Goal: Information Seeking & Learning: Learn about a topic

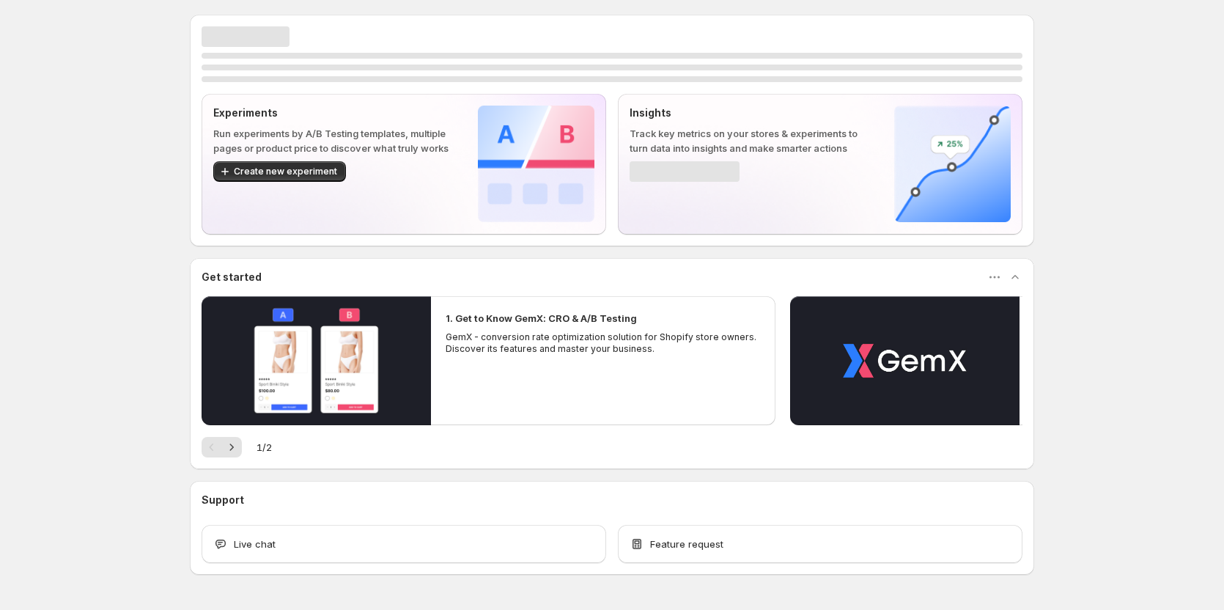
scroll to position [44, 0]
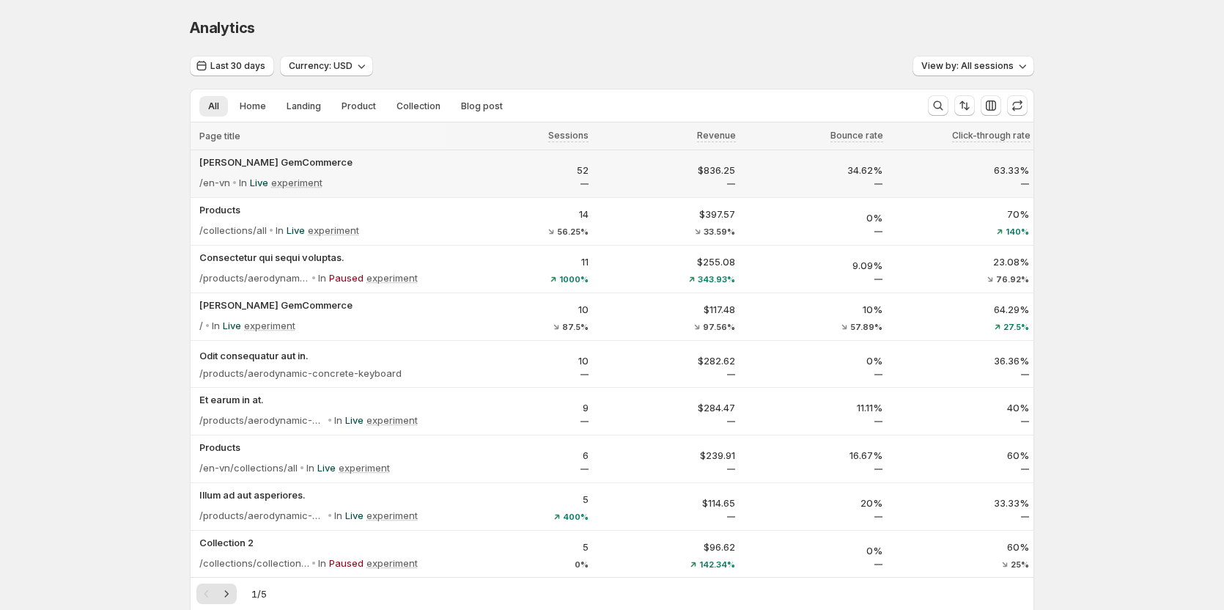
click at [676, 188] on div "$836.25" at bounding box center [666, 173] width 147 height 31
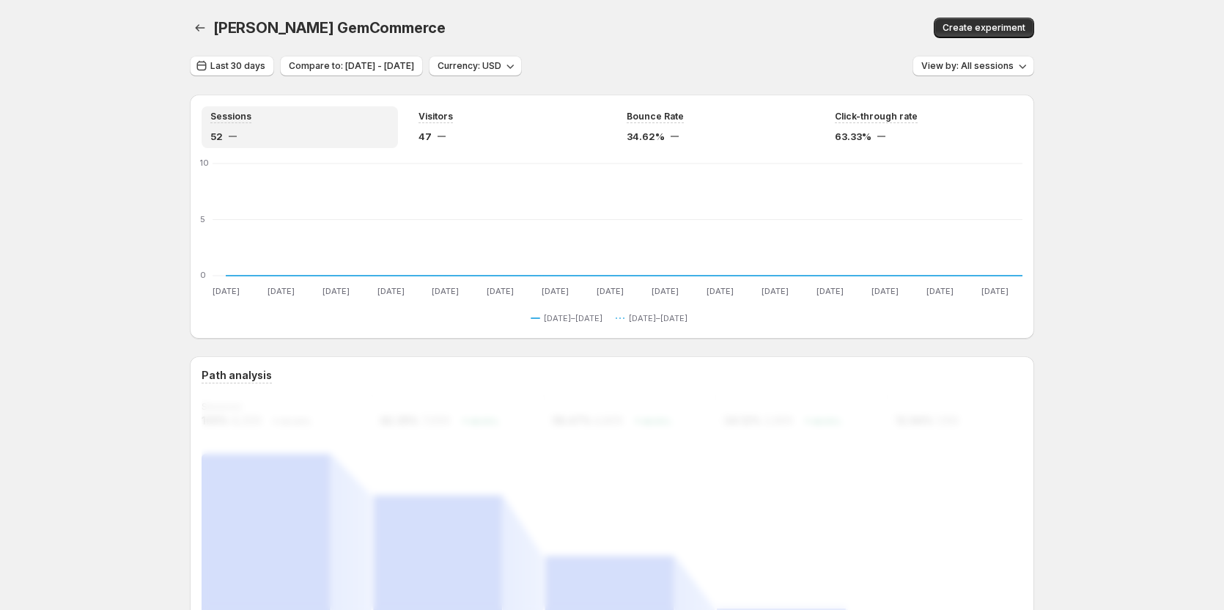
scroll to position [220, 0]
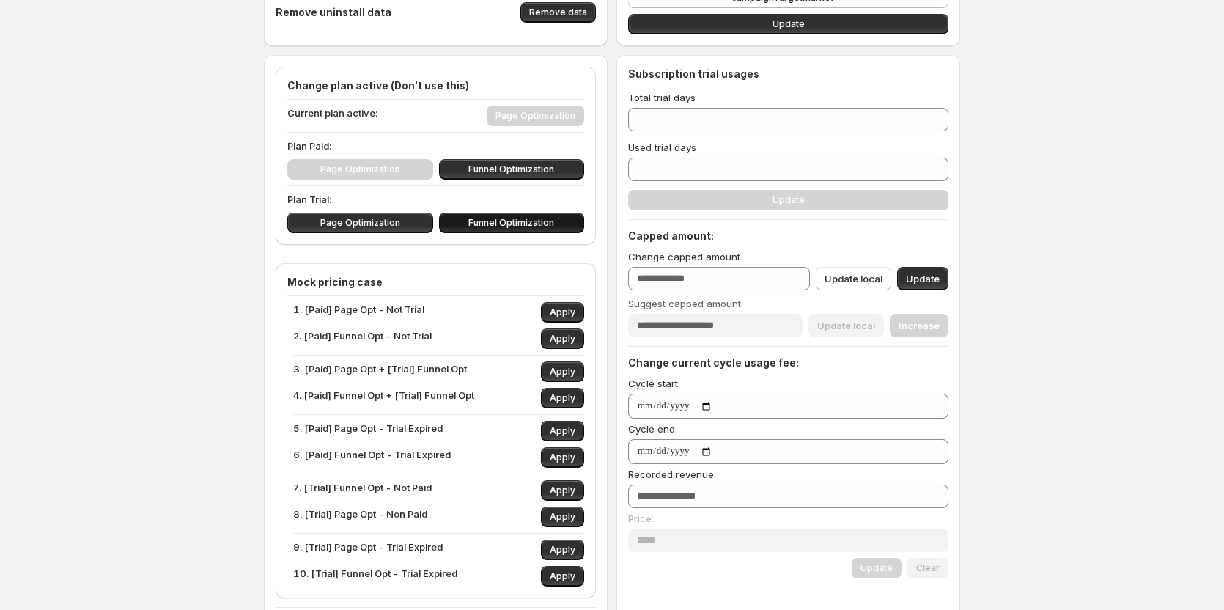
scroll to position [73, 0]
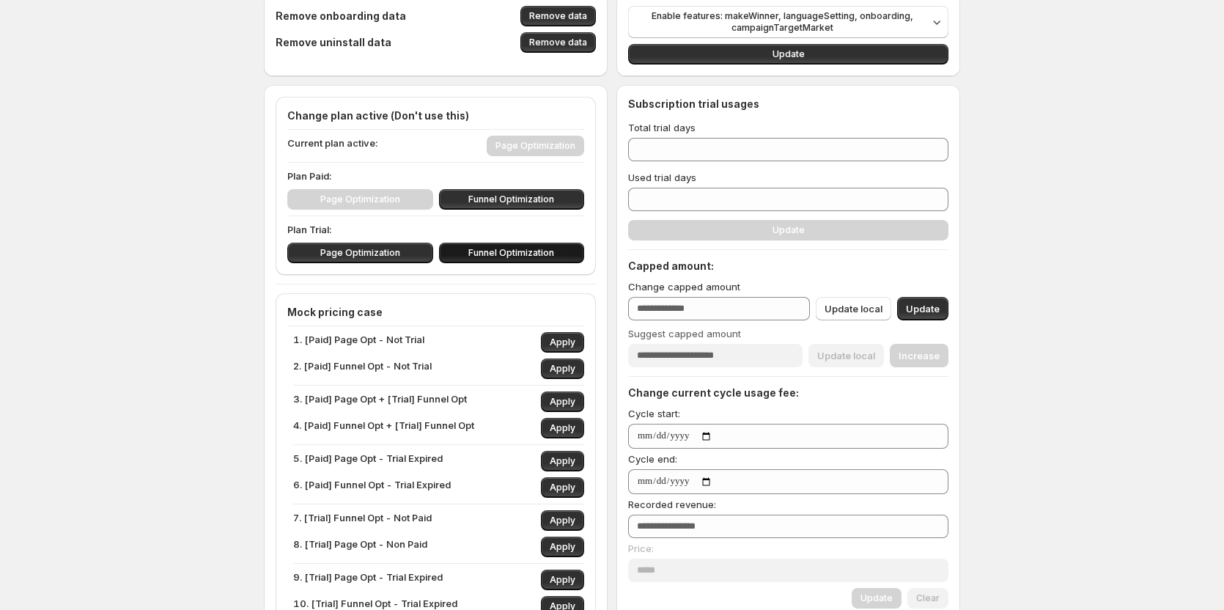
click at [504, 246] on button "Funnel Optimization" at bounding box center [512, 253] width 146 height 21
type input "**"
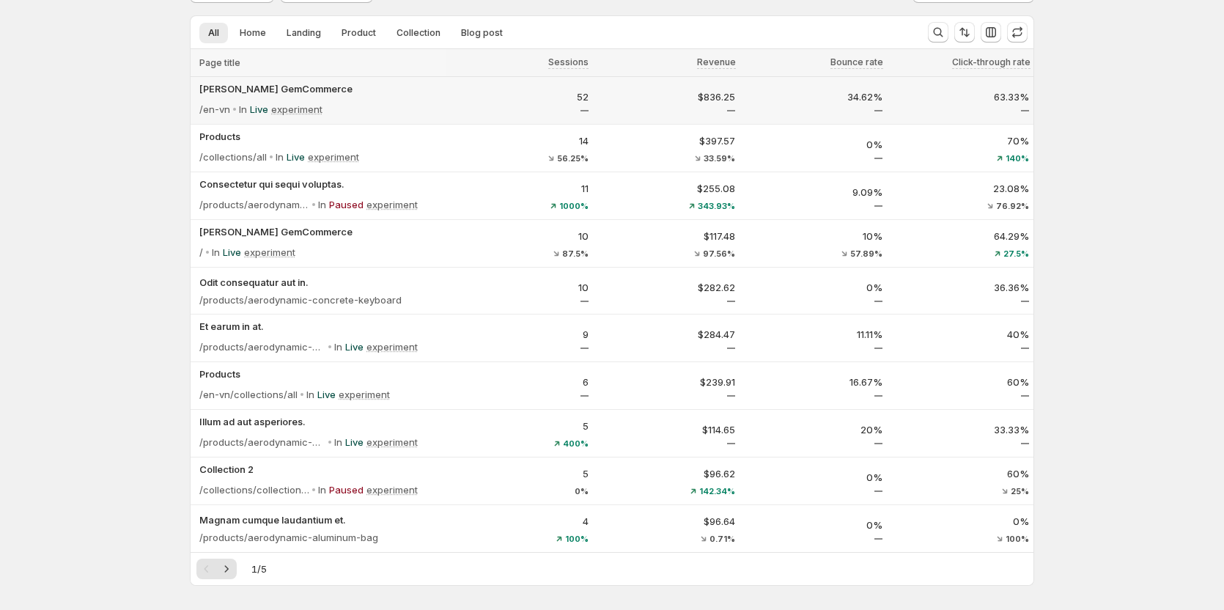
click at [435, 117] on div "/en-vn In Live experiment" at bounding box center [320, 109] width 242 height 21
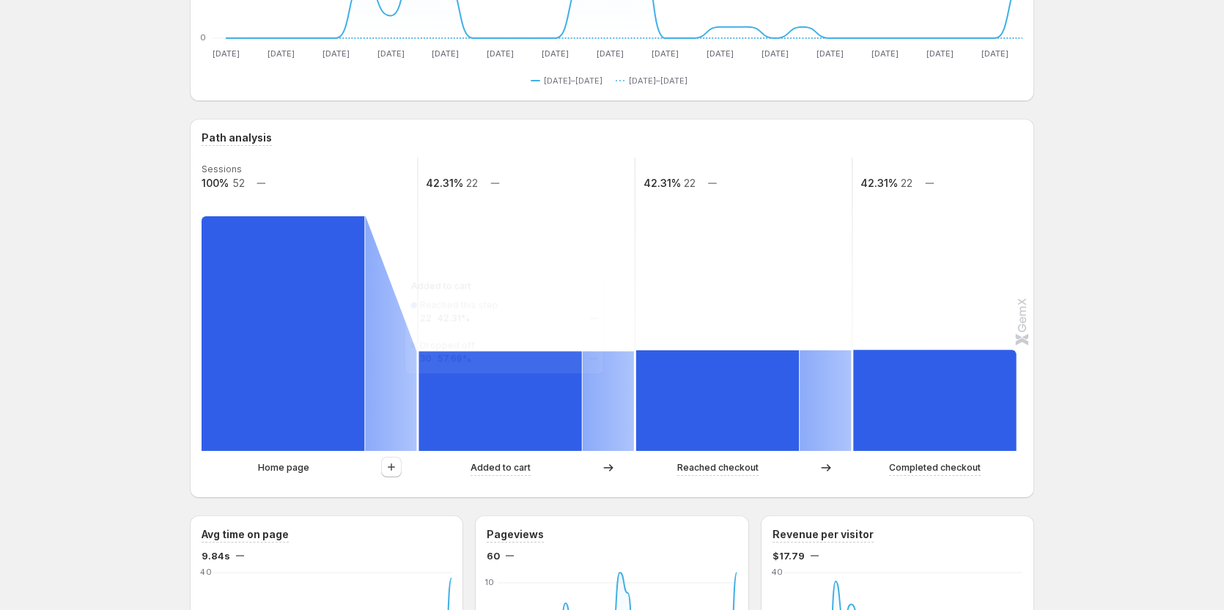
scroll to position [293, 0]
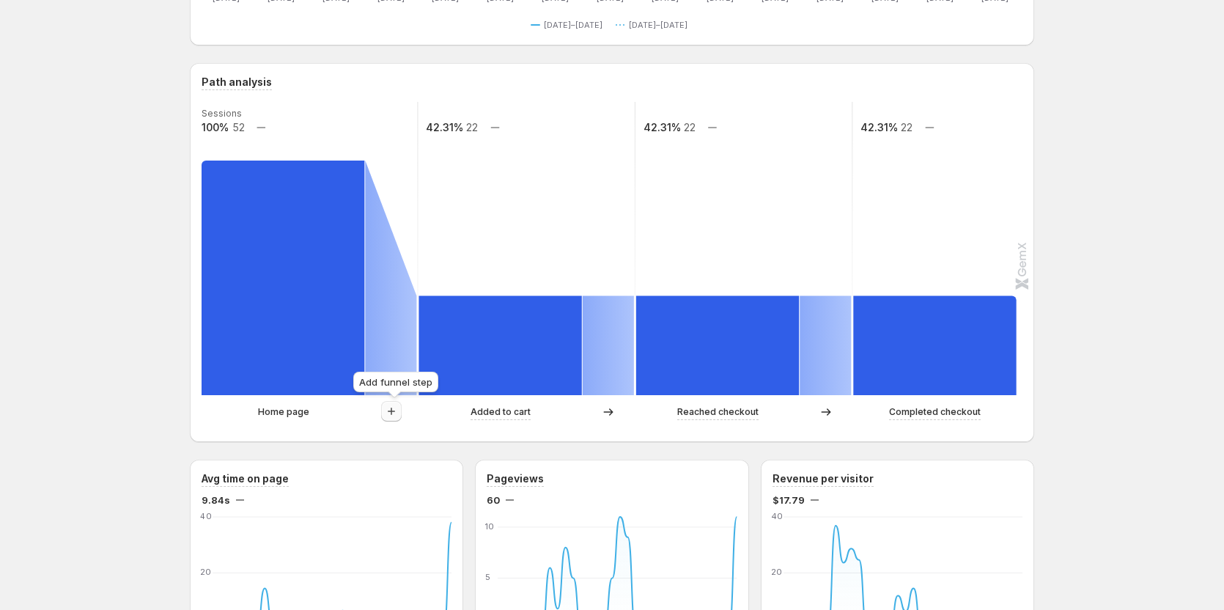
click at [392, 407] on icon "button" at bounding box center [391, 411] width 15 height 15
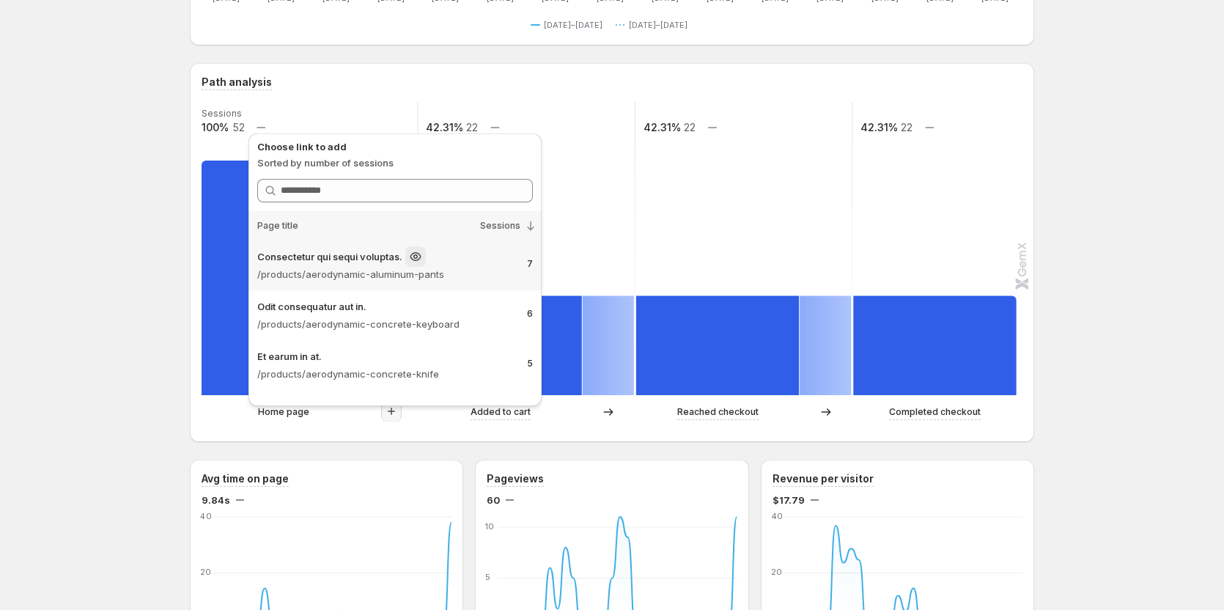
click at [417, 271] on p "/products/aerodynamic-aluminum-pants" at bounding box center [386, 274] width 258 height 15
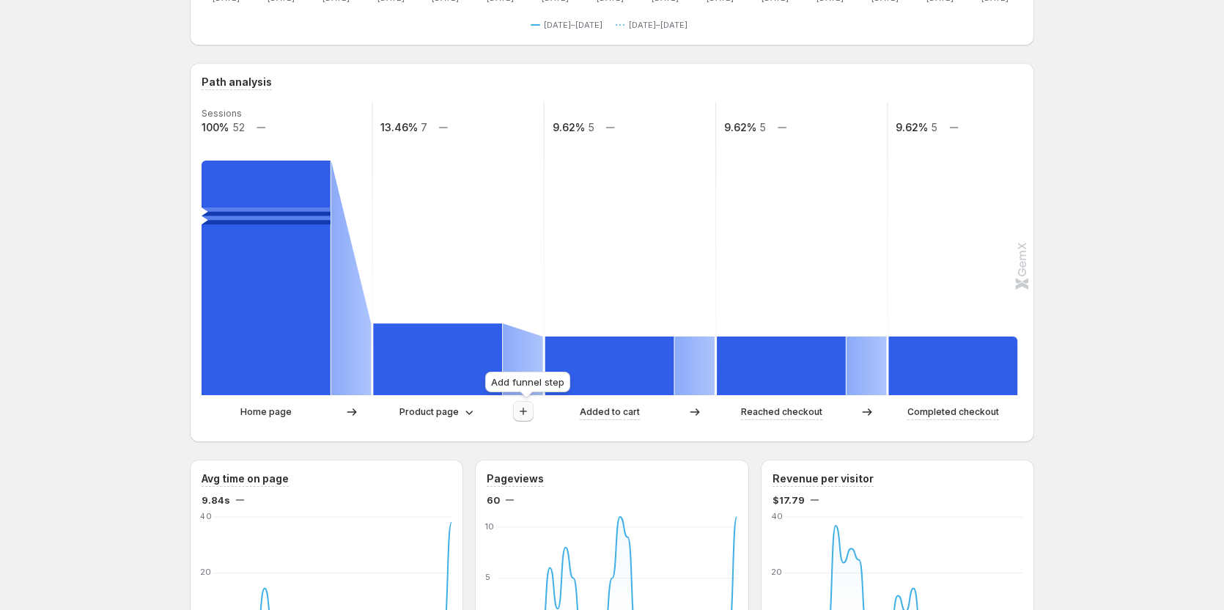
click at [525, 408] on icon "button" at bounding box center [523, 411] width 15 height 15
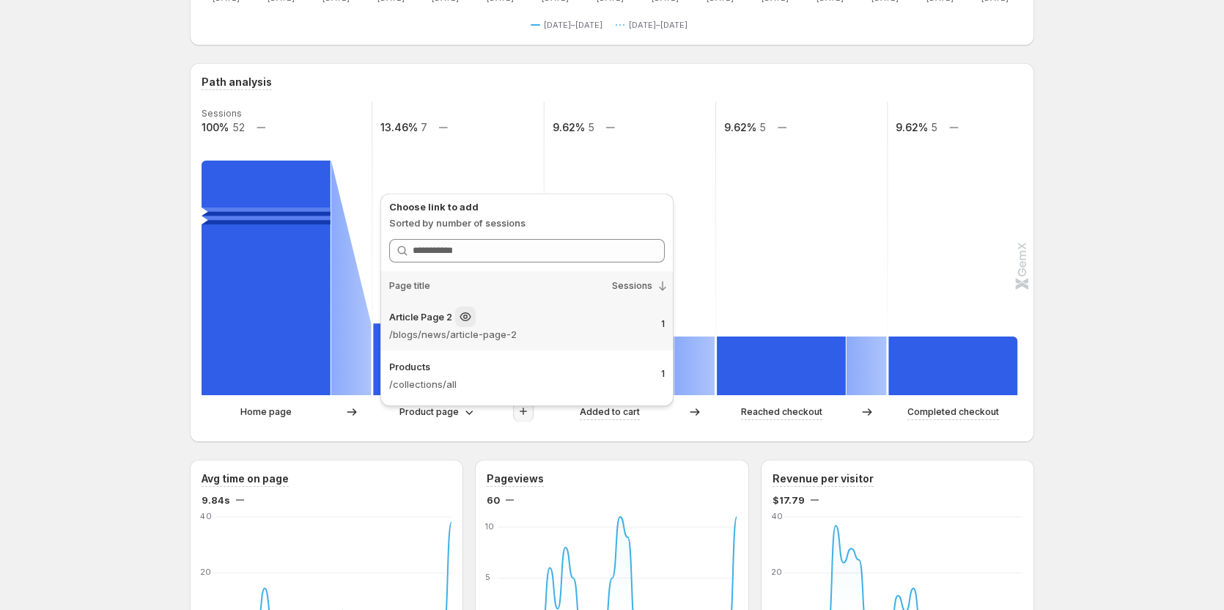
click at [519, 324] on div "Article Page 2" at bounding box center [519, 316] width 260 height 21
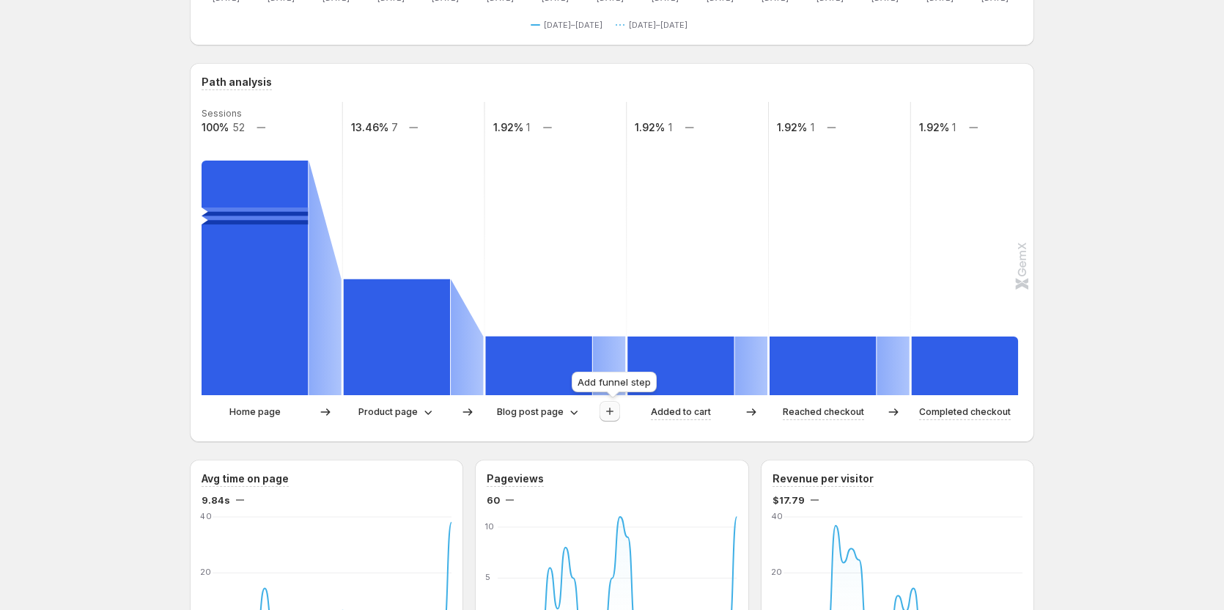
click at [605, 415] on icon "button" at bounding box center [609, 411] width 15 height 15
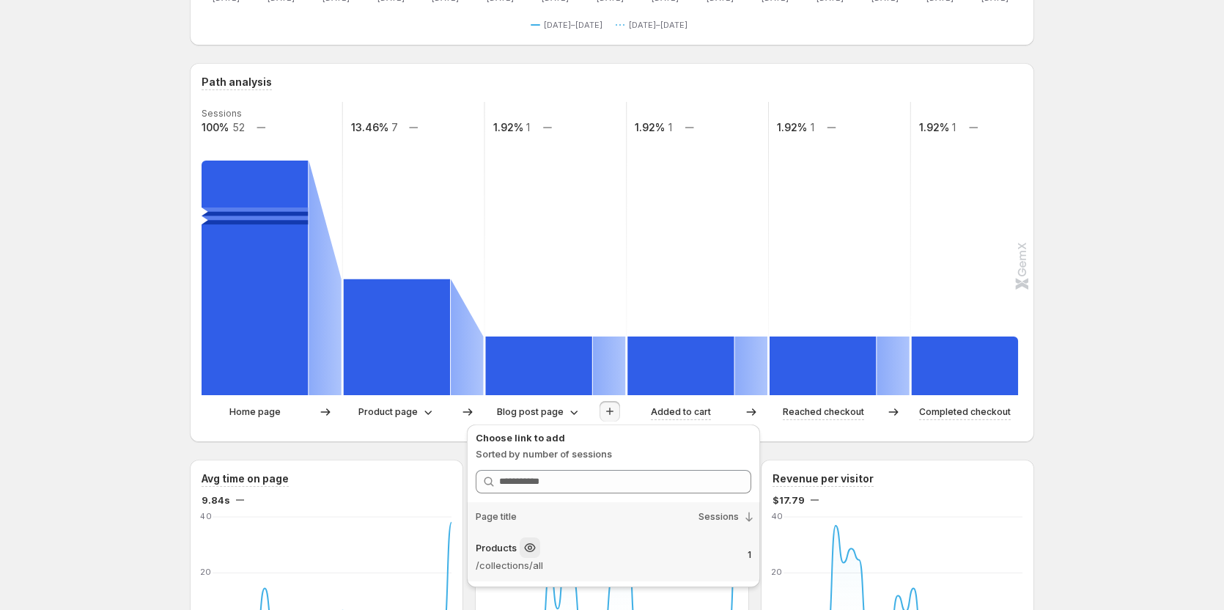
click at [546, 559] on p "/collections/all" at bounding box center [606, 565] width 260 height 15
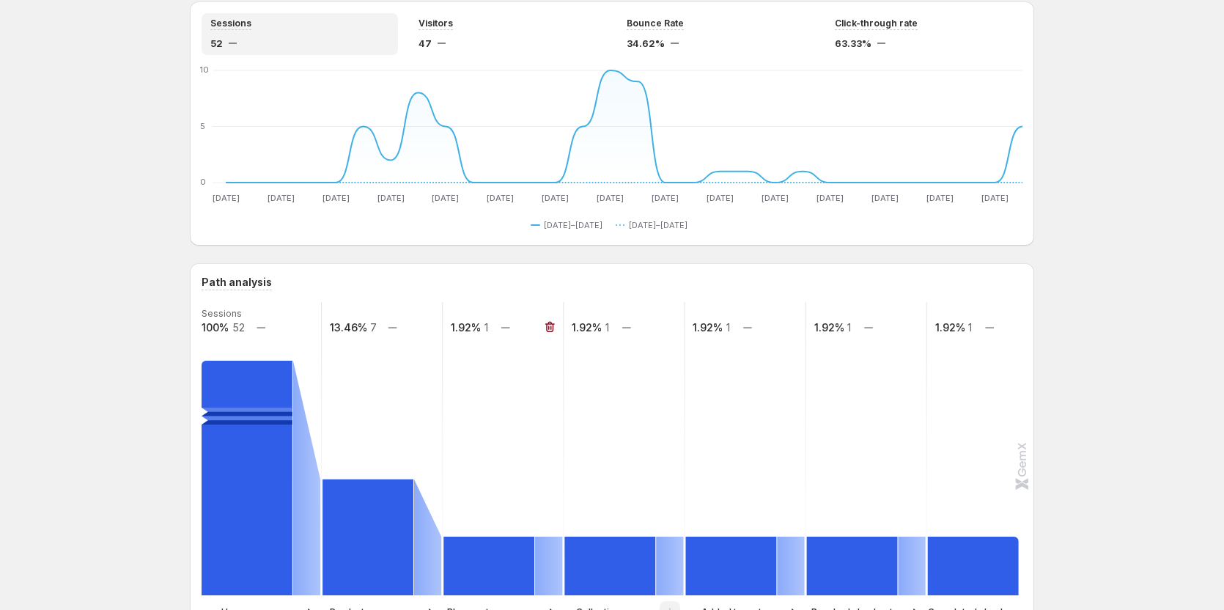
scroll to position [0, 0]
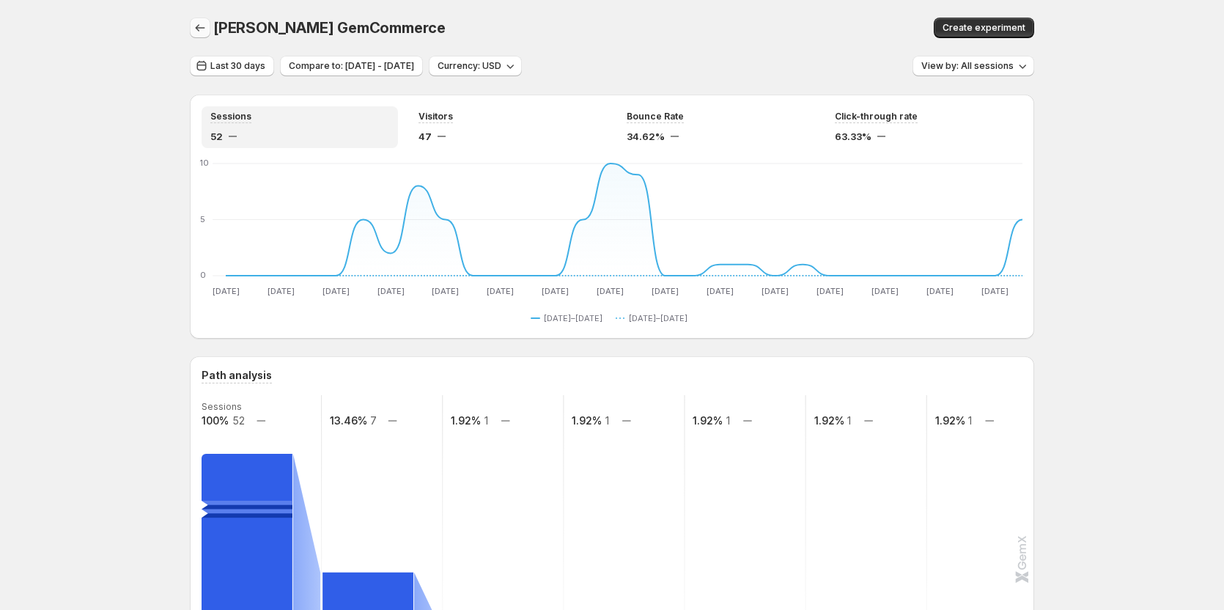
click at [205, 24] on icon "button" at bounding box center [200, 28] width 15 height 15
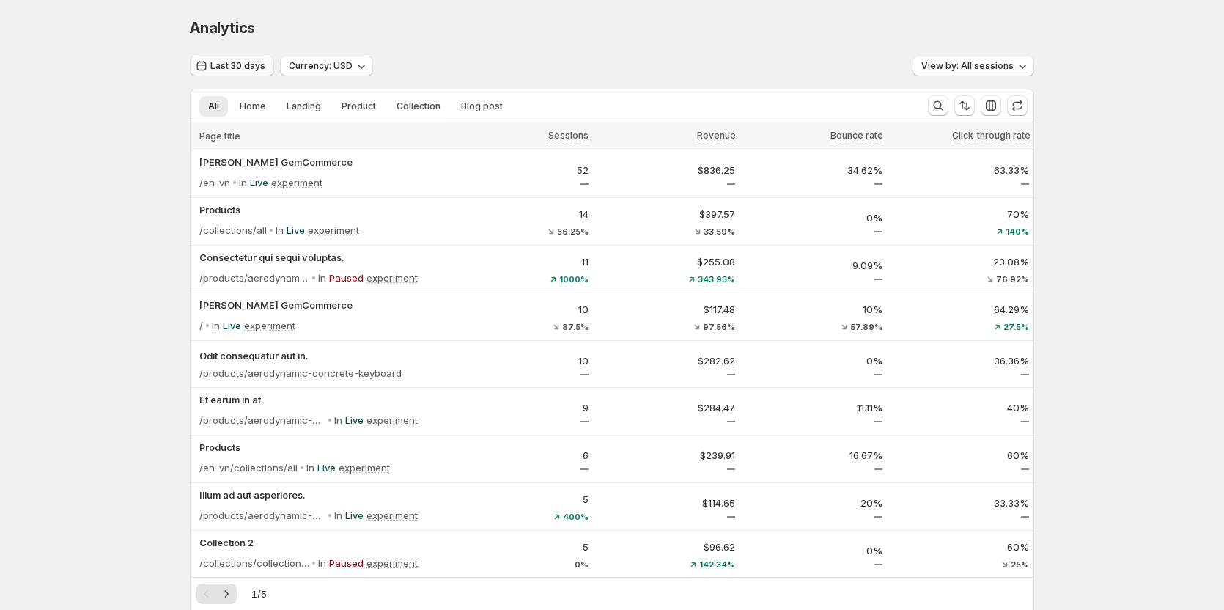
click at [257, 68] on span "Last 30 days" at bounding box center [237, 66] width 55 height 12
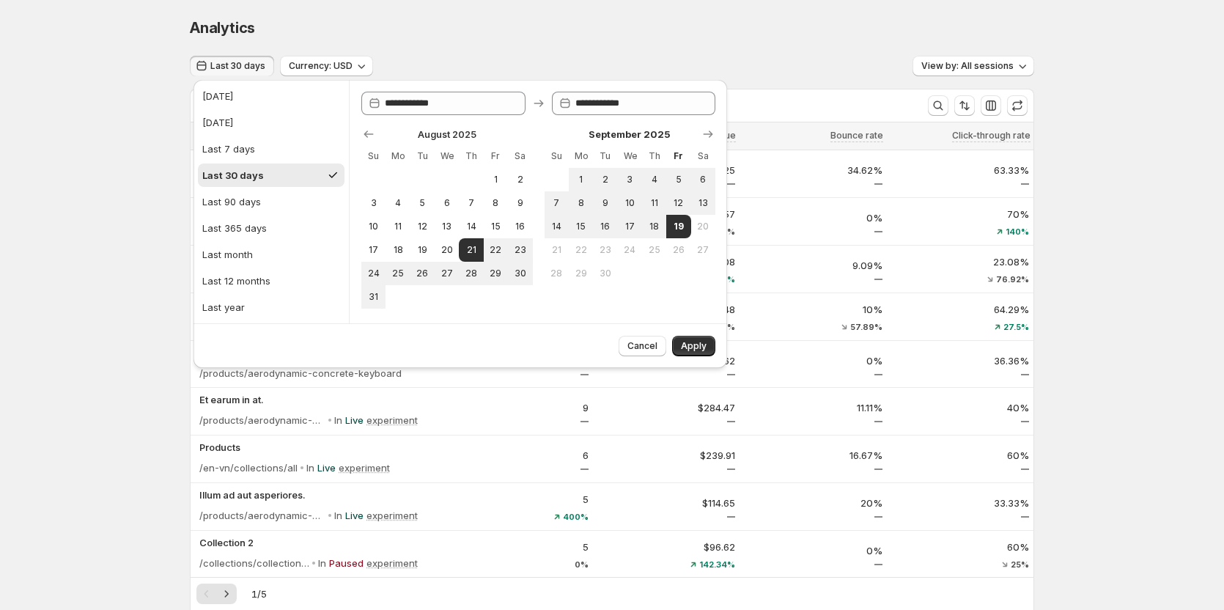
click at [244, 161] on ul "Today Yesterday Last 7 days Last 30 days Last 90 days Last 365 days Last month …" at bounding box center [271, 201] width 147 height 235
click at [237, 151] on div "Last 7 days" at bounding box center [228, 148] width 53 height 15
type input "**********"
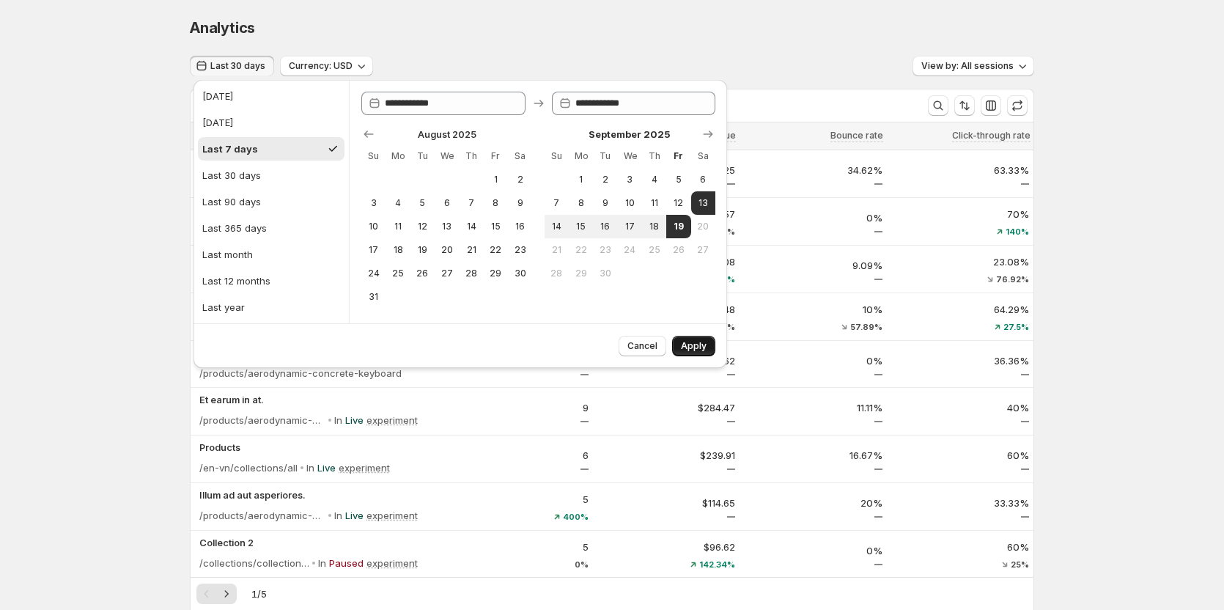
click at [677, 337] on button "Apply" at bounding box center [693, 346] width 43 height 21
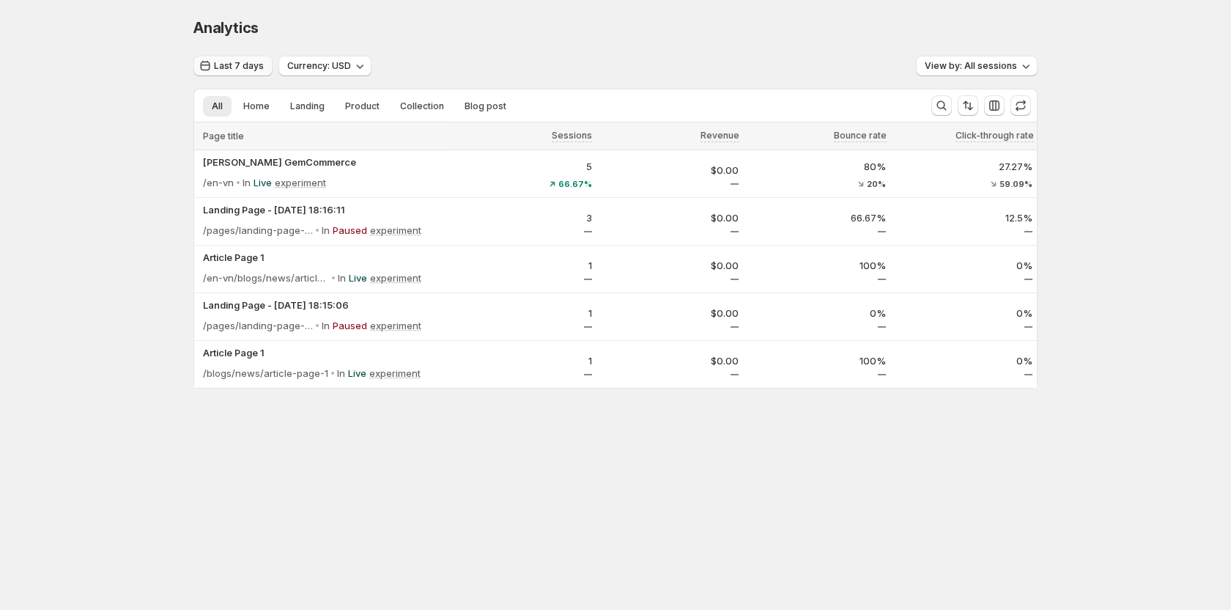
click at [232, 63] on span "Last 7 days" at bounding box center [239, 66] width 50 height 12
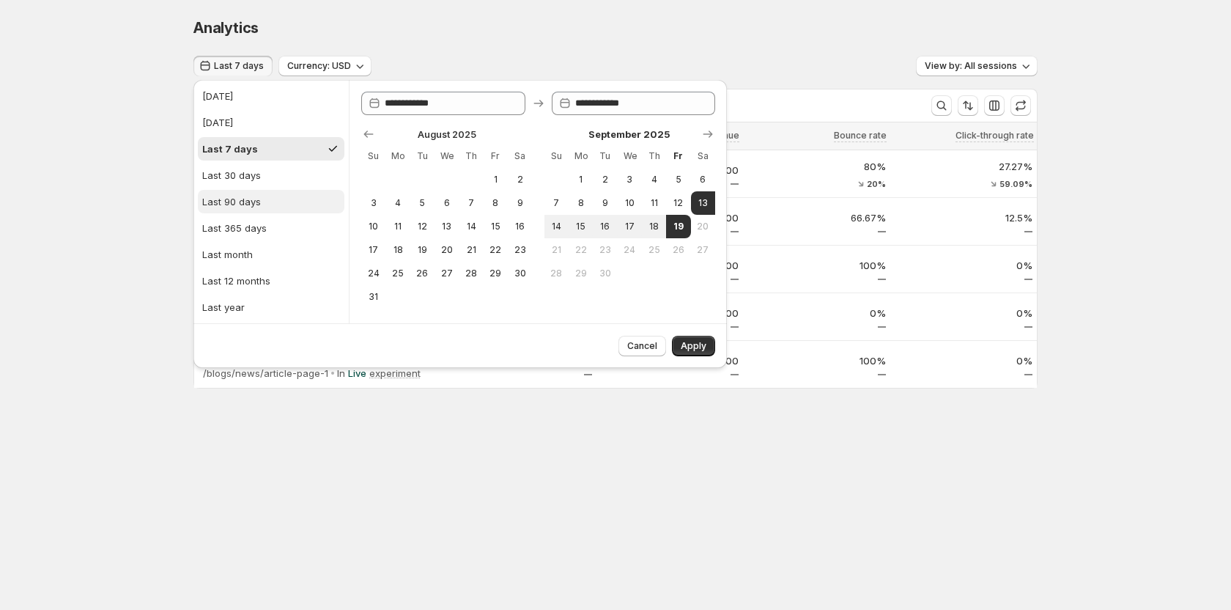
click at [232, 204] on div "Last 90 days" at bounding box center [231, 201] width 59 height 15
type input "**********"
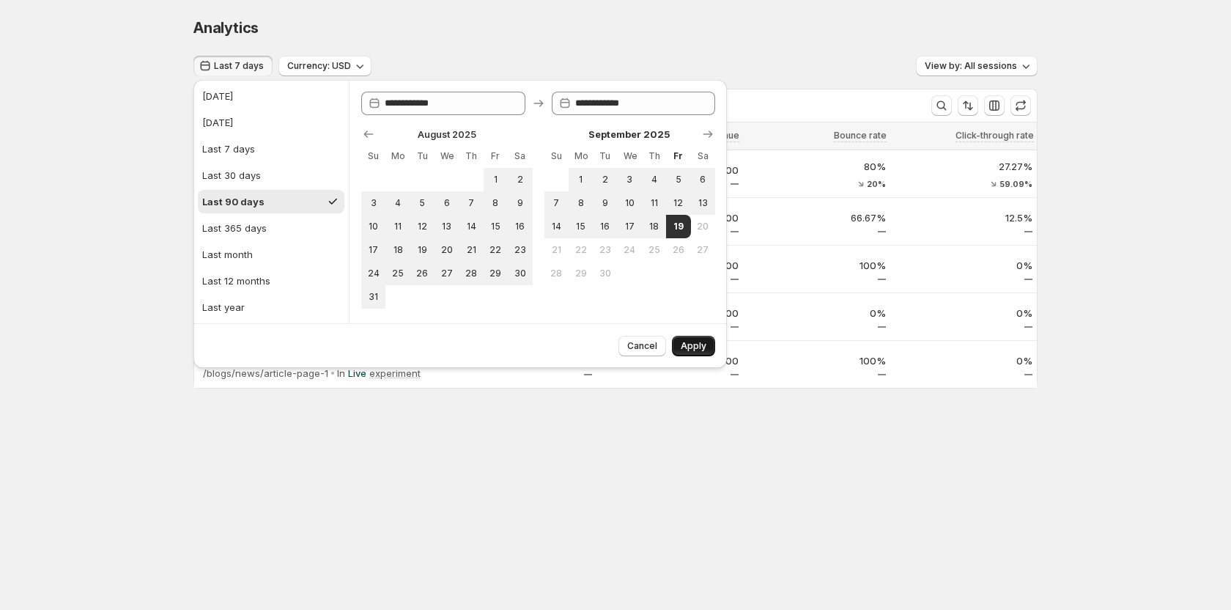
click at [688, 346] on span "Apply" at bounding box center [694, 346] width 26 height 12
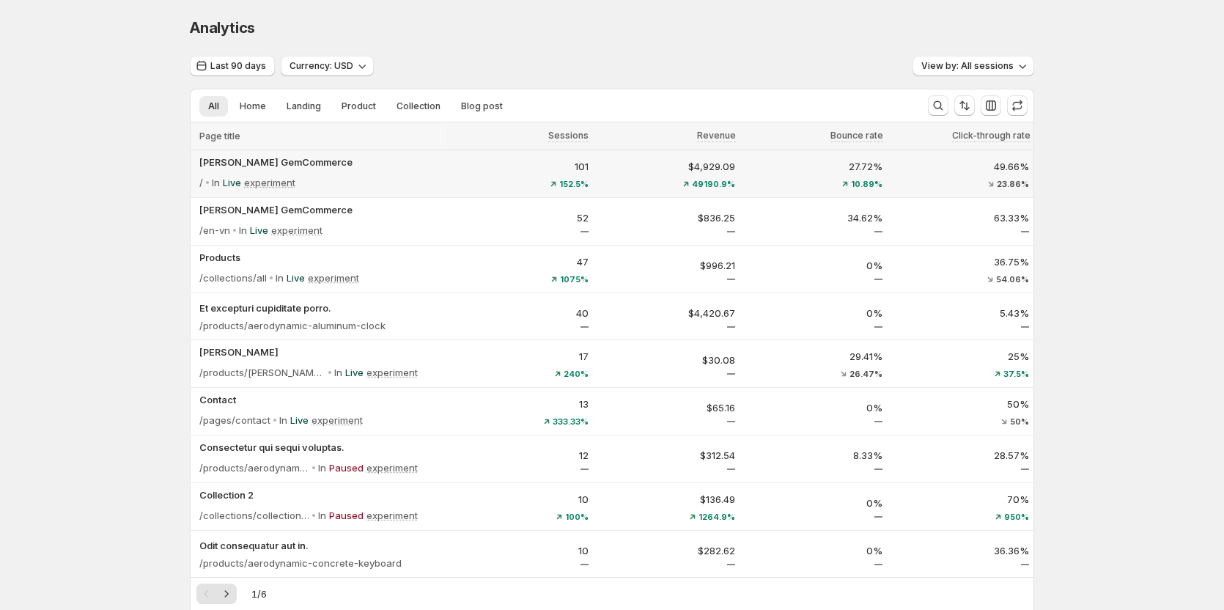
click at [363, 186] on div "/ In Live experiment" at bounding box center [320, 182] width 242 height 21
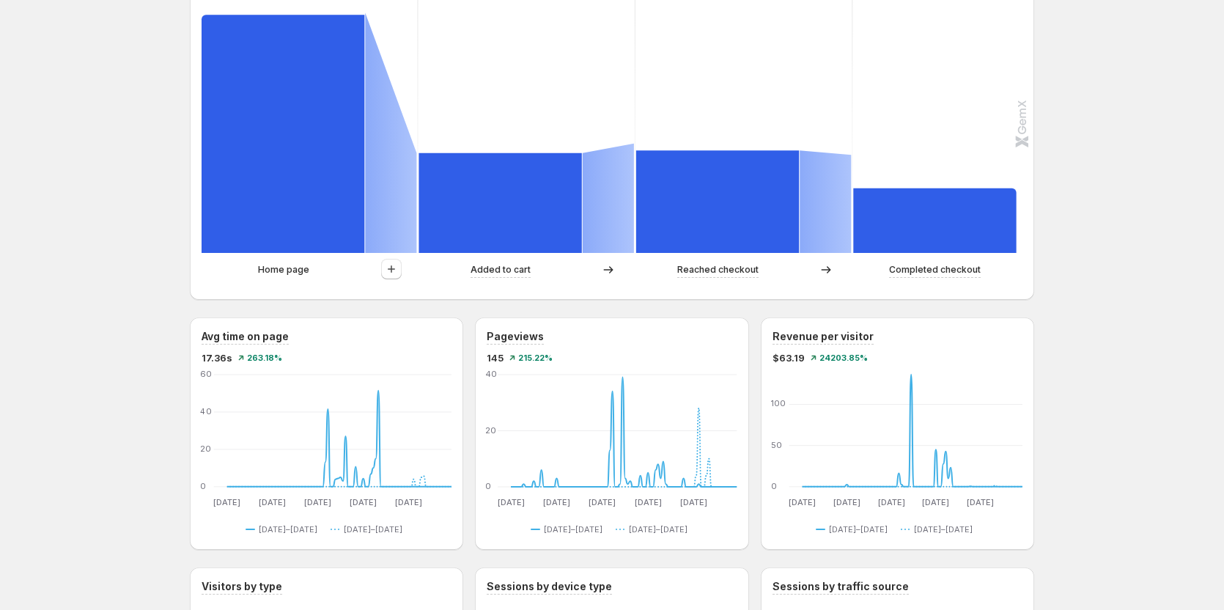
scroll to position [513, 0]
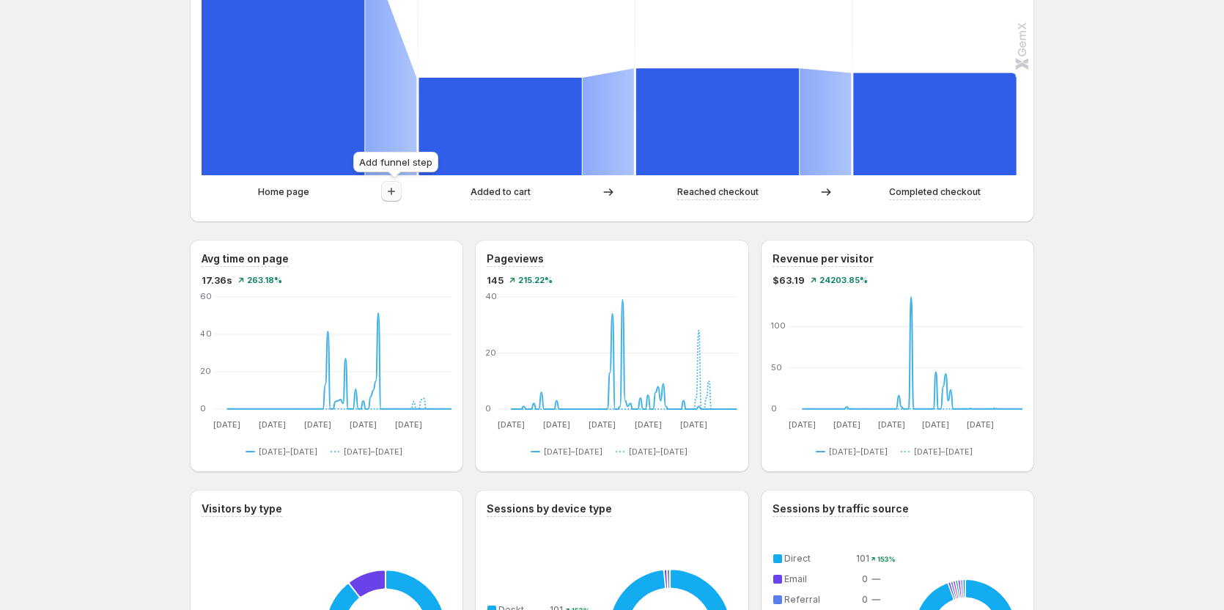
click at [398, 193] on icon "button" at bounding box center [391, 191] width 15 height 15
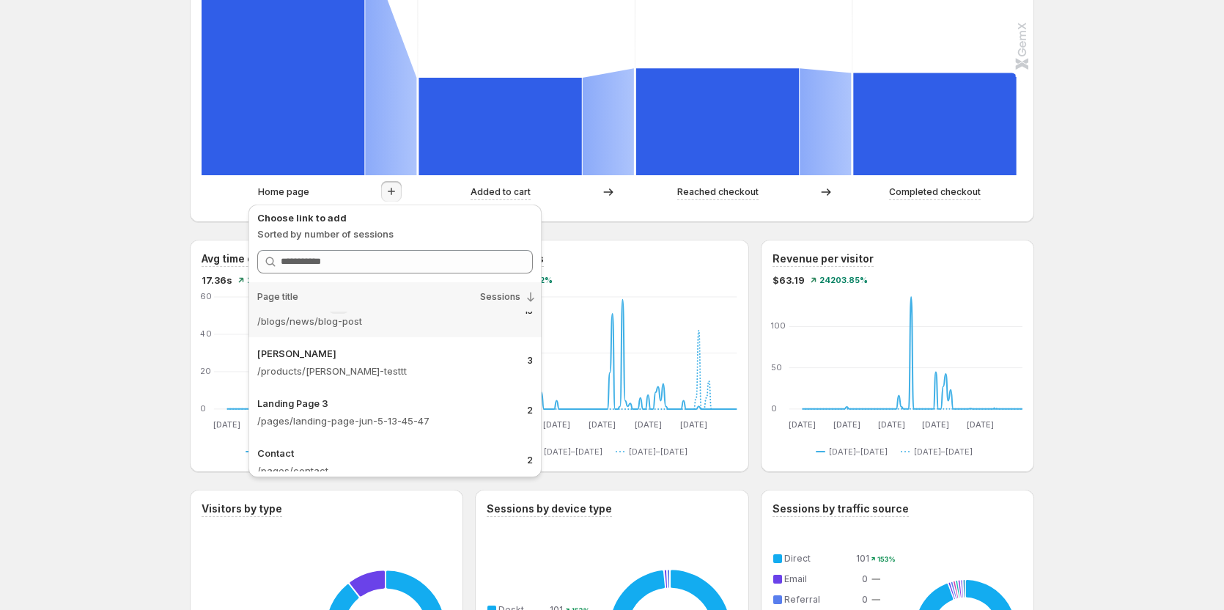
scroll to position [147, 0]
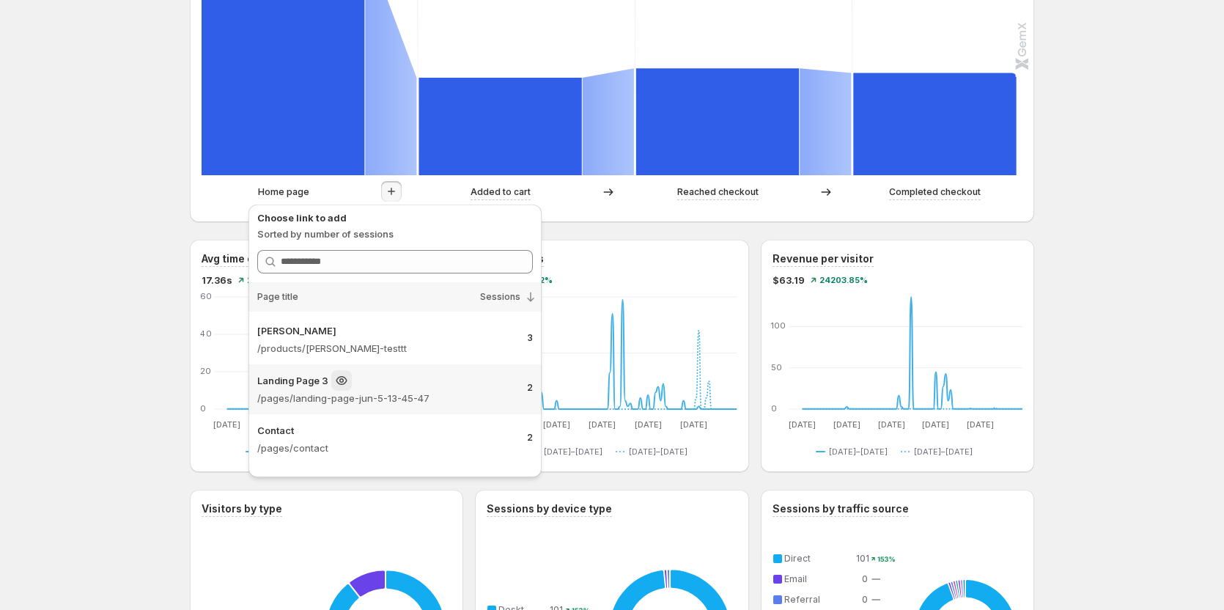
click at [372, 391] on p "/pages/landing-page-jun-5-13-45-47" at bounding box center [386, 398] width 258 height 15
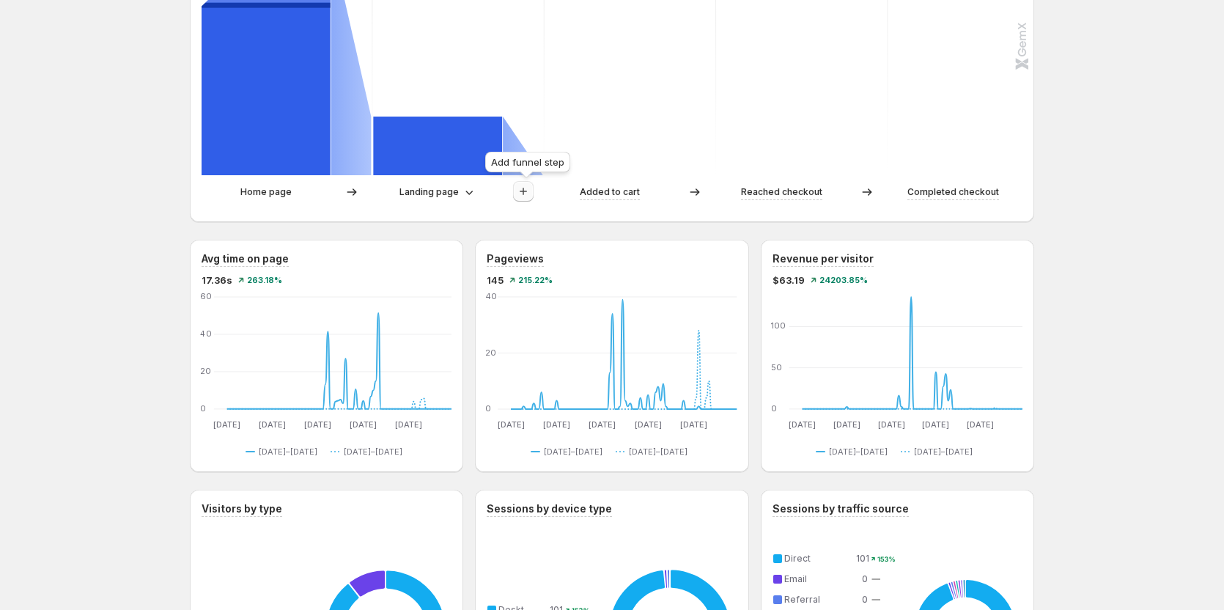
click at [517, 185] on button "button" at bounding box center [523, 191] width 21 height 21
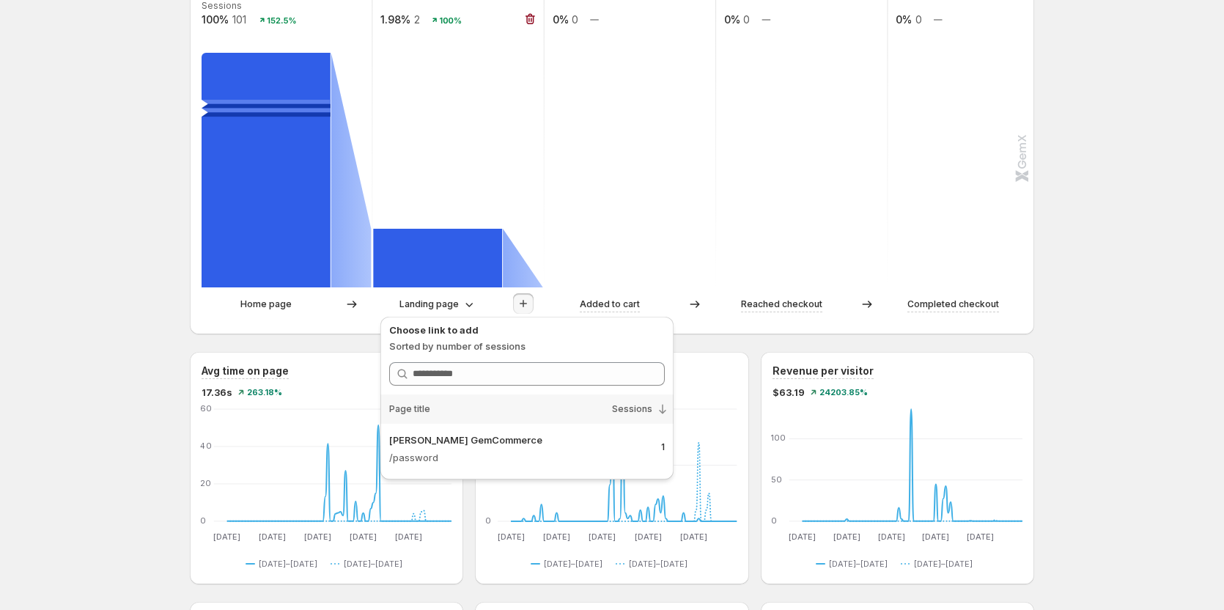
scroll to position [440, 0]
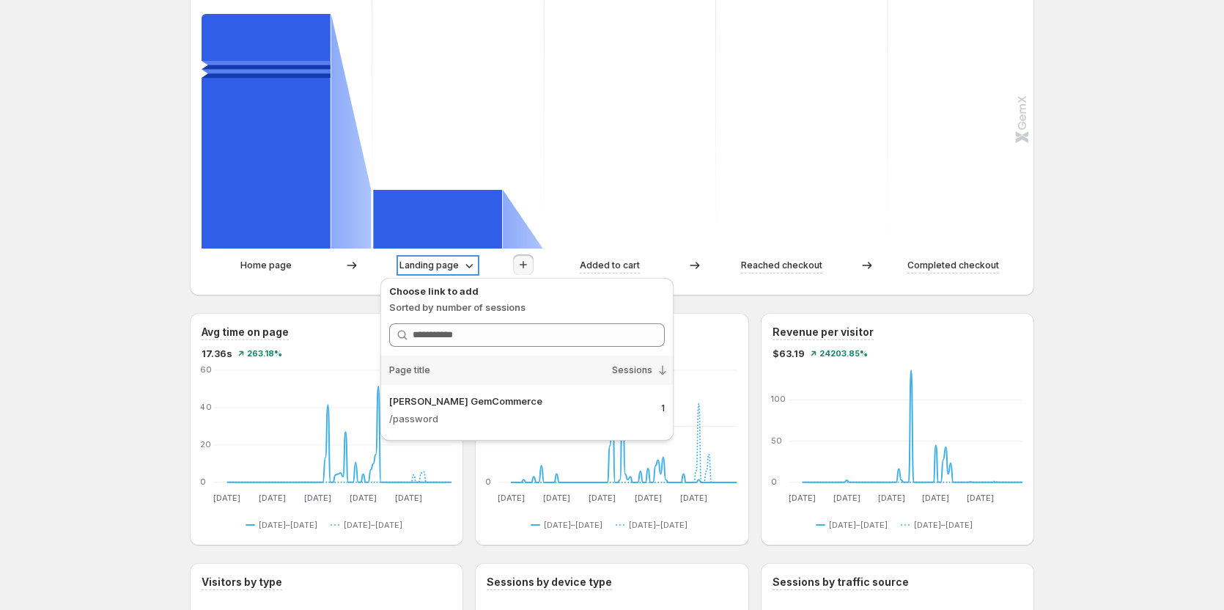
click at [450, 266] on p "Landing page" at bounding box center [428, 265] width 59 height 15
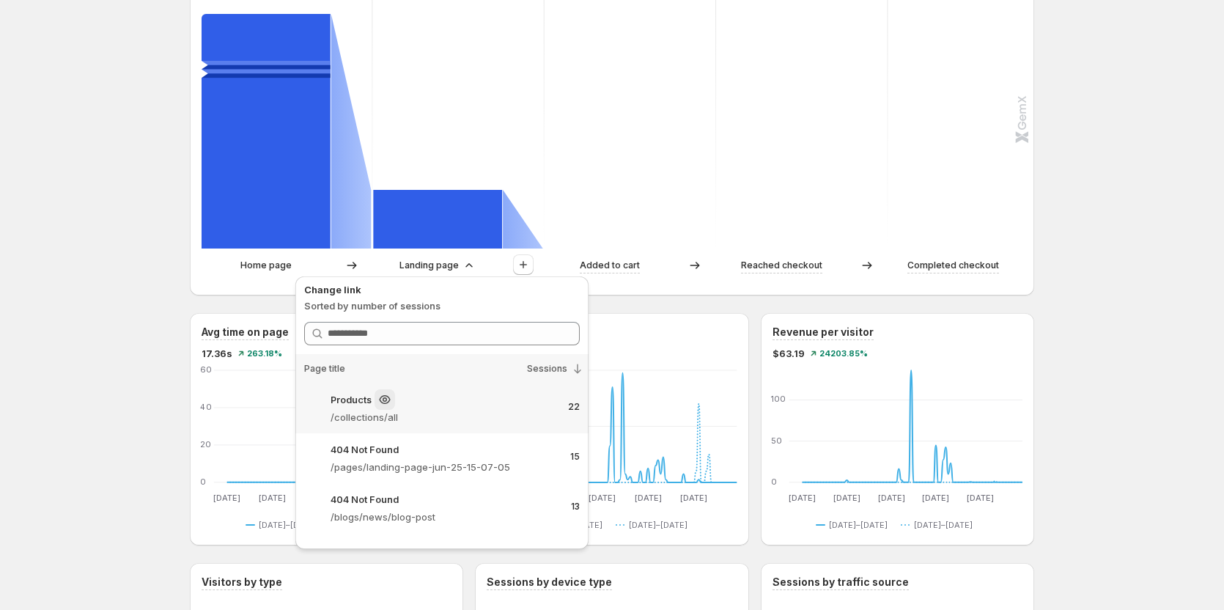
click at [400, 419] on p "/collections/all" at bounding box center [444, 417] width 226 height 15
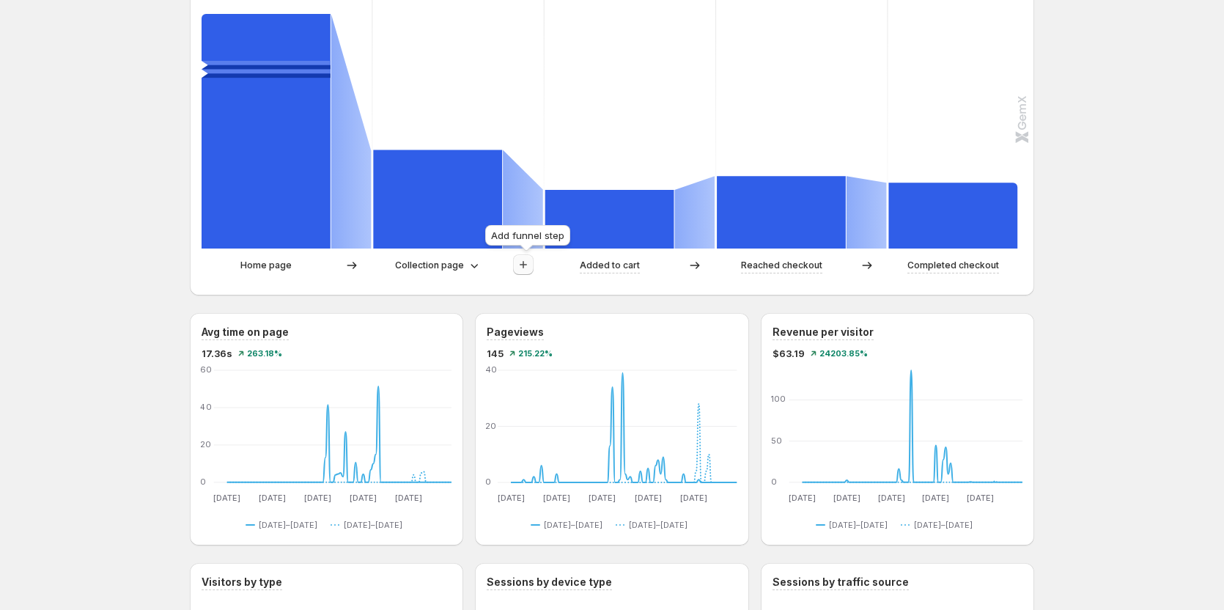
click at [526, 259] on icon "button" at bounding box center [523, 264] width 15 height 15
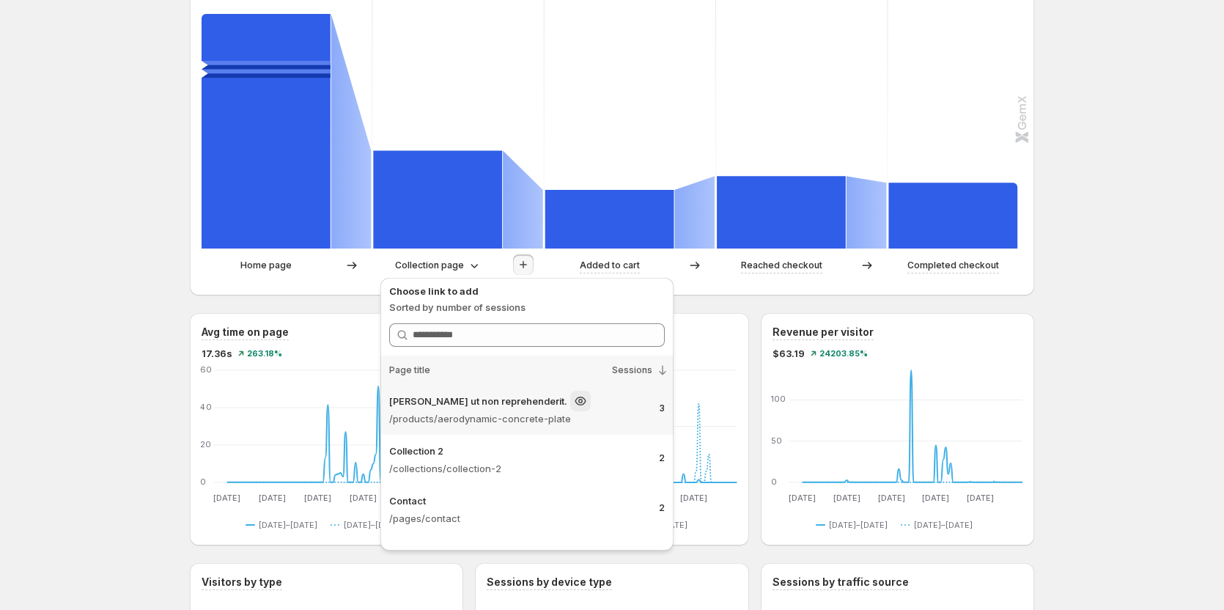
click at [567, 420] on p "/products/aerodynamic-concrete-plate" at bounding box center [518, 418] width 259 height 15
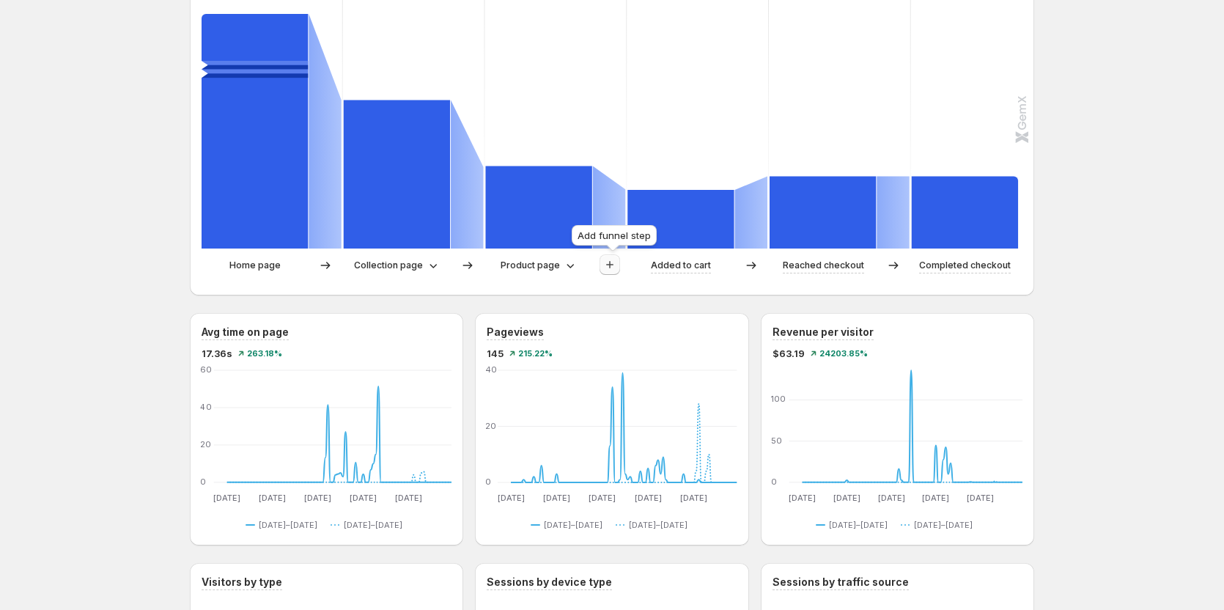
click at [614, 273] on button "button" at bounding box center [610, 264] width 21 height 21
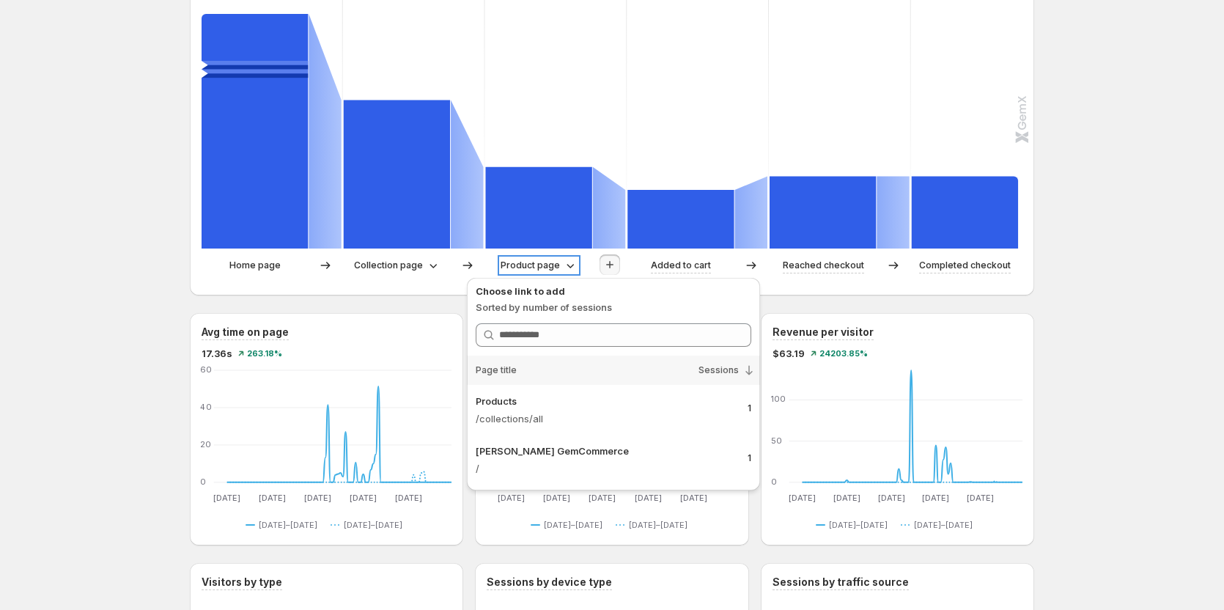
click at [568, 271] on icon at bounding box center [570, 265] width 15 height 15
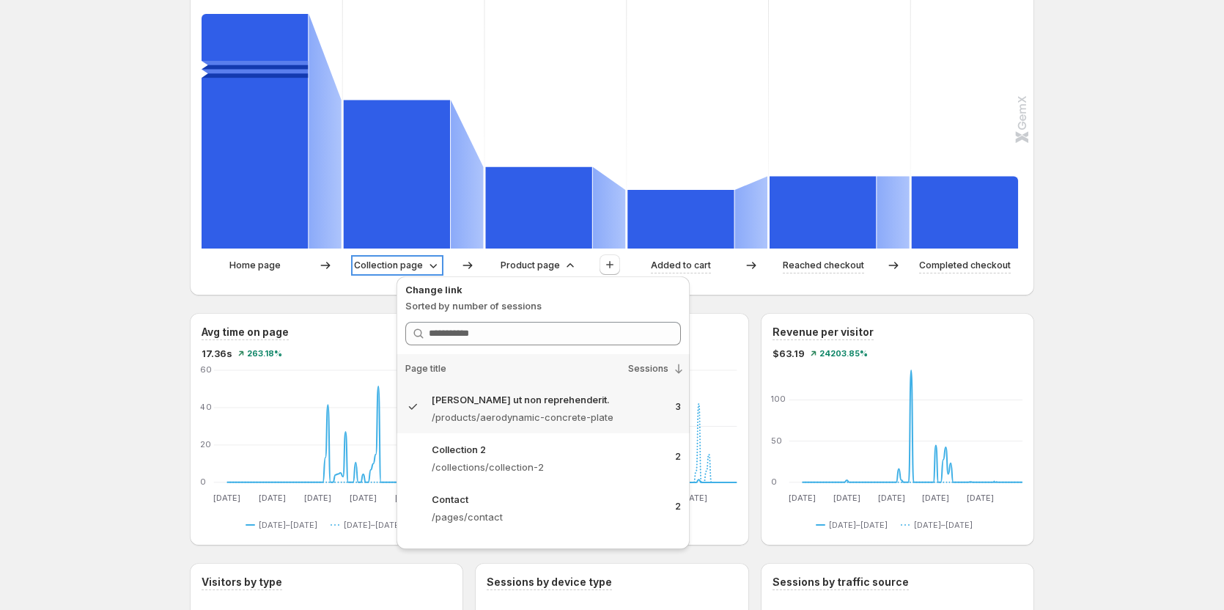
click at [379, 266] on p "Collection page" at bounding box center [388, 265] width 69 height 15
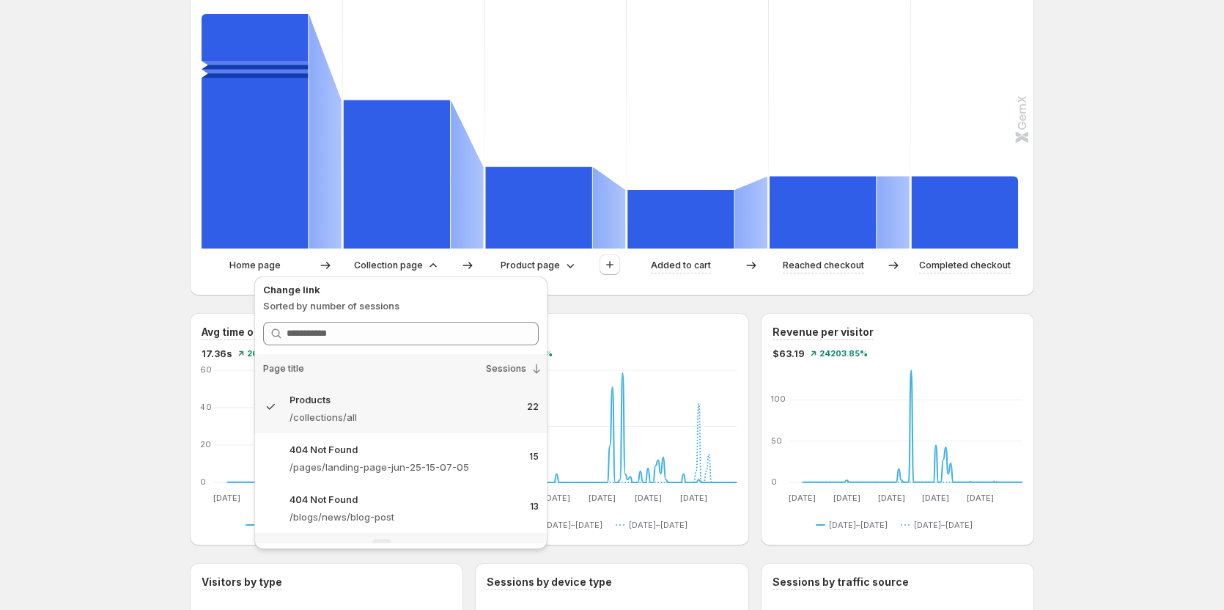
scroll to position [366, 0]
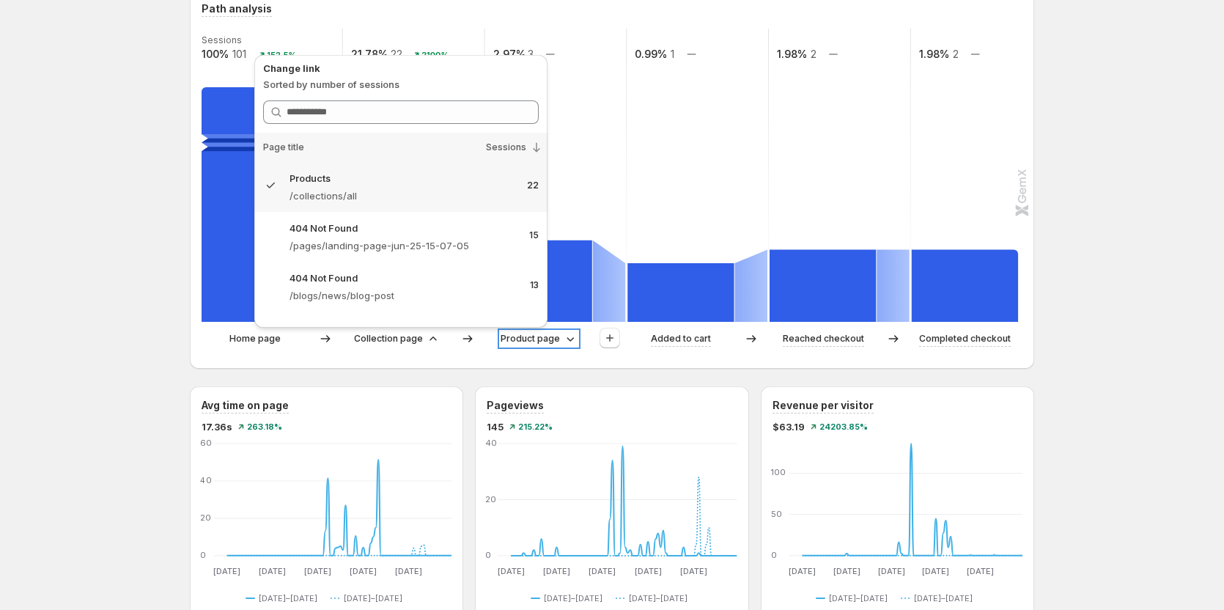
click at [542, 334] on p "Product page" at bounding box center [530, 338] width 59 height 15
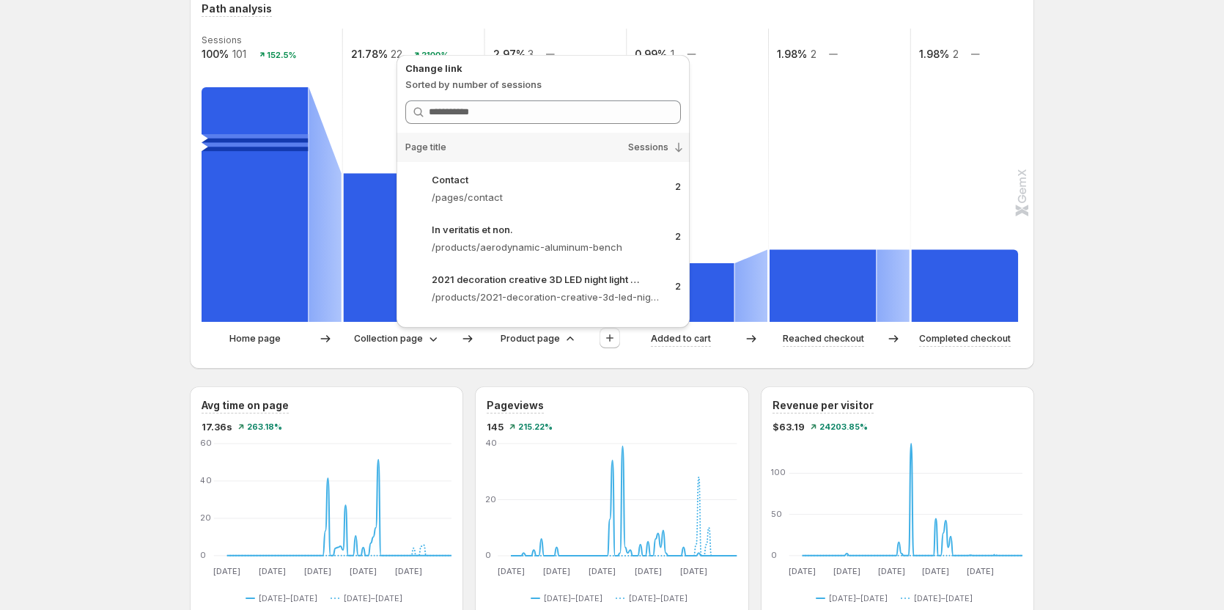
scroll to position [0, 0]
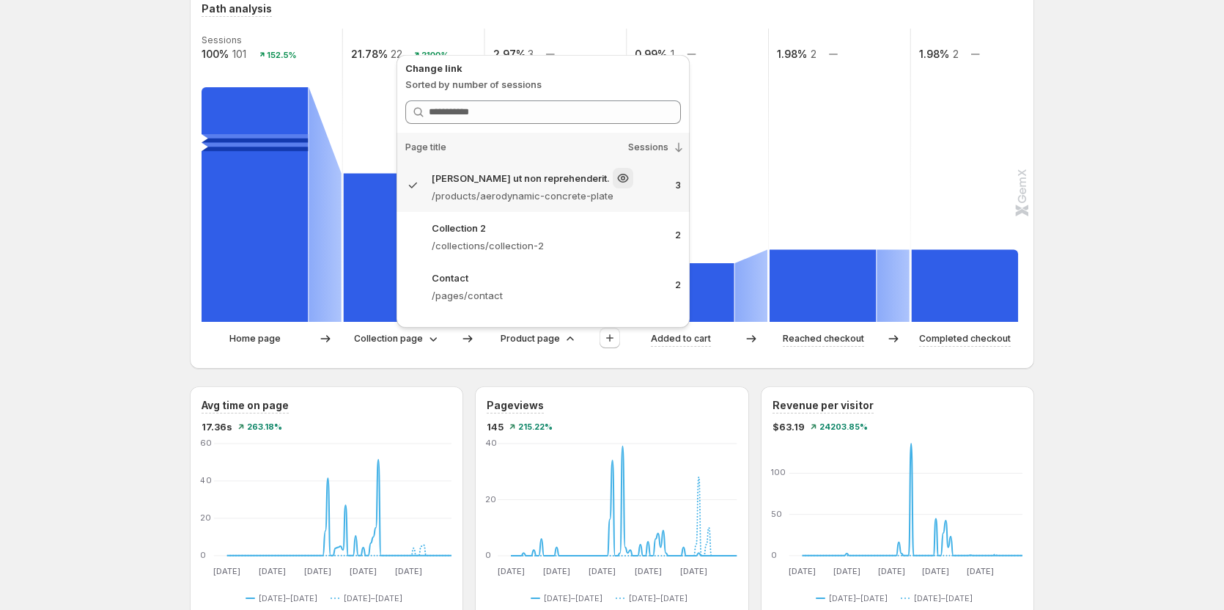
click at [561, 193] on p "/products/aerodynamic-concrete-plate" at bounding box center [548, 195] width 232 height 15
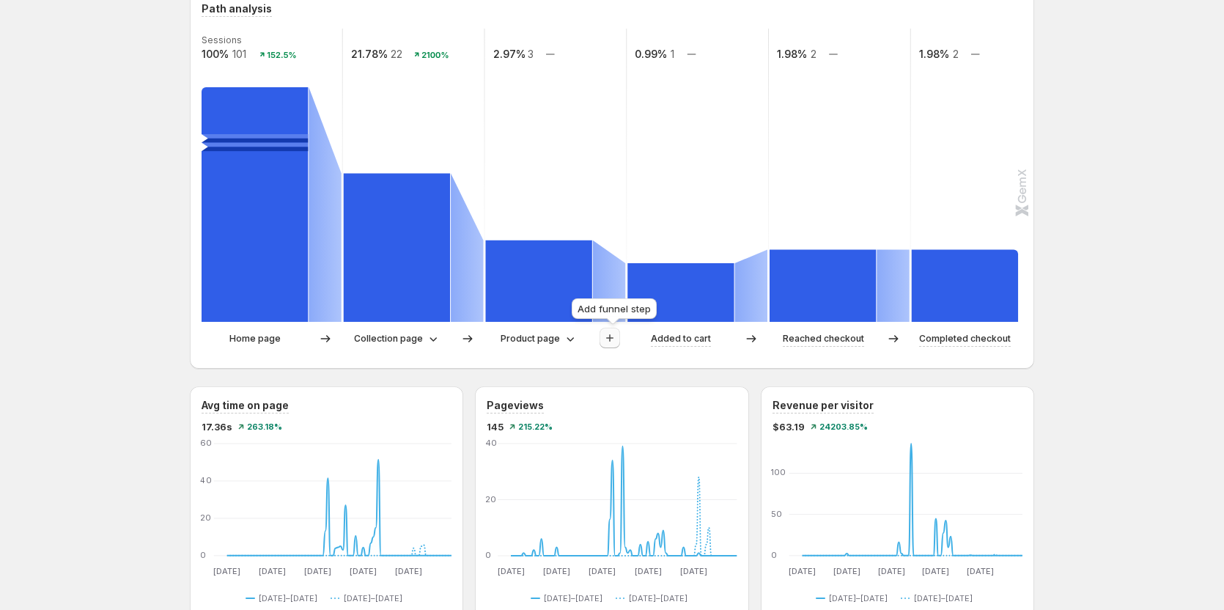
click at [615, 336] on icon "button" at bounding box center [609, 338] width 15 height 15
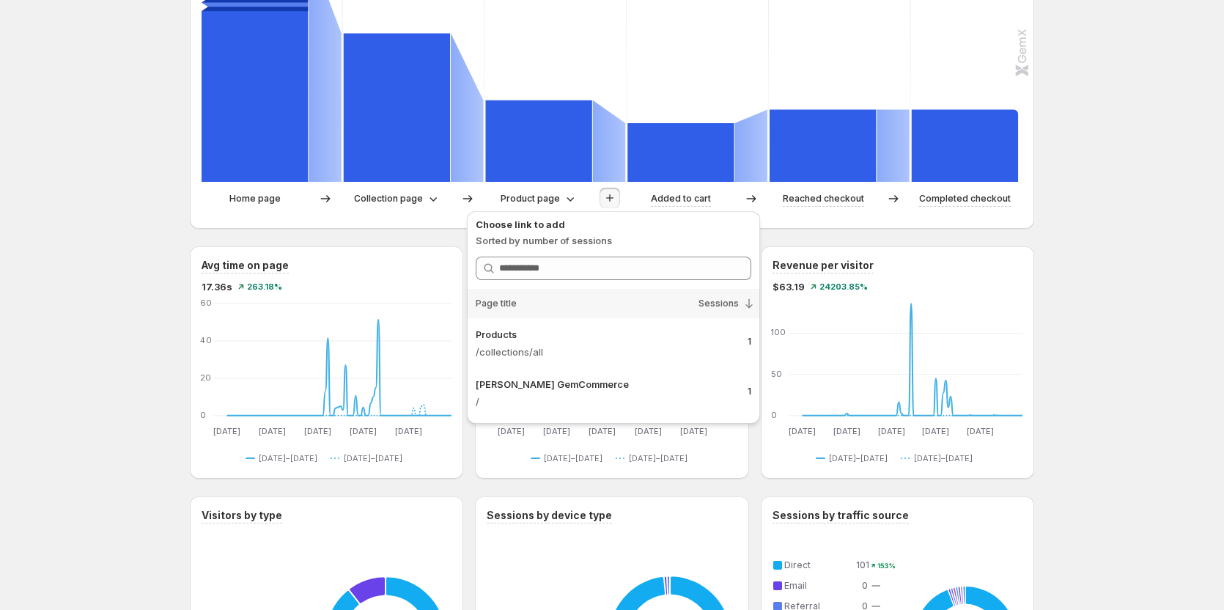
scroll to position [513, 0]
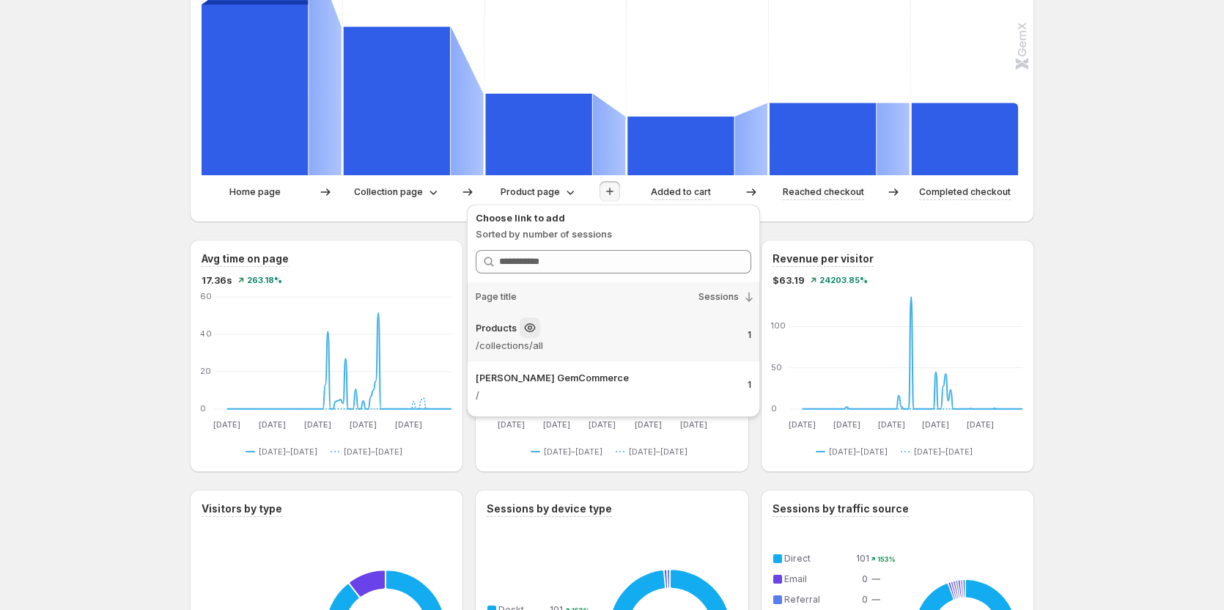
click at [564, 337] on div "Products" at bounding box center [606, 327] width 260 height 21
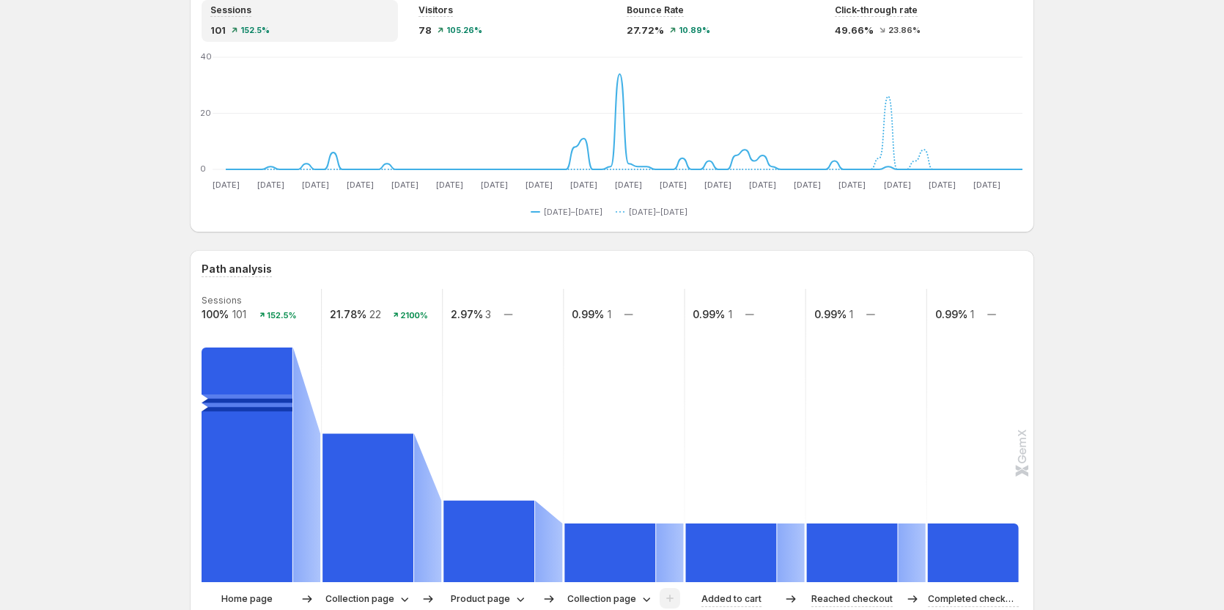
scroll to position [0, 0]
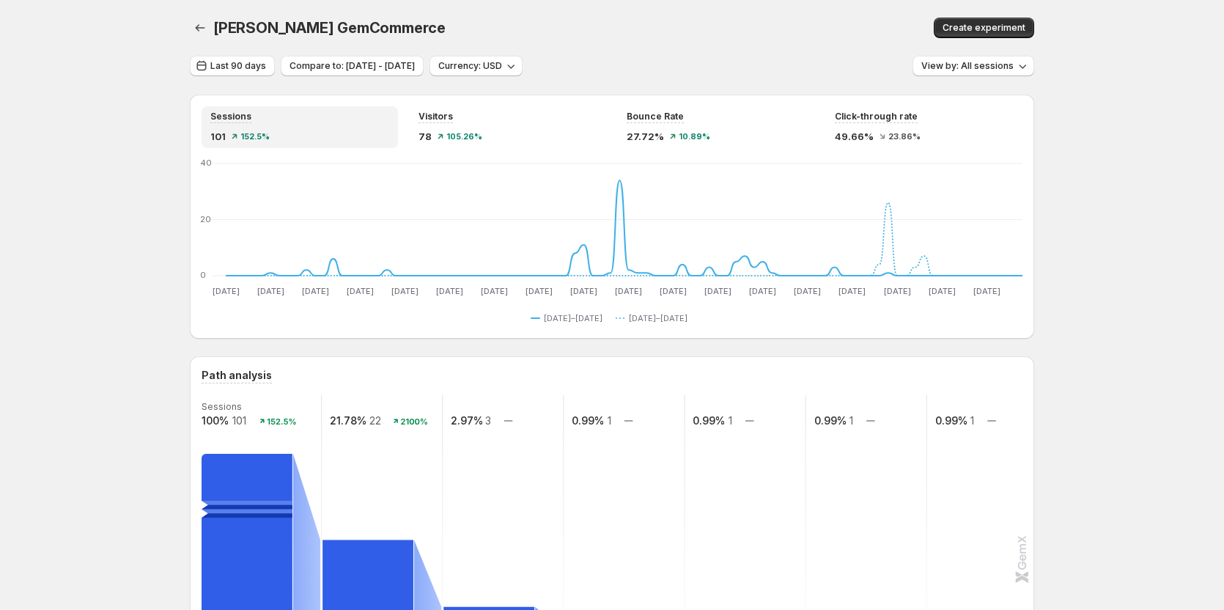
click at [236, 76] on div "Last 90 days" at bounding box center [232, 66] width 85 height 21
click at [238, 71] on span "Last 90 days" at bounding box center [238, 66] width 56 height 12
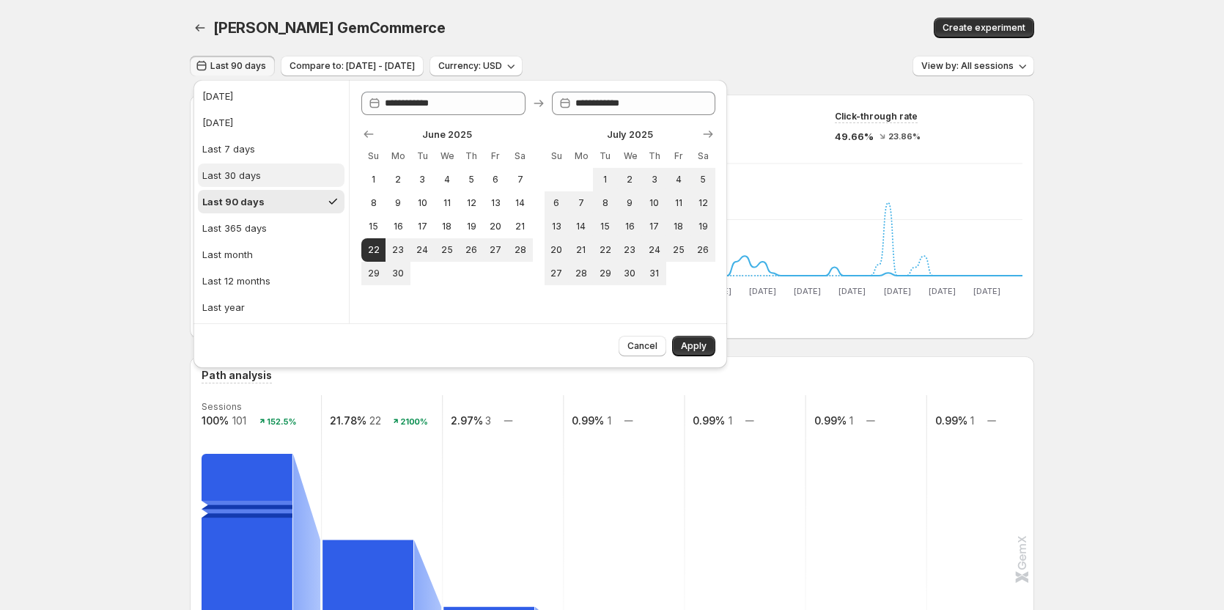
click at [278, 176] on button "Last 30 days" at bounding box center [271, 174] width 147 height 23
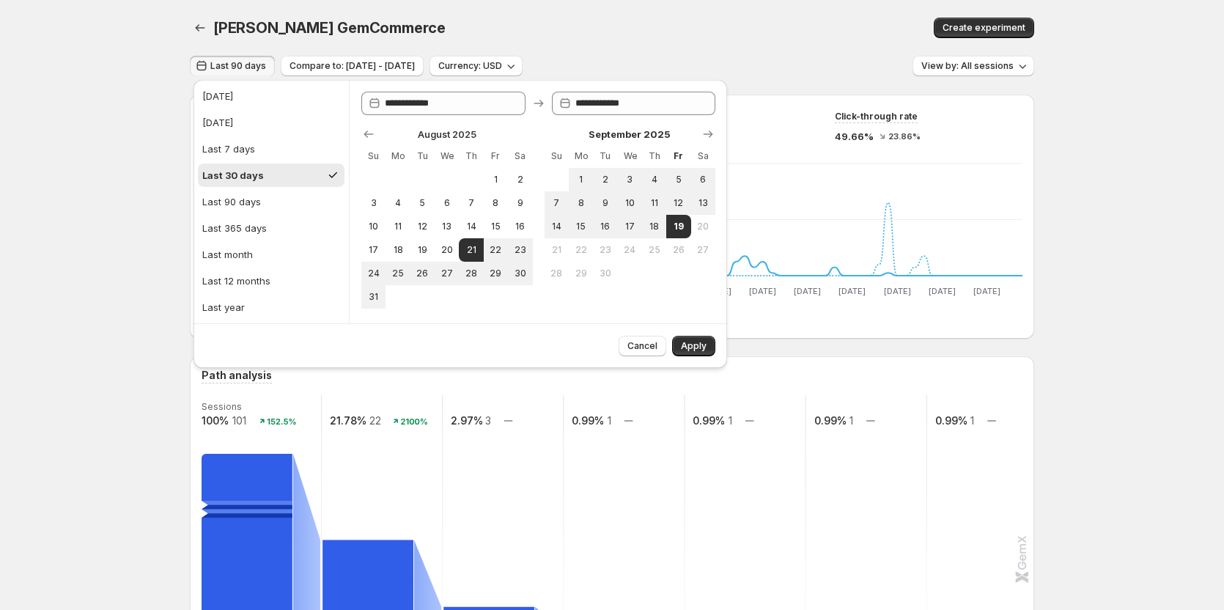
type input "**********"
click at [702, 344] on span "Apply" at bounding box center [694, 346] width 26 height 12
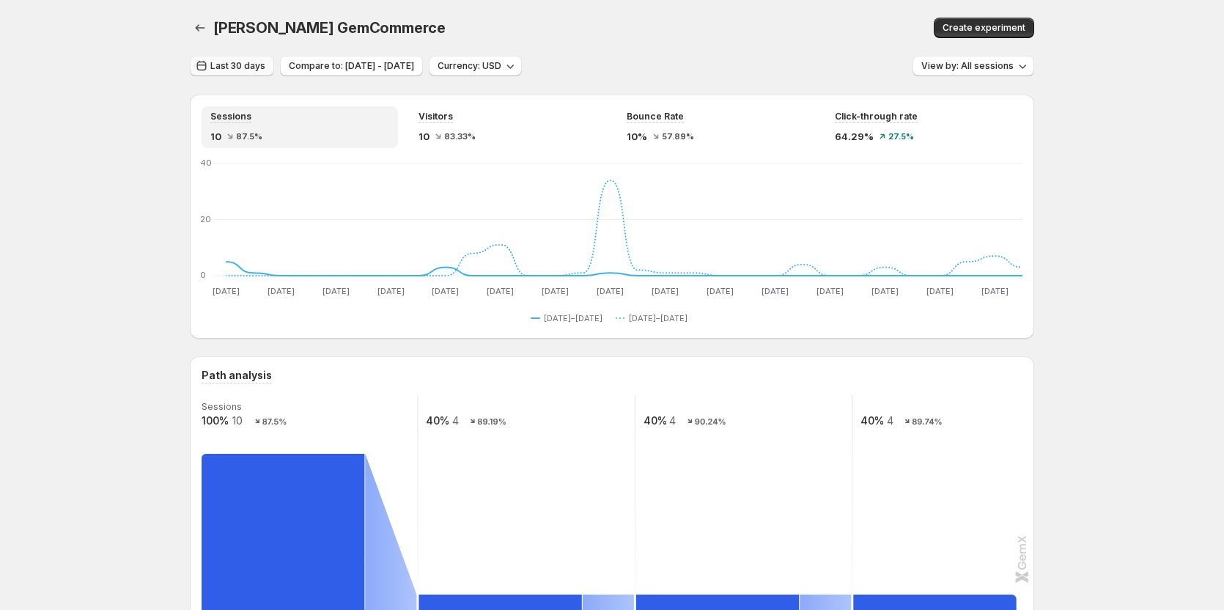
click at [261, 65] on span "Last 30 days" at bounding box center [237, 66] width 55 height 12
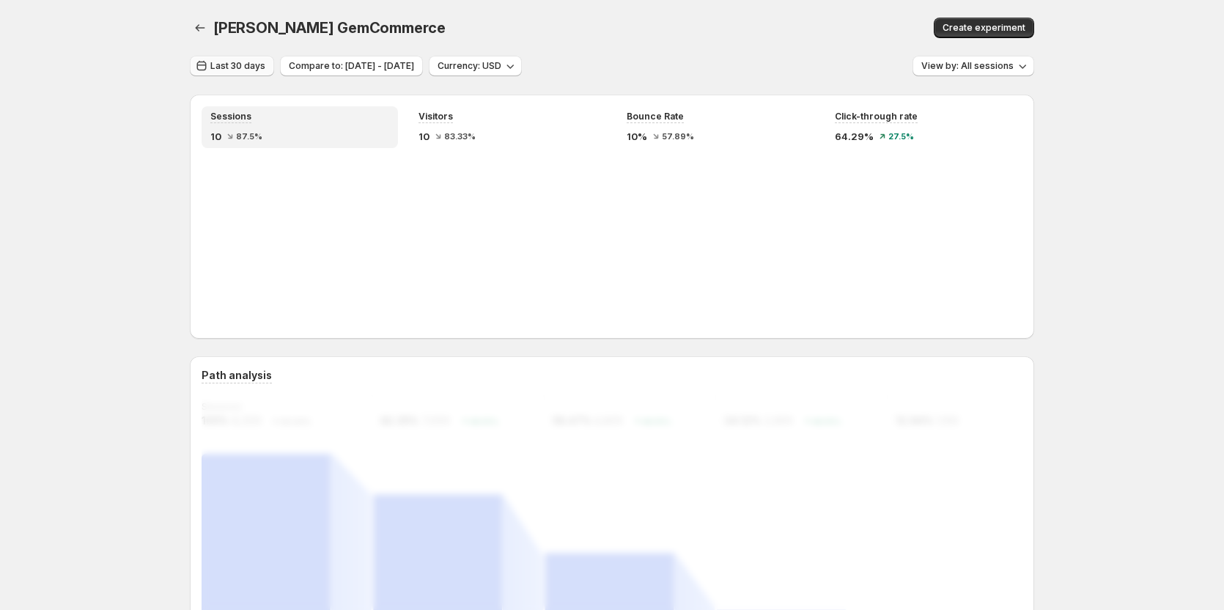
click at [240, 66] on span "Last 30 days" at bounding box center [237, 66] width 55 height 12
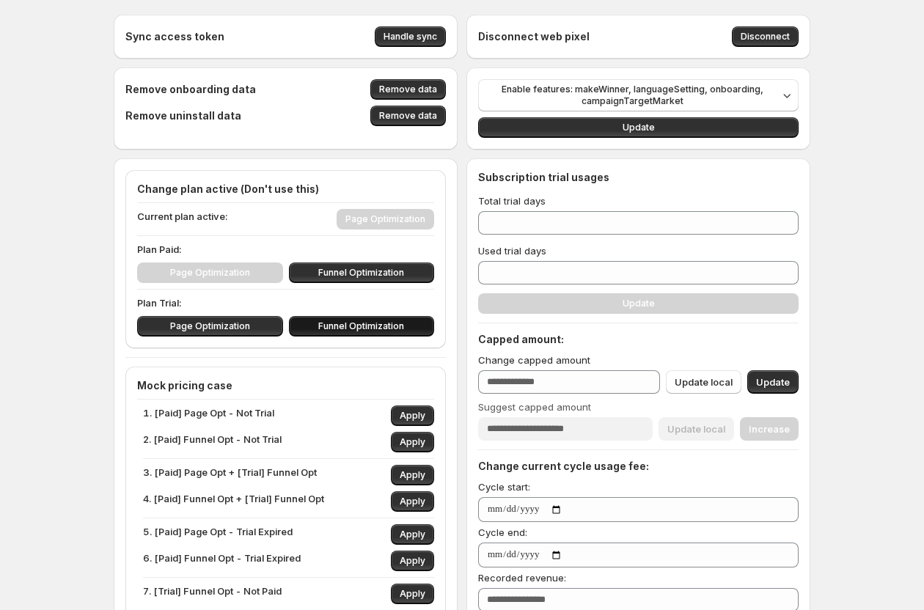
click at [320, 326] on button "Funnel Optimization" at bounding box center [362, 326] width 146 height 21
type input "**"
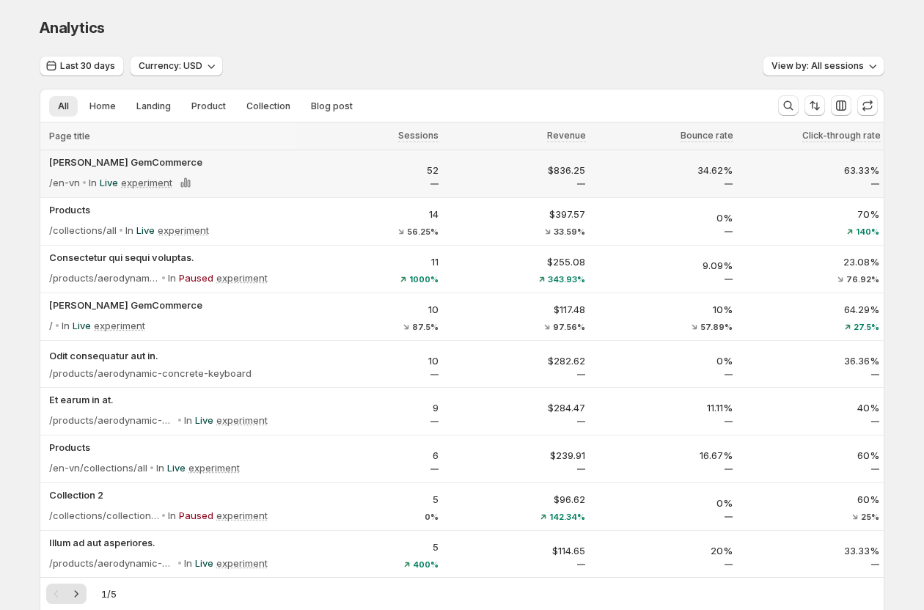
click at [116, 172] on div "In Live experiment" at bounding box center [139, 182] width 113 height 21
click at [235, 188] on div "/en-vn In Live experiment" at bounding box center [170, 182] width 242 height 21
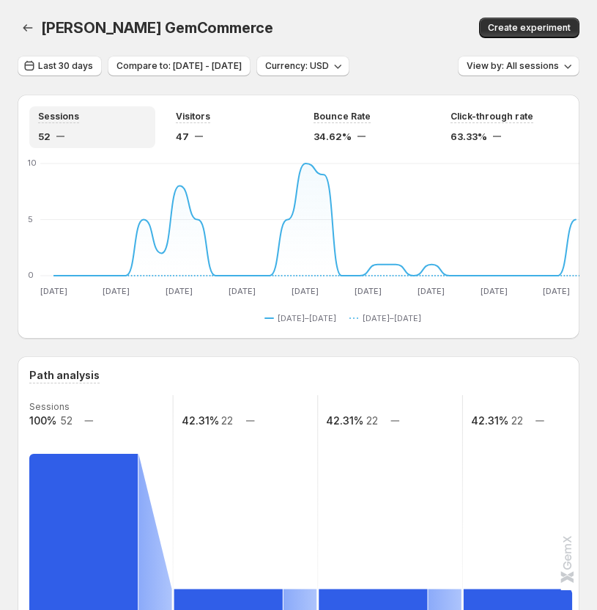
click at [25, 29] on icon "button" at bounding box center [28, 27] width 10 height 7
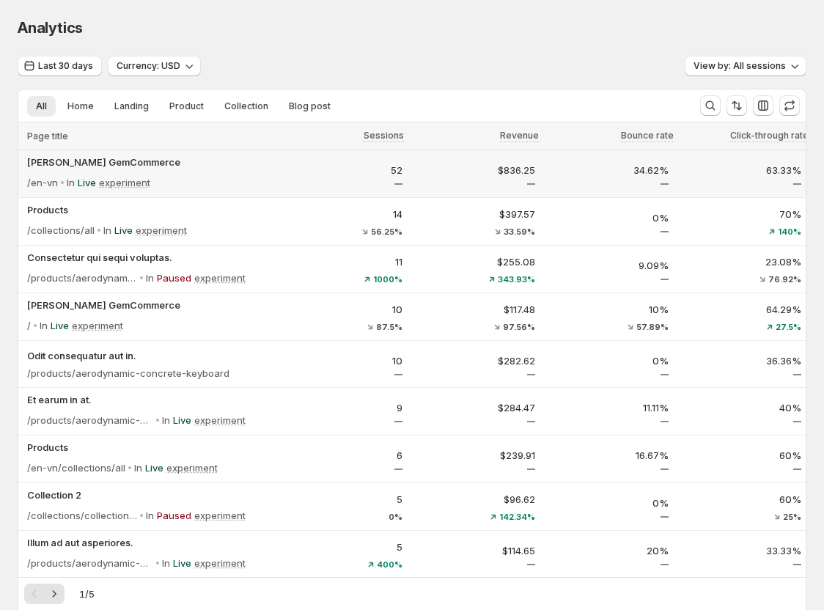
click at [229, 178] on div "/en-vn In Live experiment" at bounding box center [148, 182] width 242 height 21
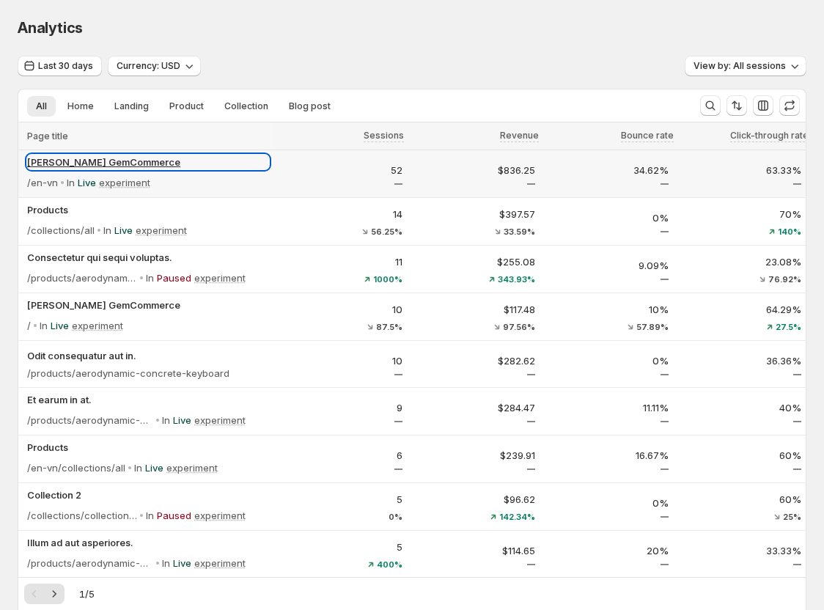
click at [52, 162] on p "[PERSON_NAME] GemCommerce" at bounding box center [148, 162] width 242 height 15
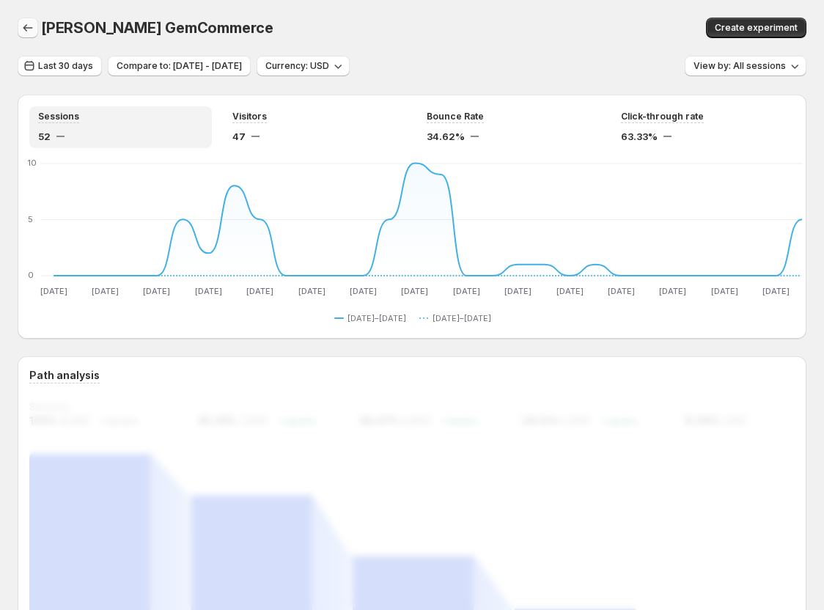
click at [30, 26] on icon "button" at bounding box center [28, 28] width 15 height 15
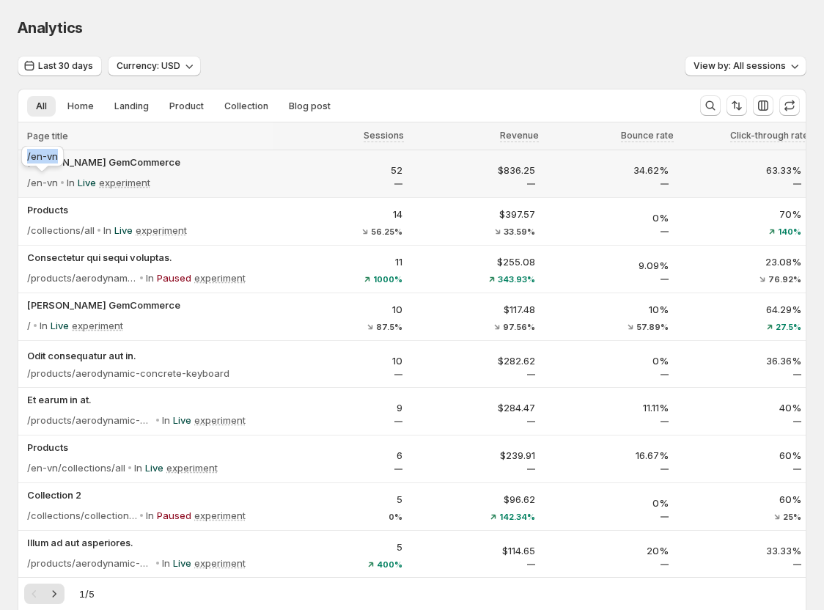
copy span "/en-vn"
drag, startPoint x: 59, startPoint y: 158, endPoint x: 23, endPoint y: 155, distance: 35.3
click at [23, 155] on div "/en-vn" at bounding box center [42, 159] width 48 height 32
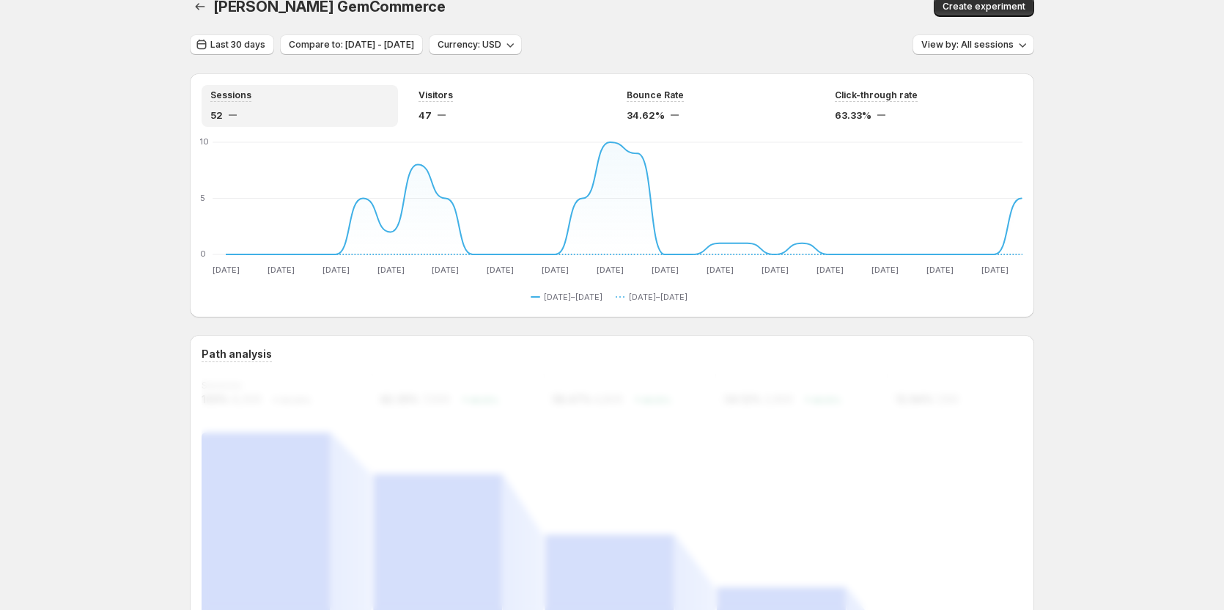
scroll to position [73, 0]
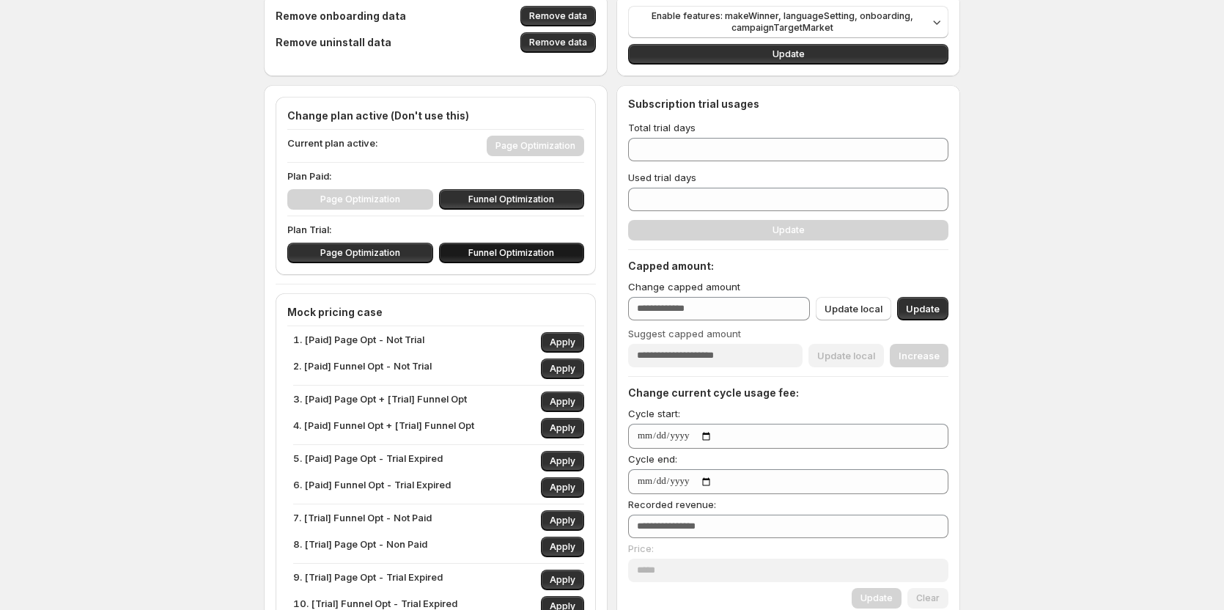
click at [476, 253] on span "Funnel Optimization" at bounding box center [511, 253] width 86 height 12
type input "**"
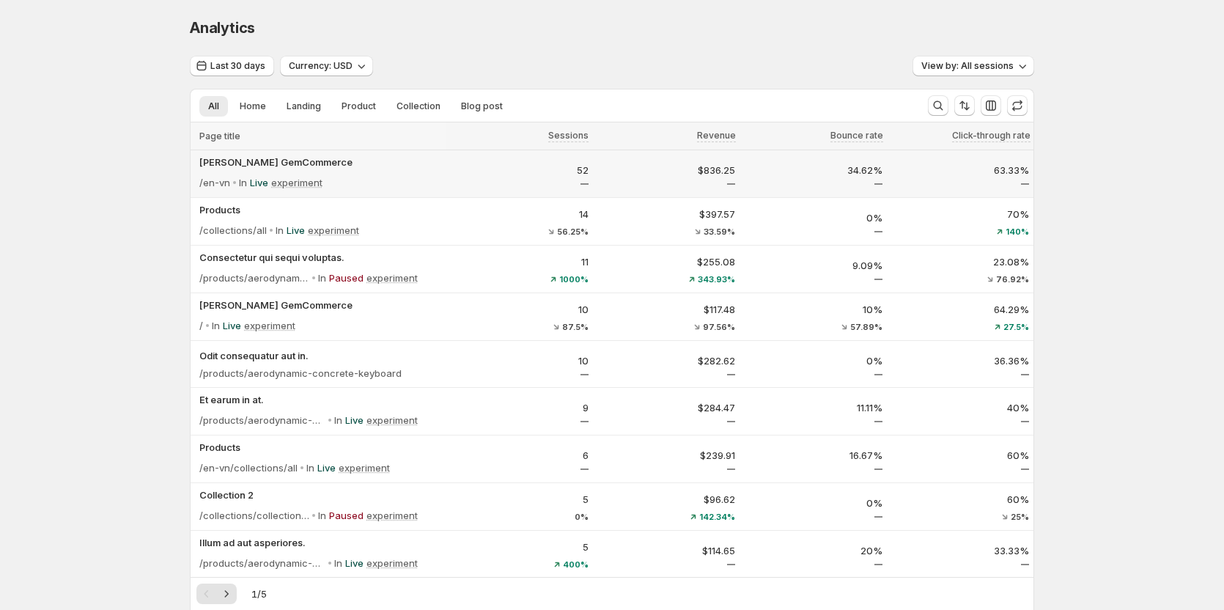
click at [460, 169] on p "52" at bounding box center [519, 170] width 139 height 15
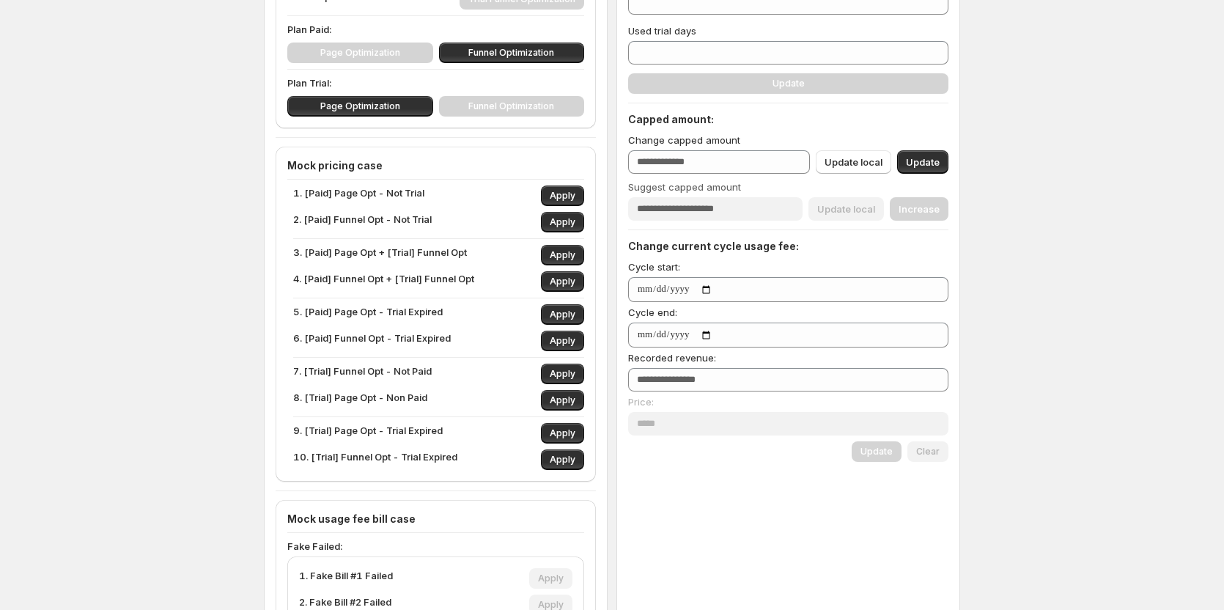
scroll to position [293, 0]
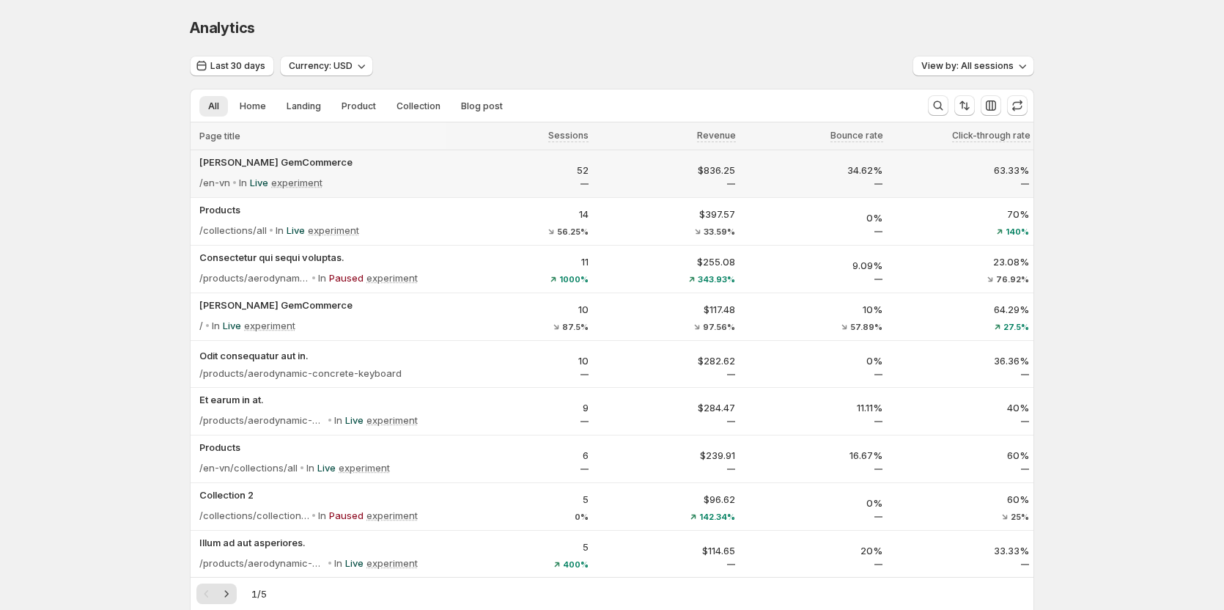
click at [435, 172] on div "/en-vn In Live experiment" at bounding box center [320, 182] width 242 height 21
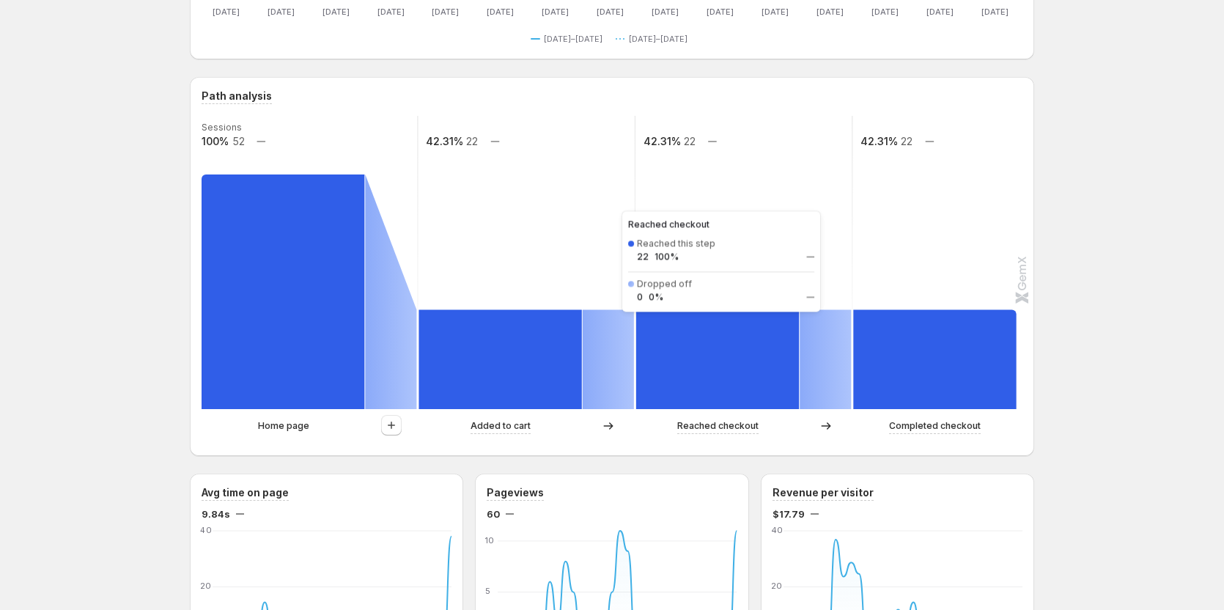
scroll to position [293, 0]
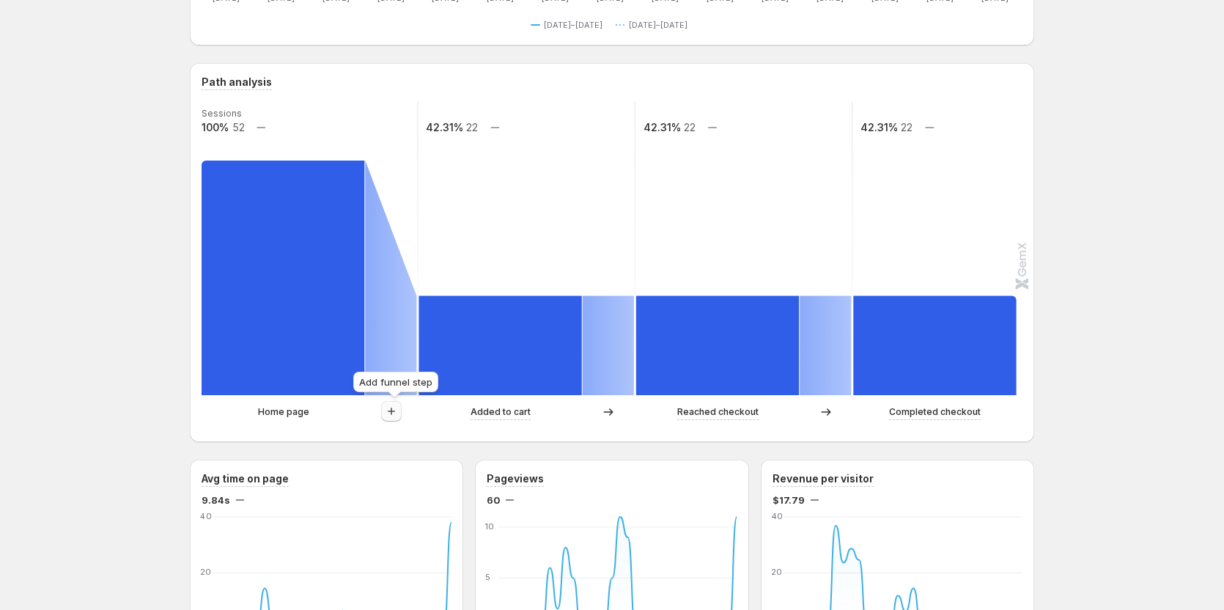
click at [389, 408] on icon "button" at bounding box center [391, 411] width 15 height 15
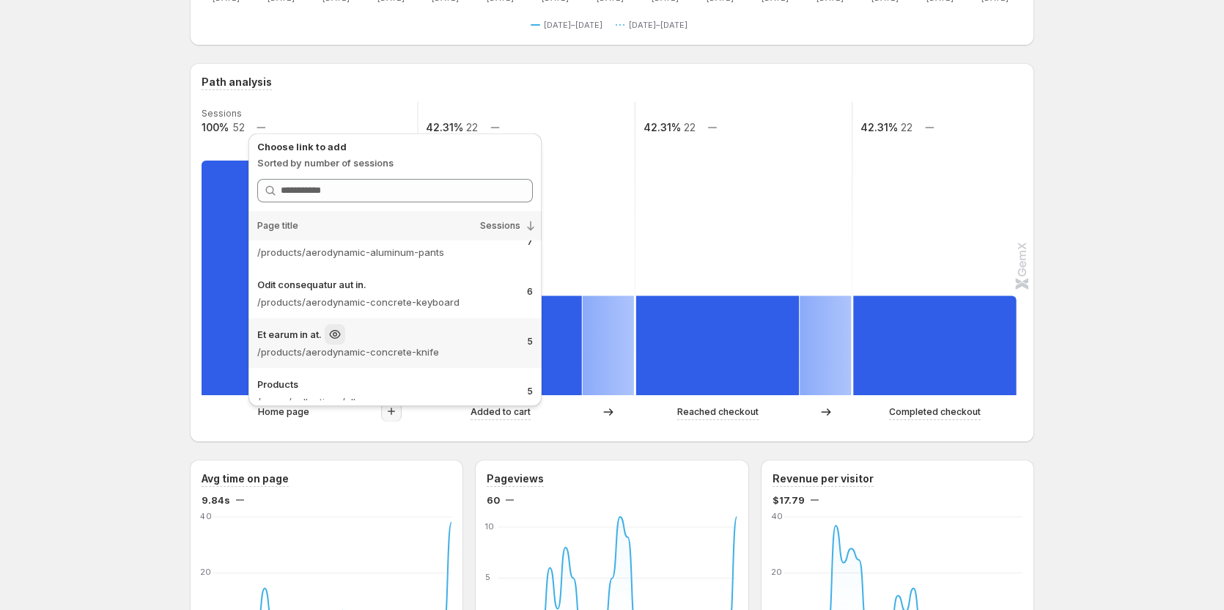
scroll to position [0, 0]
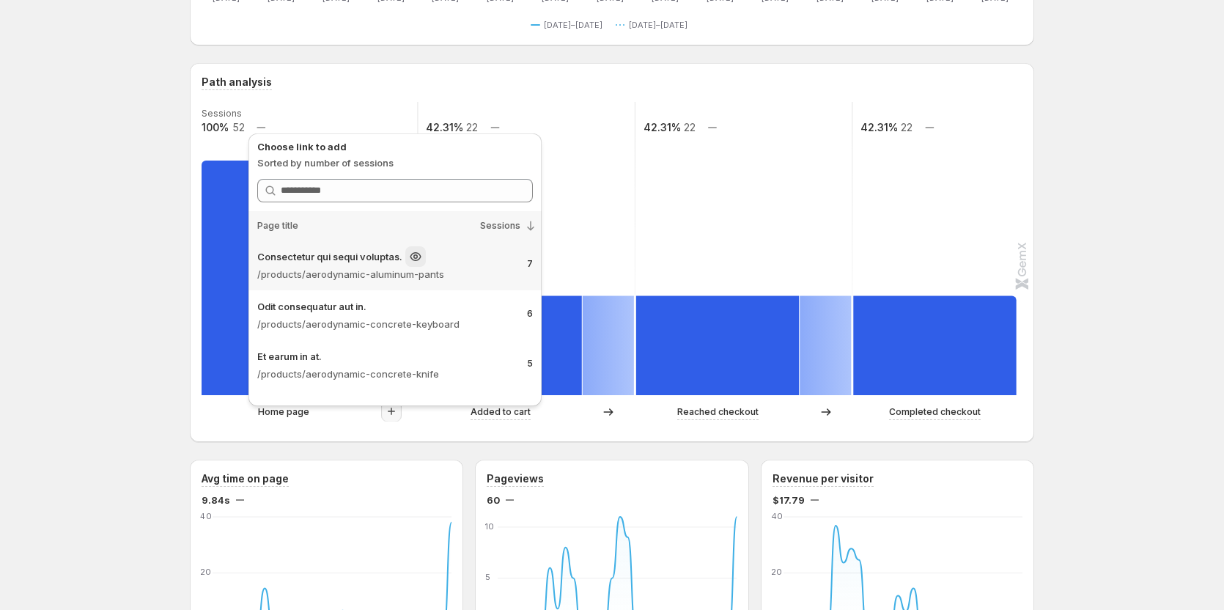
click at [375, 286] on div "Consectetur qui sequi voluptas. /products/aerodynamic-aluminum-pants 7" at bounding box center [394, 265] width 293 height 50
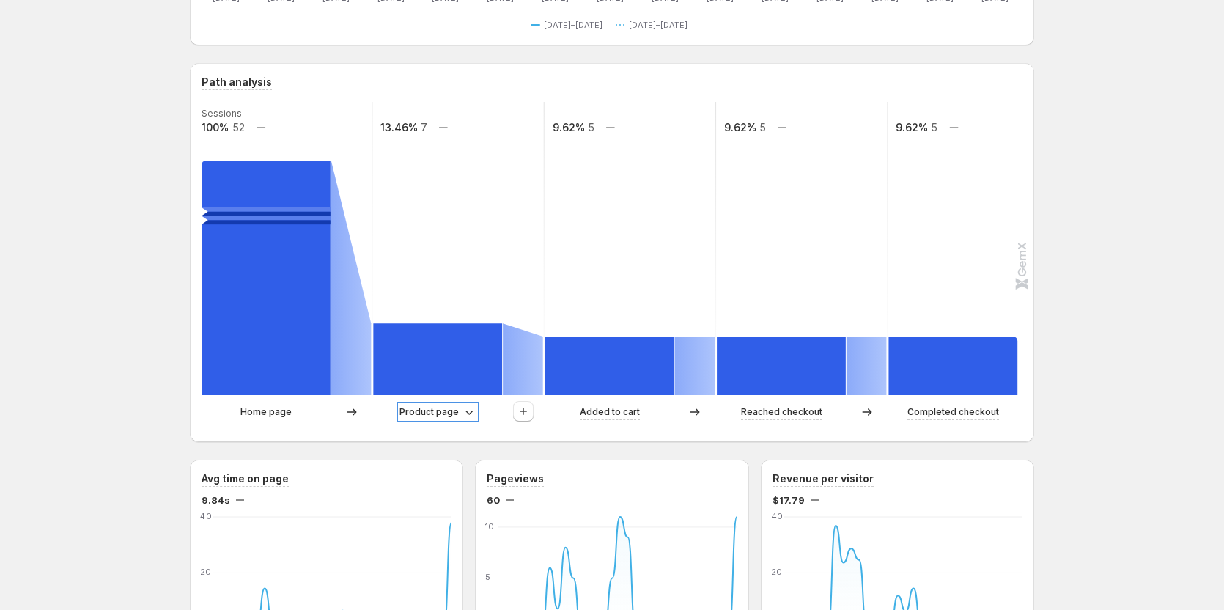
click at [421, 411] on p "Product page" at bounding box center [428, 412] width 59 height 15
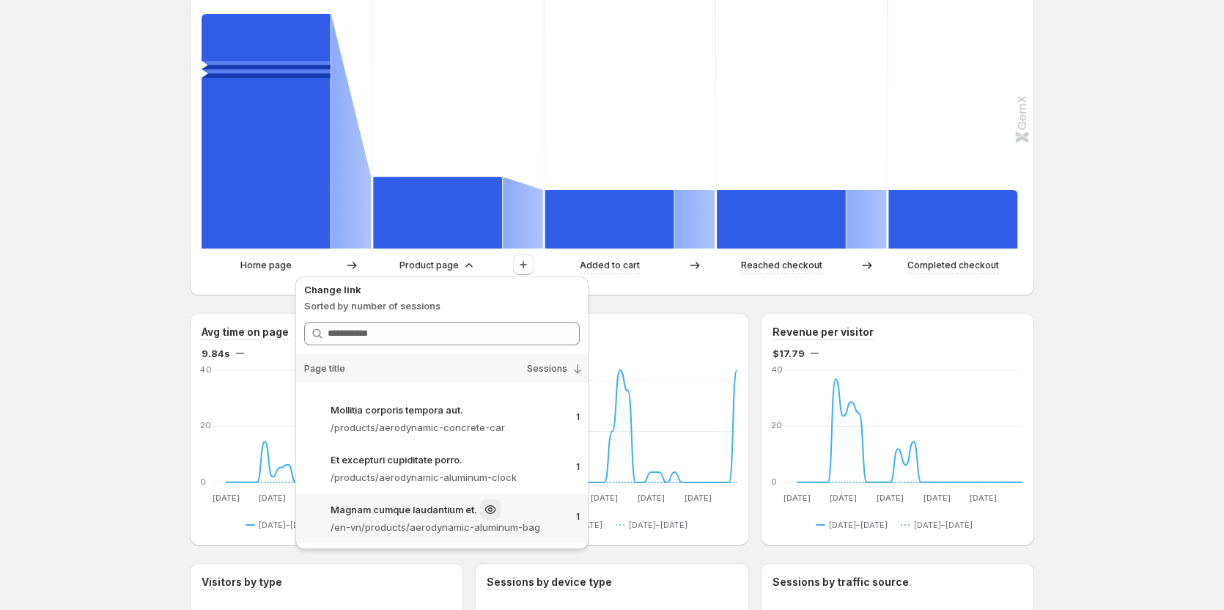
scroll to position [366, 0]
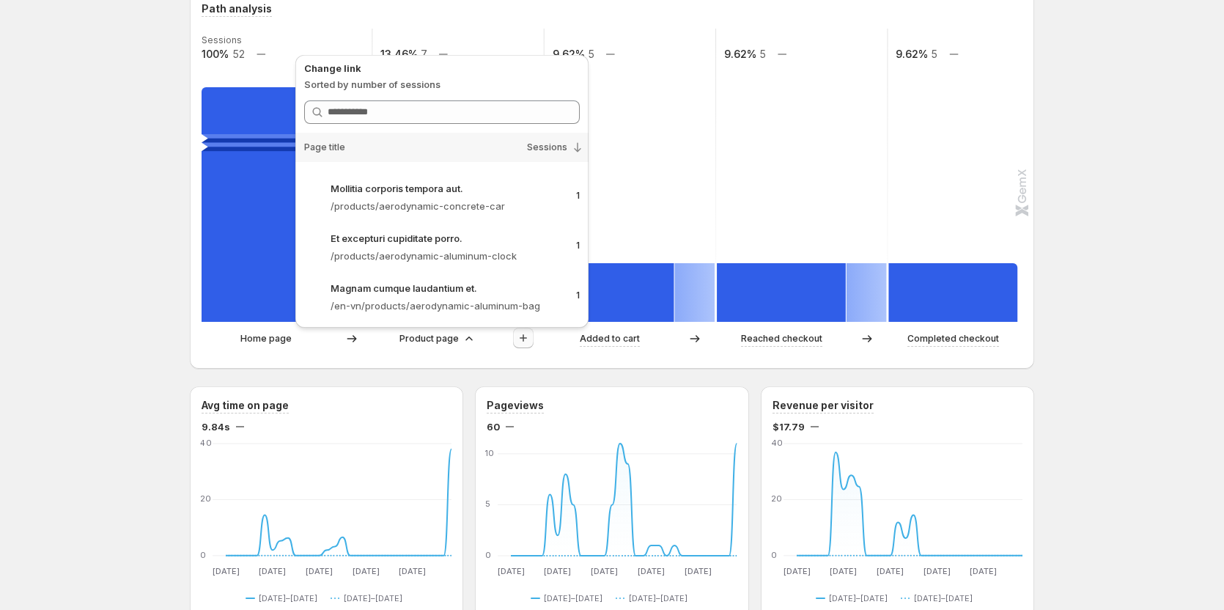
click at [523, 343] on icon "button" at bounding box center [523, 338] width 15 height 15
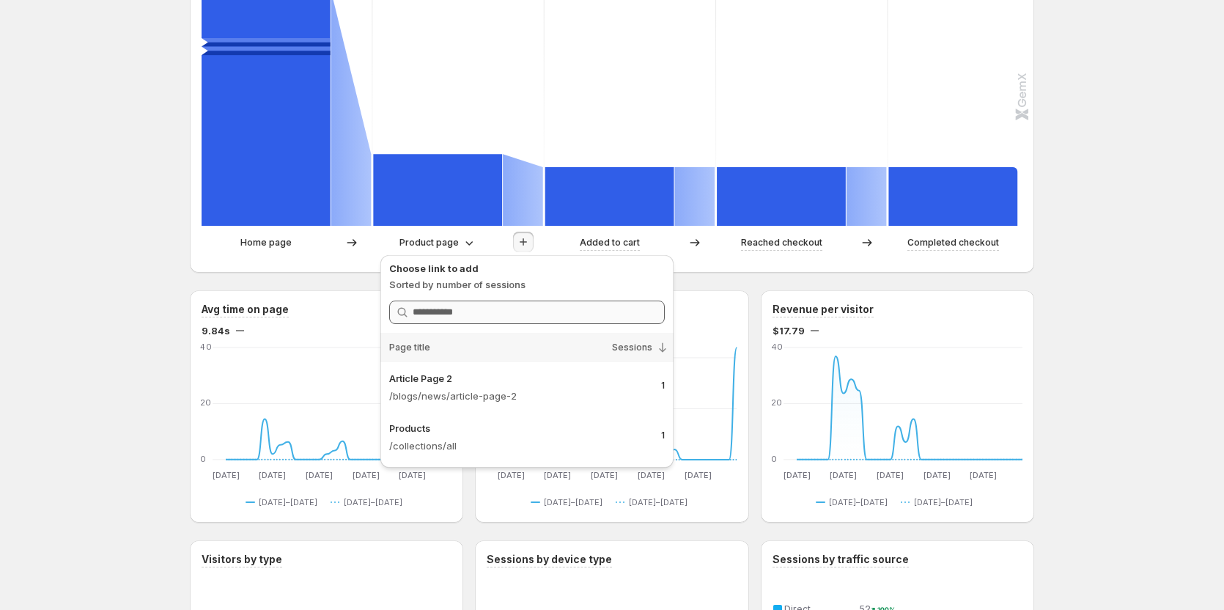
scroll to position [440, 0]
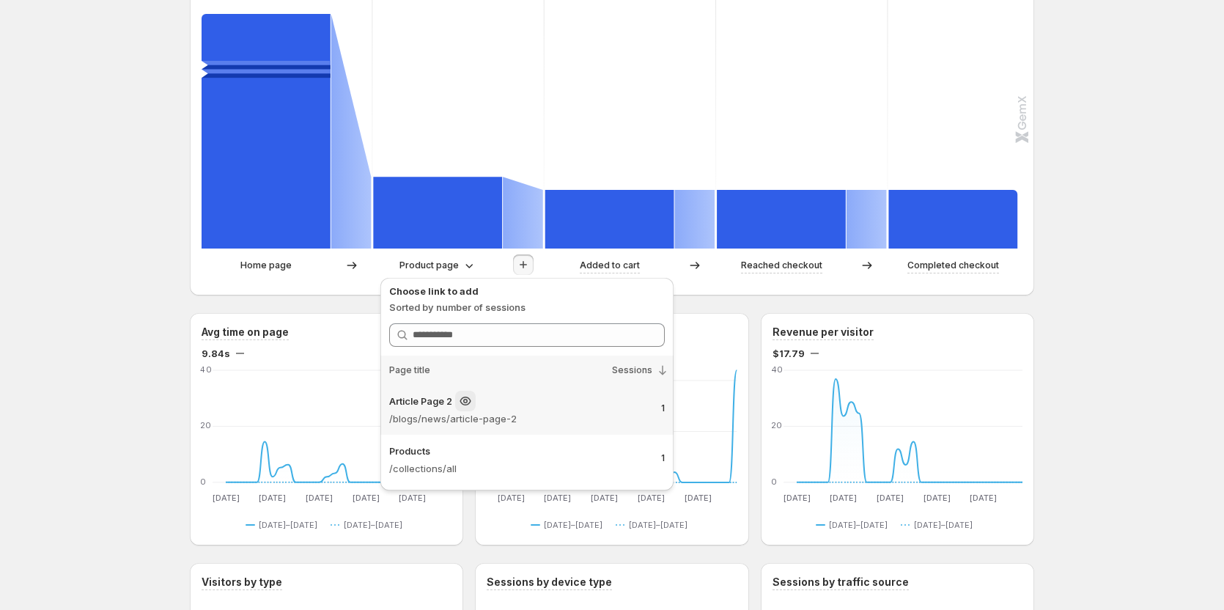
click at [498, 405] on div "Article Page 2" at bounding box center [519, 401] width 260 height 21
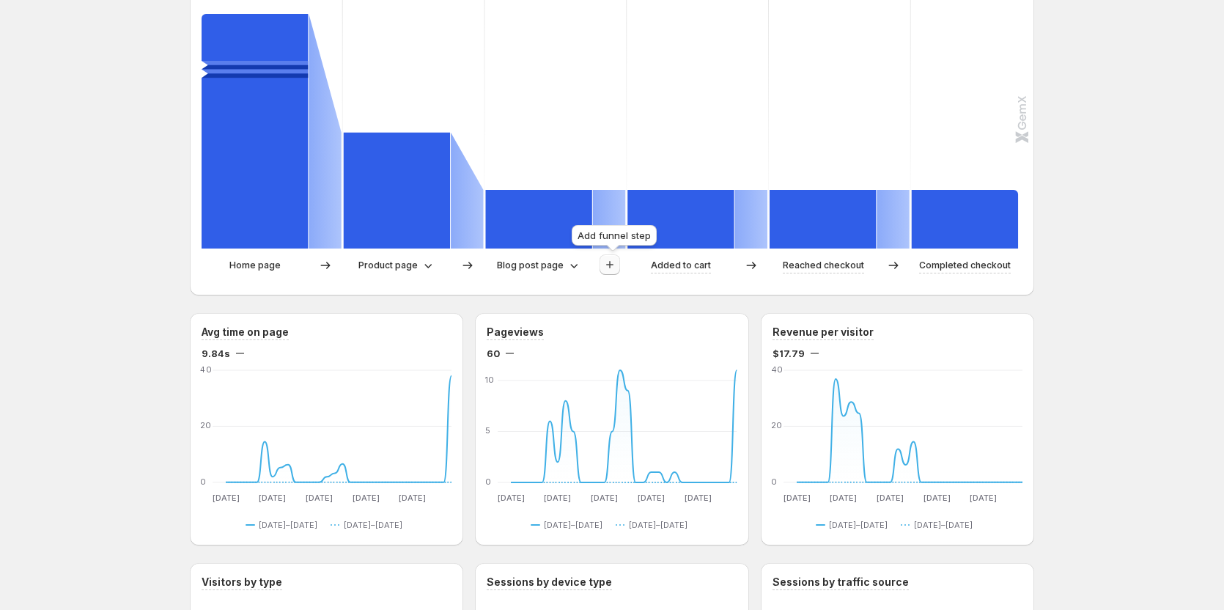
click at [617, 270] on icon "button" at bounding box center [609, 264] width 15 height 15
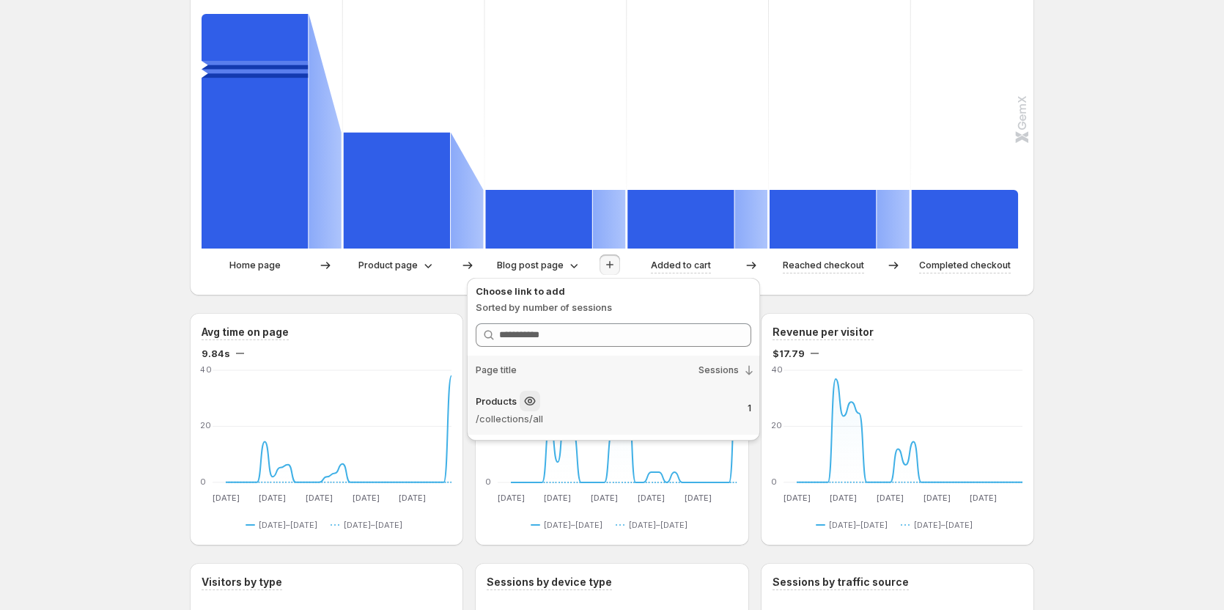
click at [552, 407] on div "Products" at bounding box center [606, 401] width 260 height 21
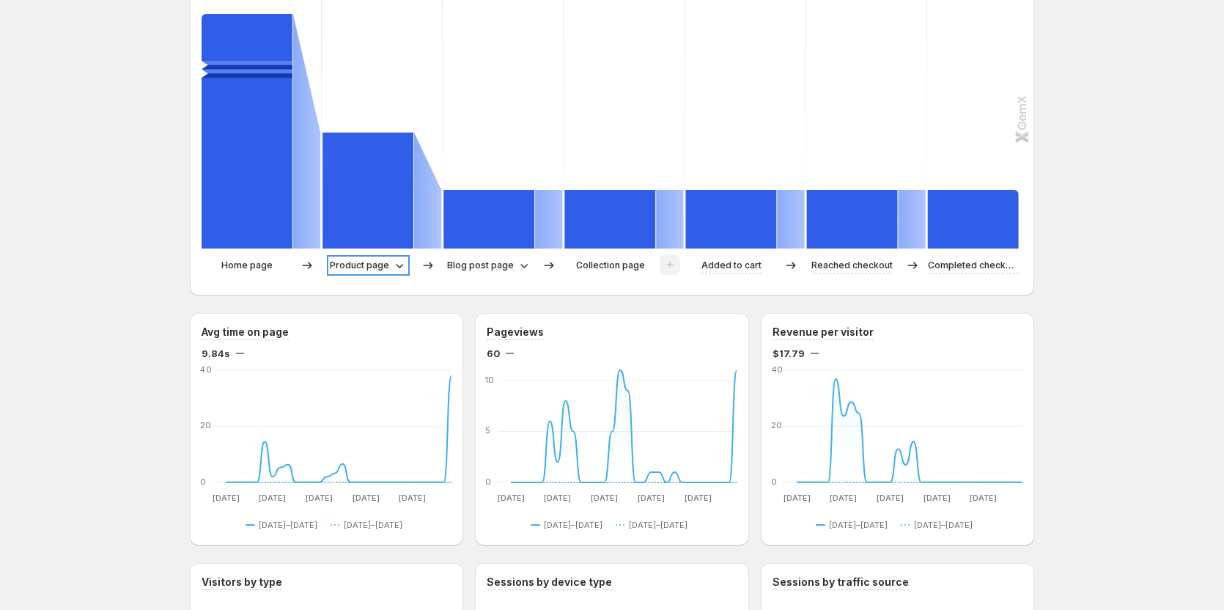
click at [370, 262] on p "Product page" at bounding box center [359, 265] width 59 height 15
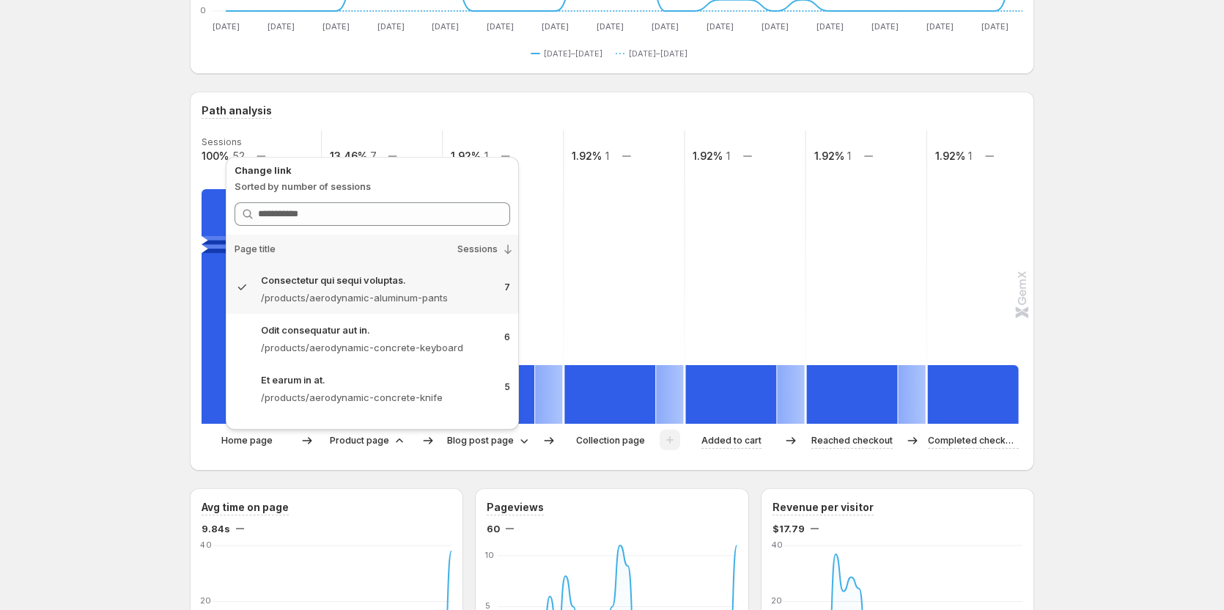
scroll to position [220, 0]
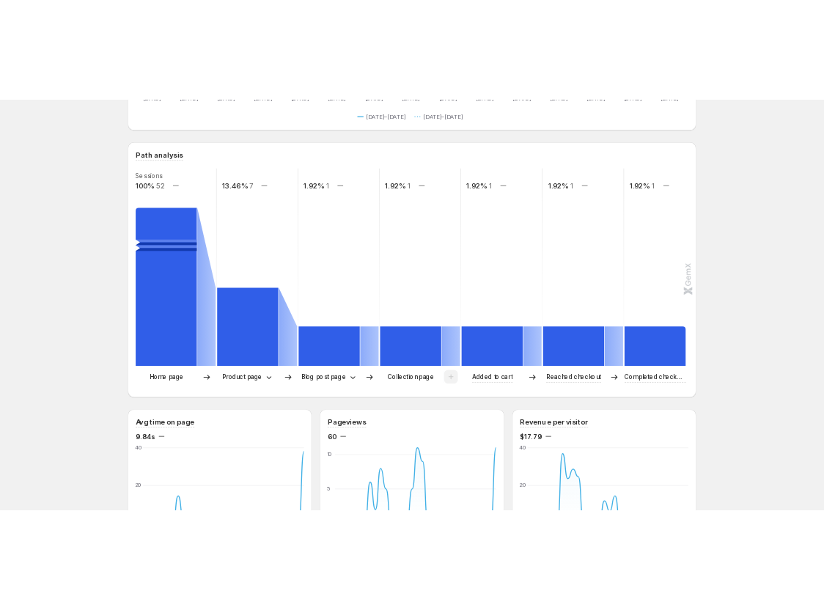
scroll to position [293, 0]
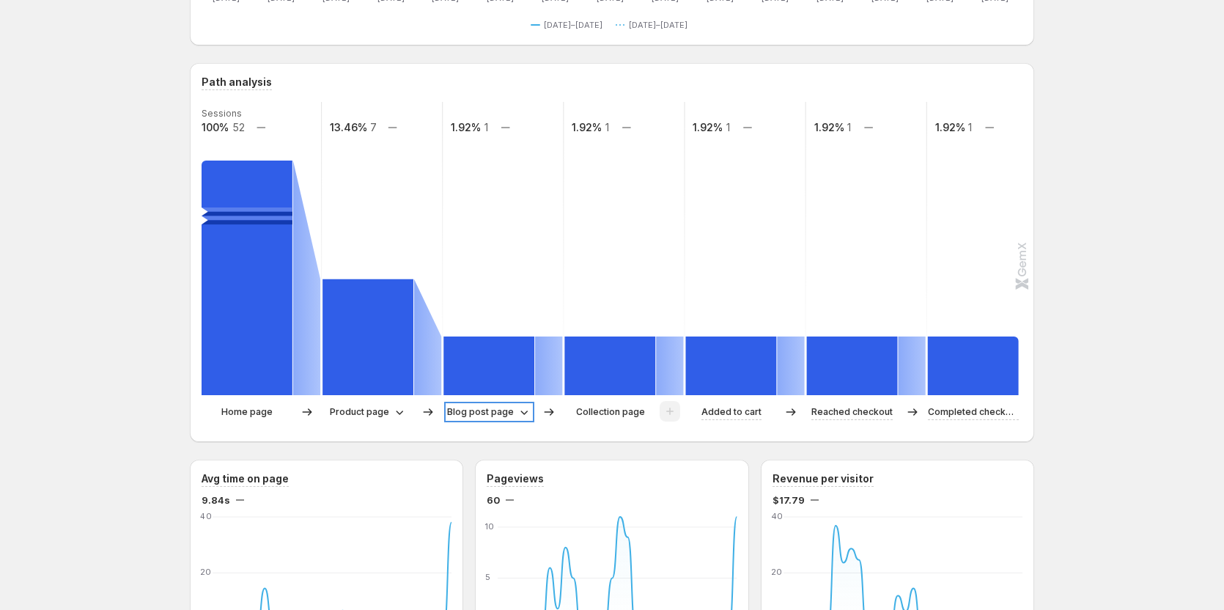
click at [511, 417] on p "Blog post page" at bounding box center [480, 412] width 67 height 15
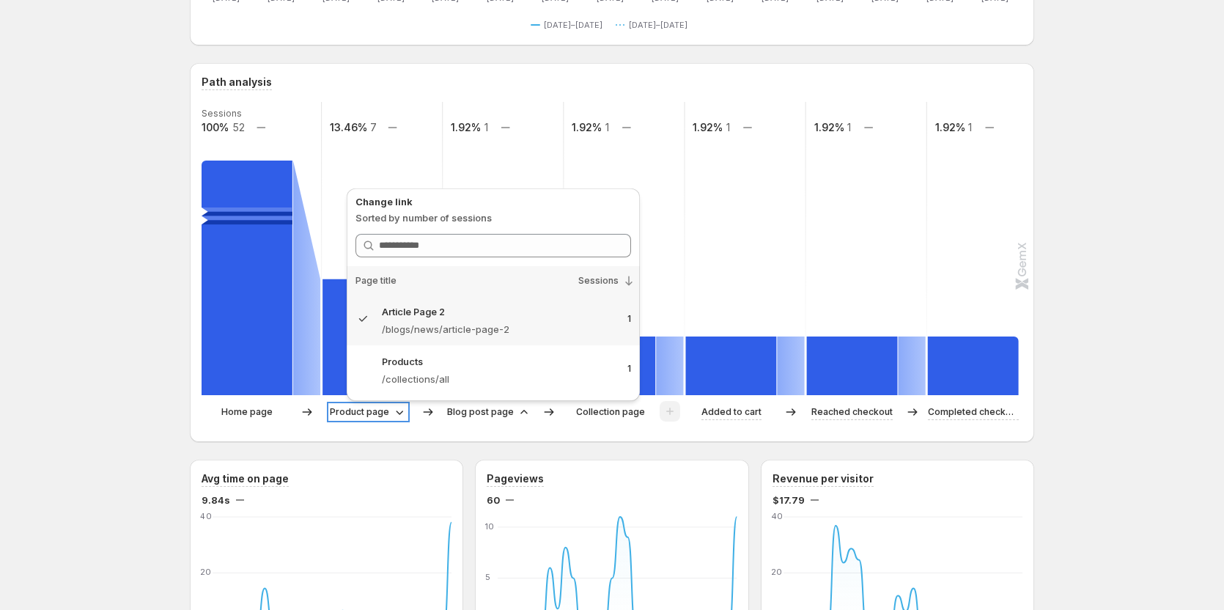
click at [386, 413] on p "Product page" at bounding box center [359, 412] width 59 height 15
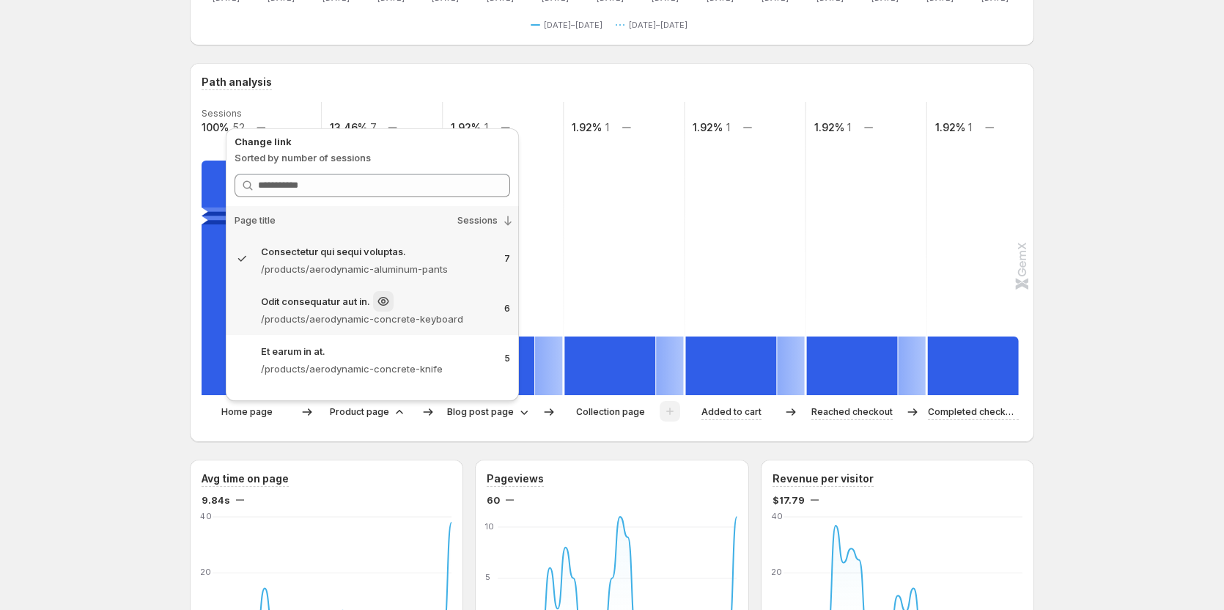
click at [415, 325] on p "/products/aerodynamic-concrete-keyboard" at bounding box center [377, 319] width 232 height 15
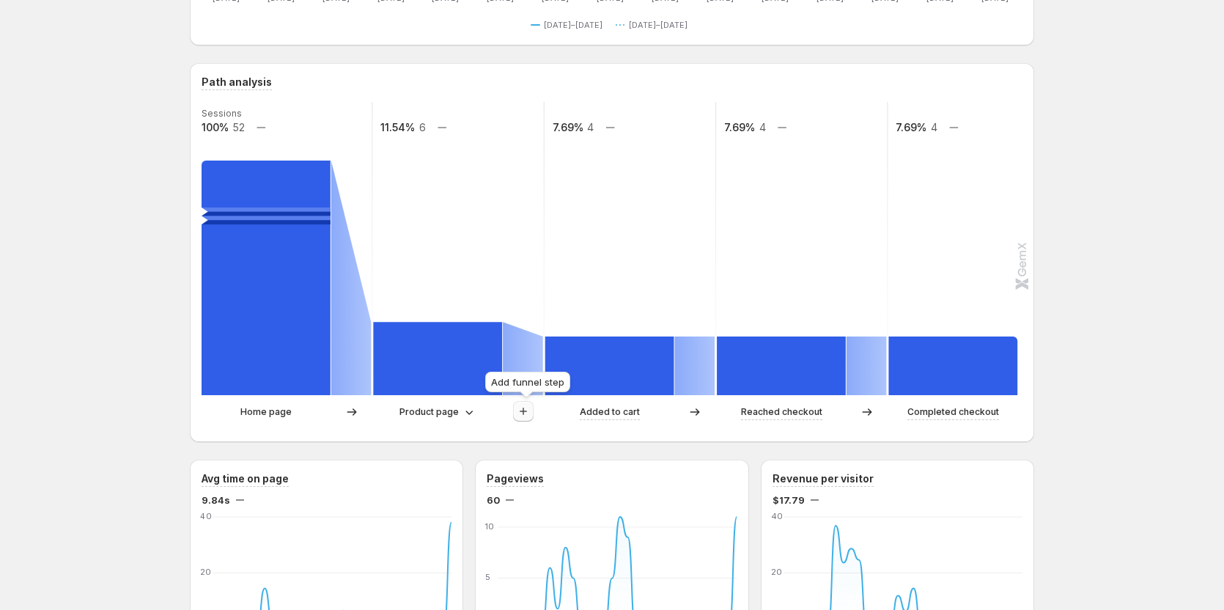
click at [531, 418] on icon "button" at bounding box center [523, 411] width 15 height 15
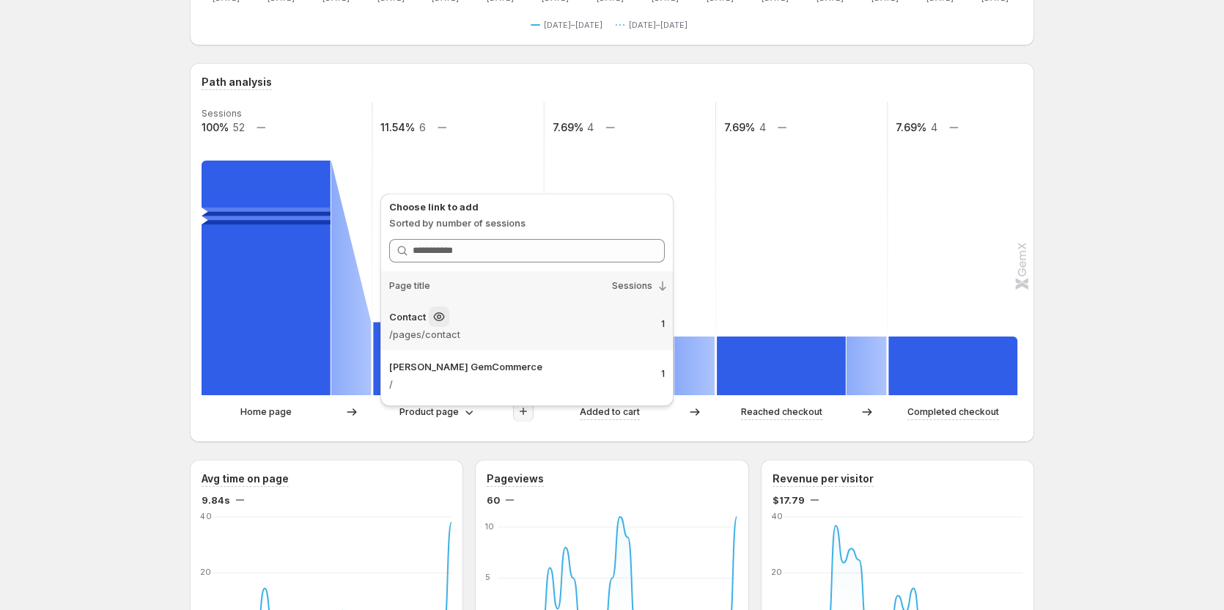
click at [522, 333] on p "/pages/contact" at bounding box center [519, 334] width 260 height 15
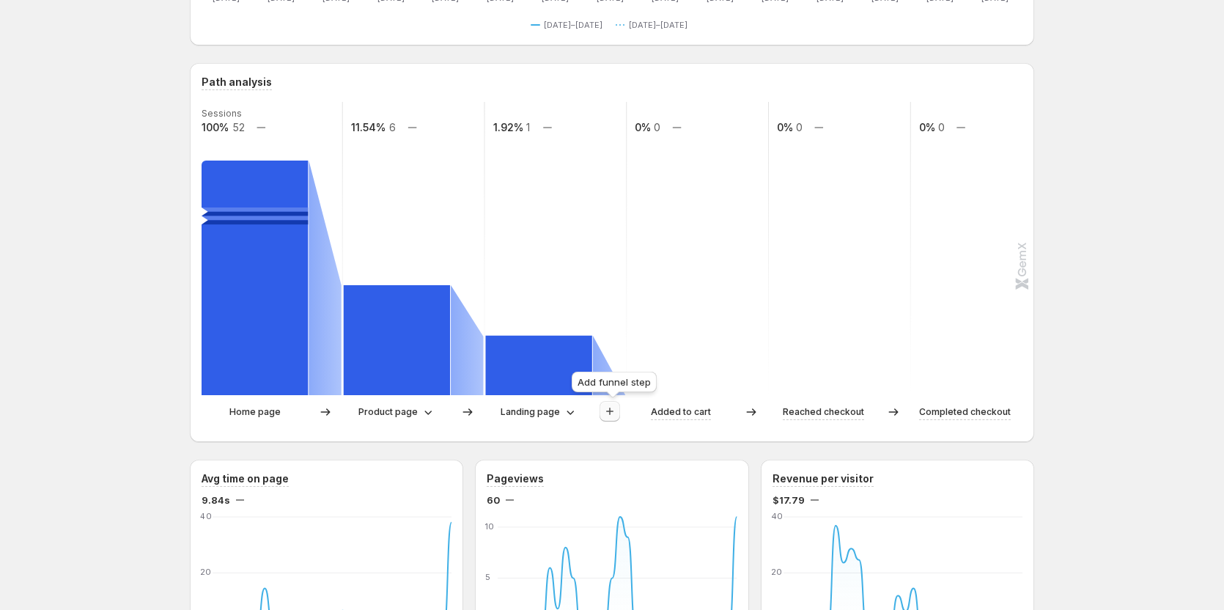
click at [617, 405] on icon "button" at bounding box center [609, 411] width 15 height 15
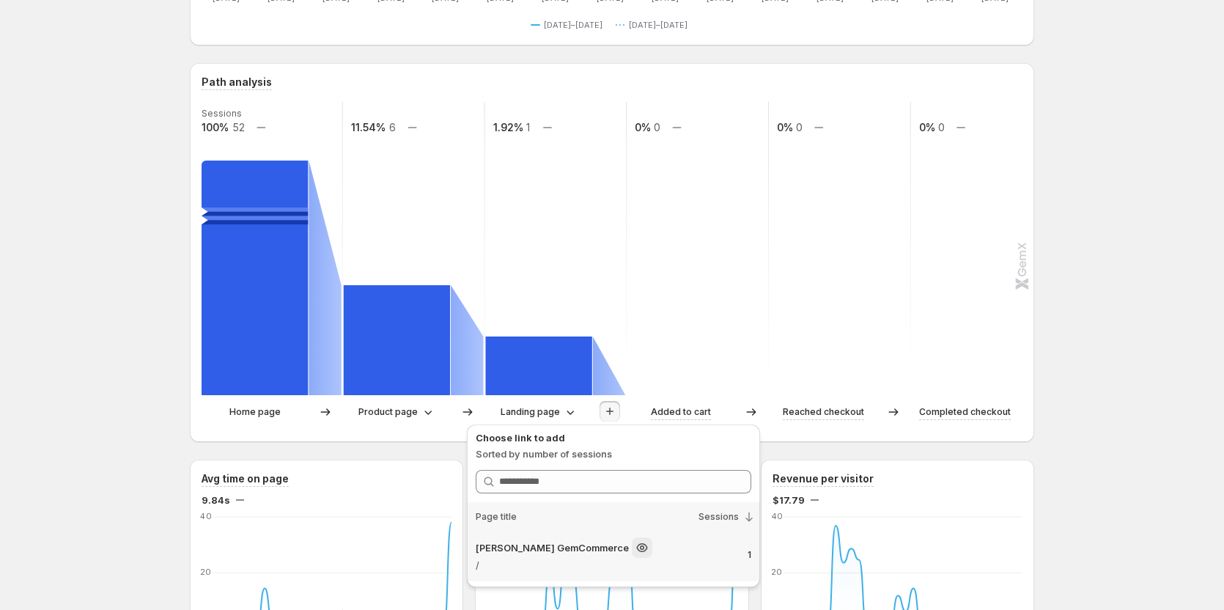
click at [610, 549] on div "[PERSON_NAME] GemCommerce" at bounding box center [606, 547] width 260 height 21
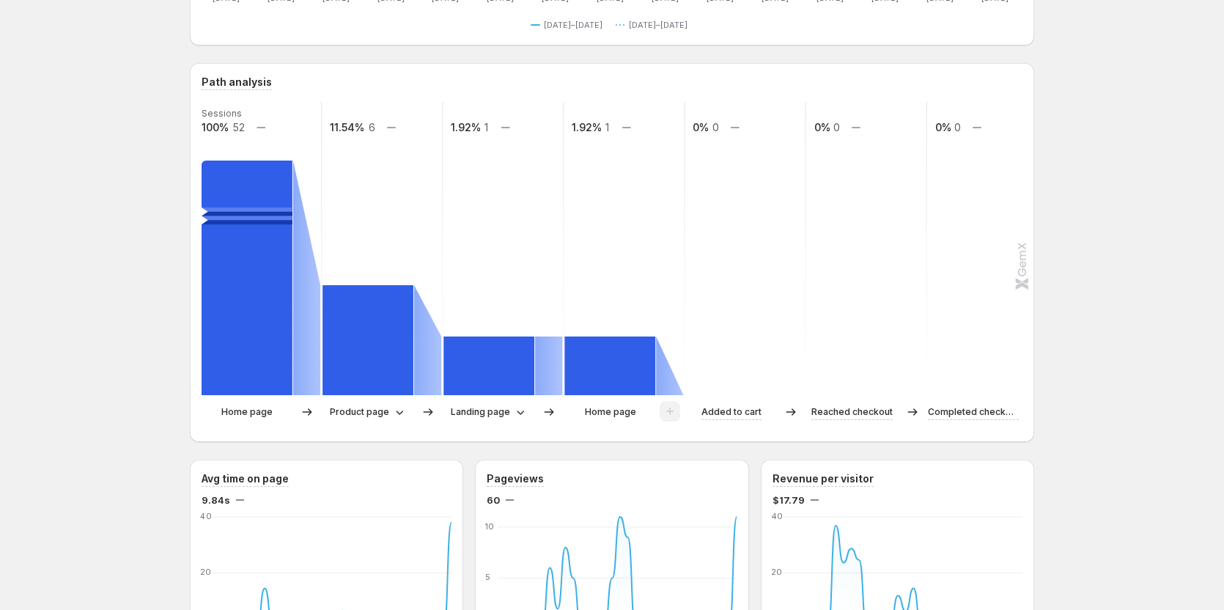
drag, startPoint x: 1120, startPoint y: 298, endPoint x: 1026, endPoint y: 290, distance: 94.2
click at [823, 290] on div "Sessions 100% 52 11.54% 6 1.92% 1 1.92% 1 0% 0 0% 0 0% 0 Home page Product page…" at bounding box center [612, 266] width 821 height 328
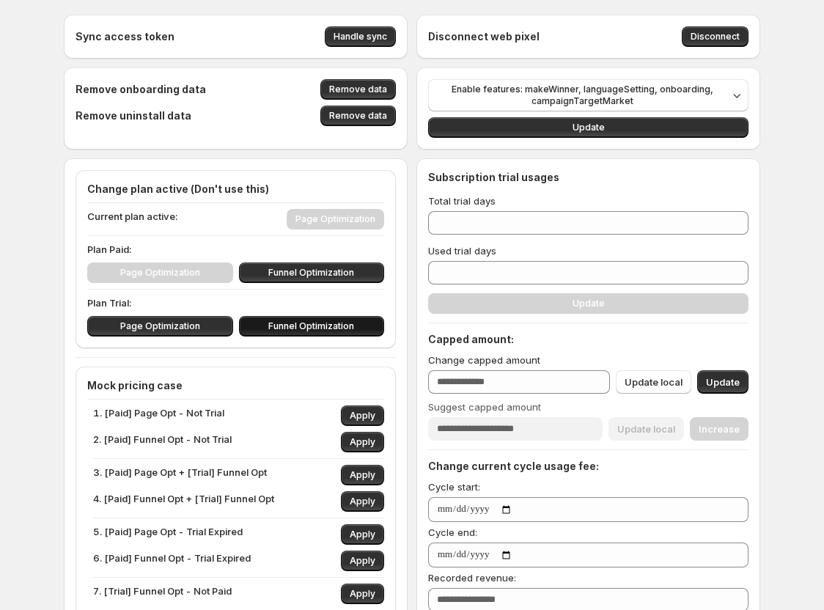
click at [314, 325] on span "Funnel Optimization" at bounding box center [311, 326] width 86 height 12
type input "**"
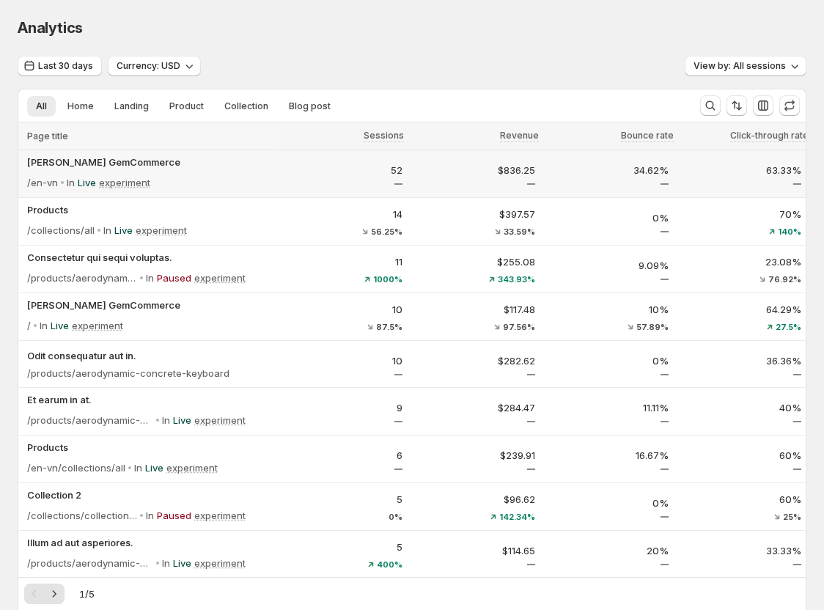
click at [232, 180] on div "/en-vn In Live experiment" at bounding box center [148, 182] width 242 height 21
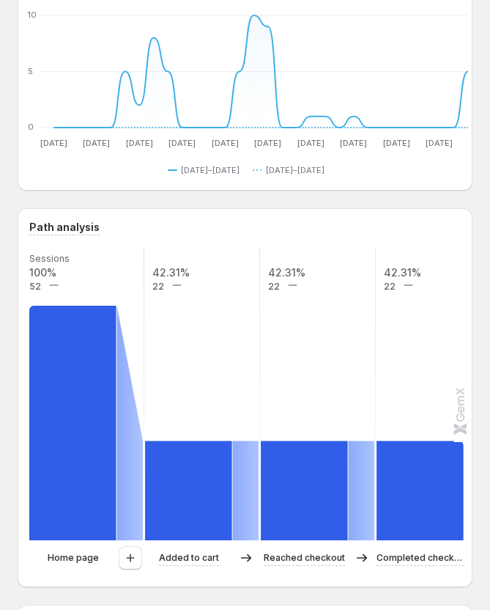
scroll to position [220, 0]
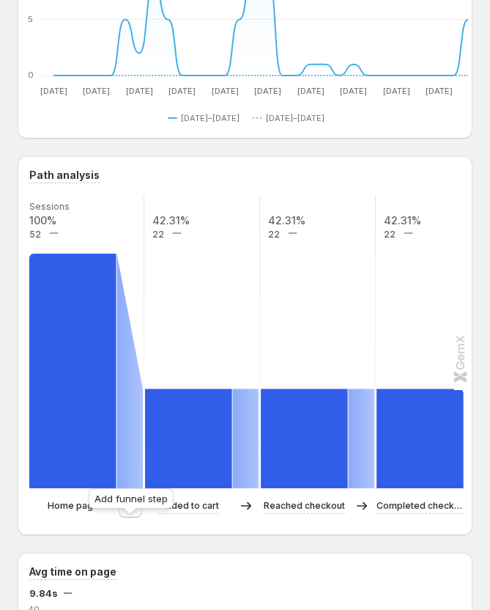
click at [133, 513] on icon "button" at bounding box center [130, 505] width 15 height 15
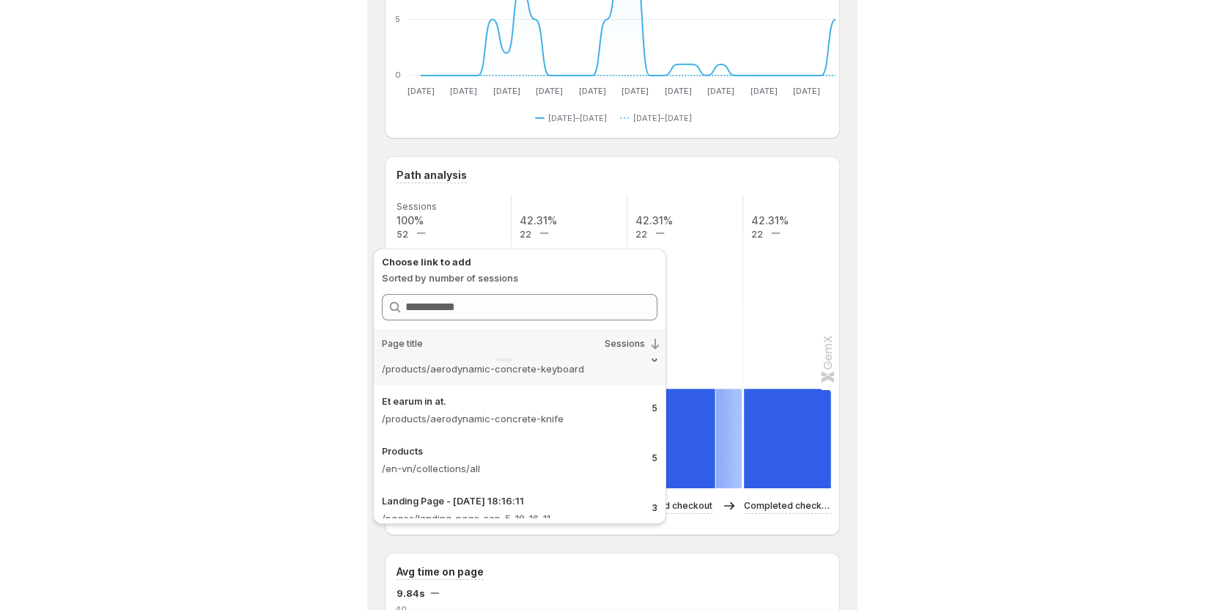
scroll to position [0, 0]
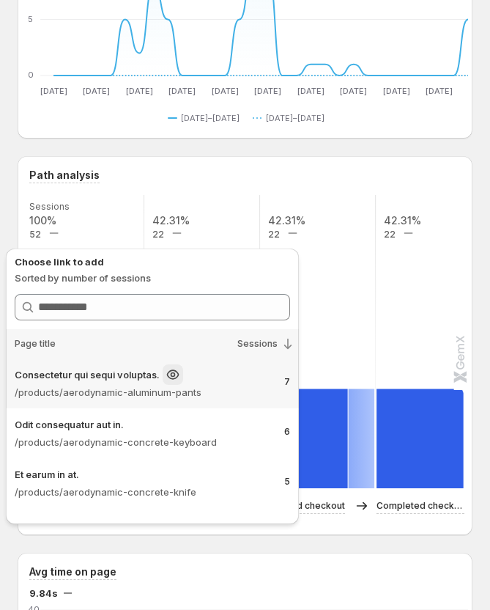
click at [208, 394] on p "/products/aerodynamic-aluminum-pants" at bounding box center [144, 392] width 258 height 15
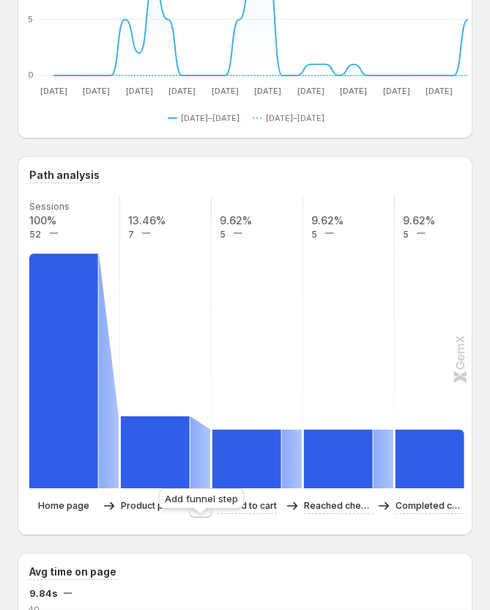
click at [195, 513] on icon "button" at bounding box center [200, 505] width 15 height 15
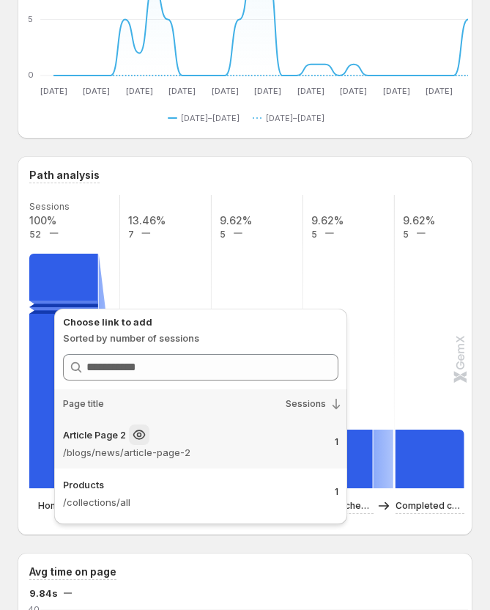
click at [204, 444] on div "Article Page 2" at bounding box center [193, 434] width 260 height 21
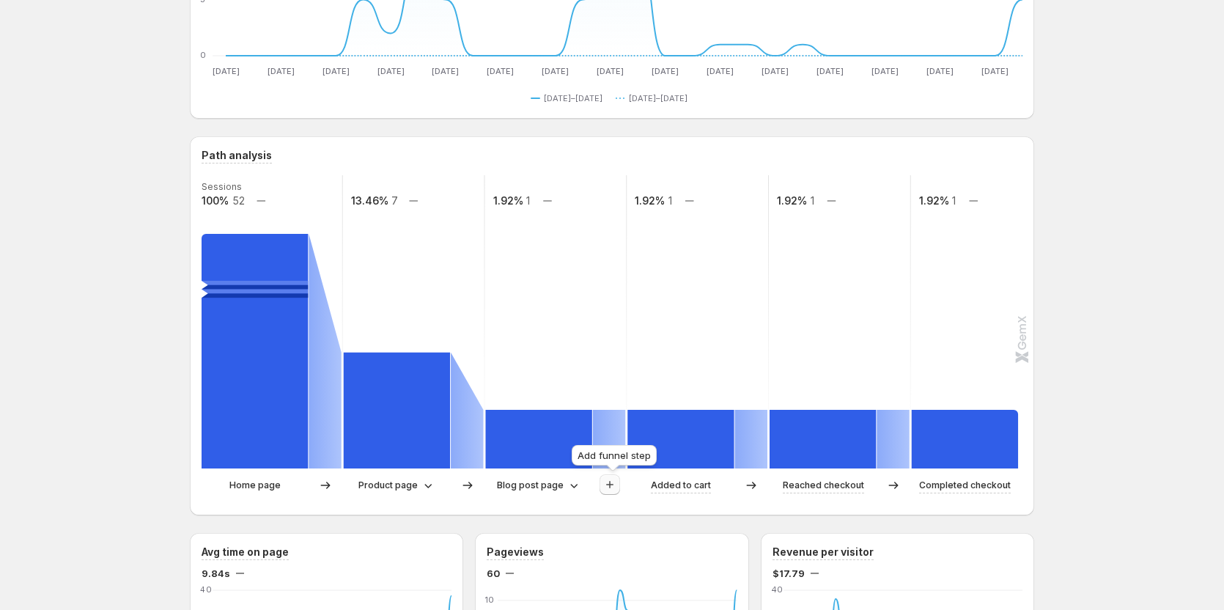
click at [617, 482] on icon "button" at bounding box center [609, 484] width 15 height 15
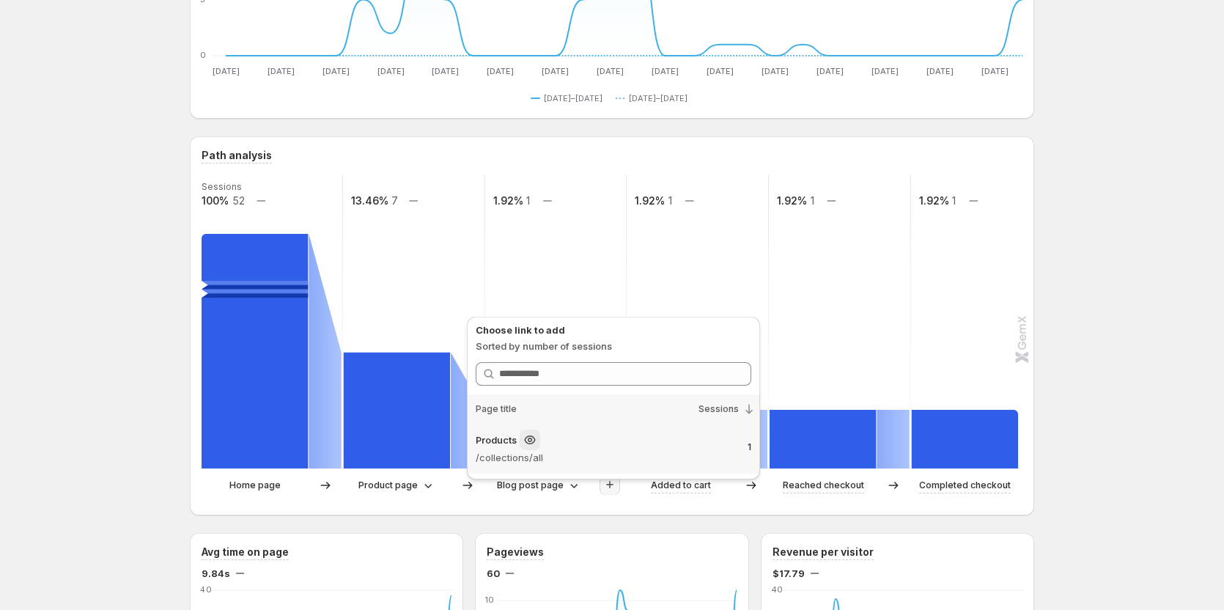
click at [660, 446] on div "Products" at bounding box center [606, 440] width 260 height 21
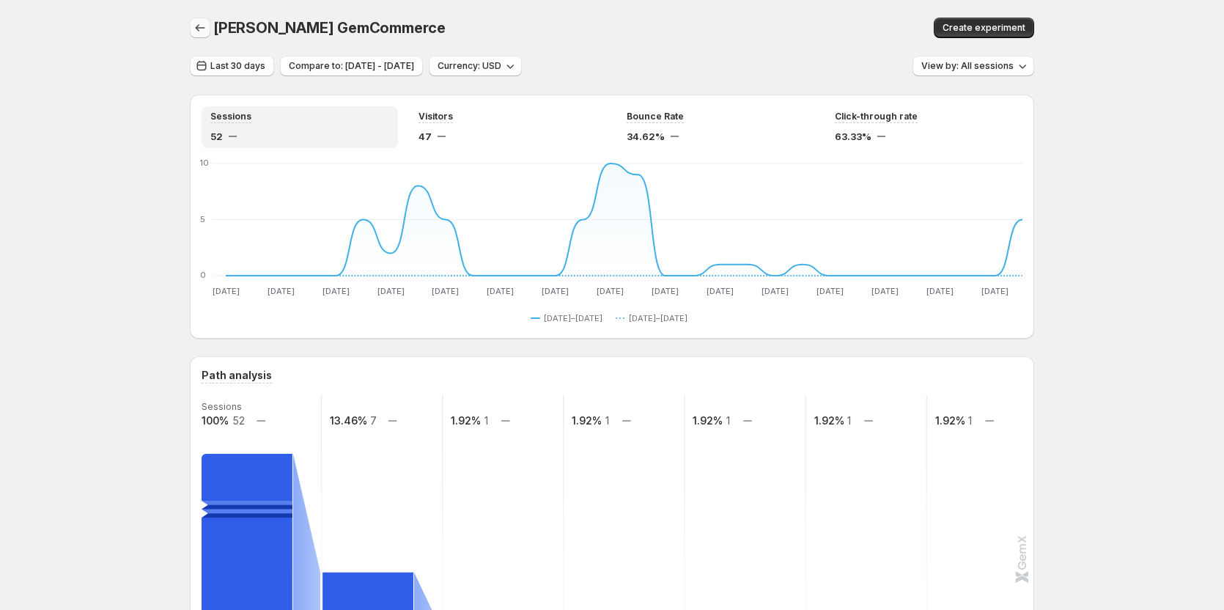
click at [207, 26] on icon "button" at bounding box center [200, 28] width 15 height 15
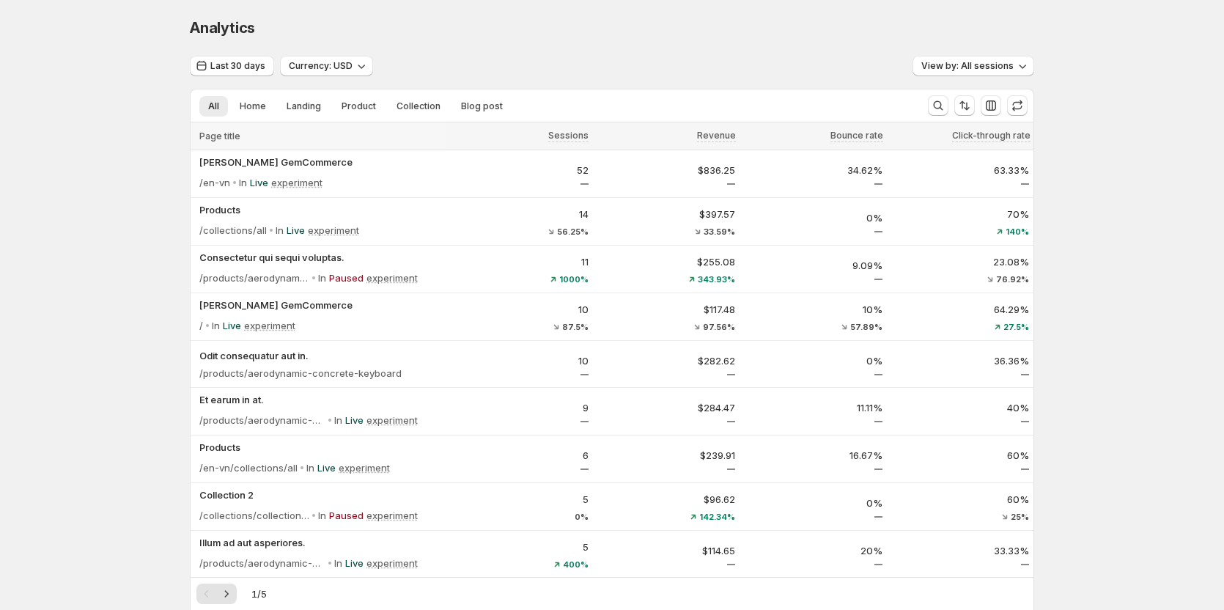
click at [202, 25] on span "Analytics" at bounding box center [222, 28] width 65 height 18
click at [242, 59] on button "Last 30 days" at bounding box center [232, 66] width 84 height 21
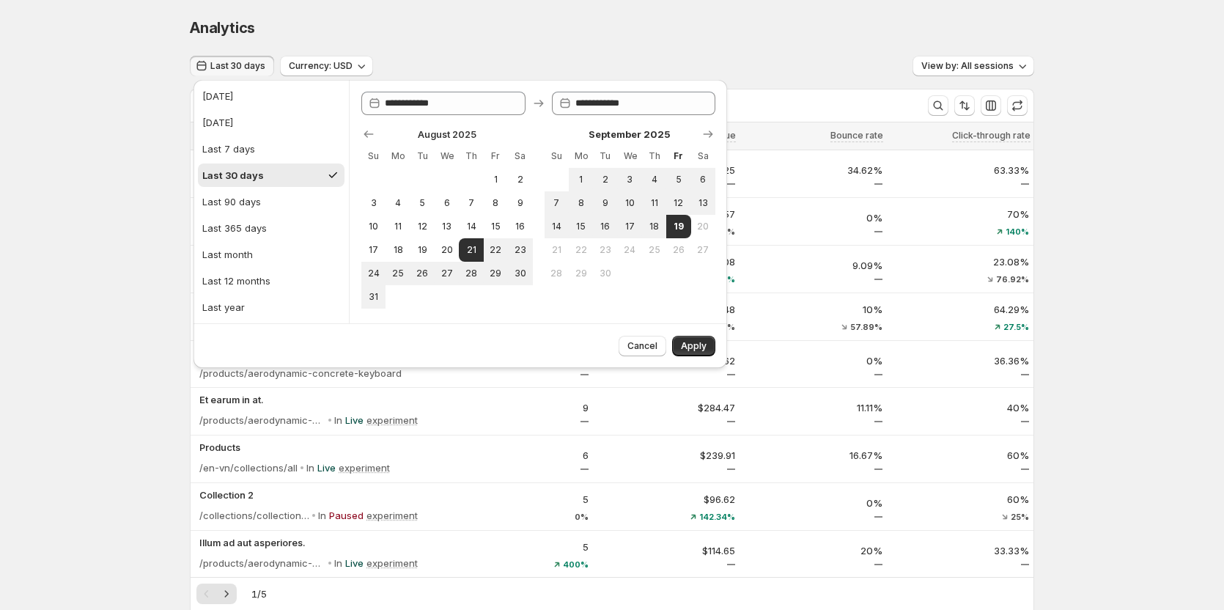
click at [257, 109] on ul "Today Yesterday Last 7 days Last 30 days Last 90 days Last 365 days Last month …" at bounding box center [271, 201] width 147 height 235
click at [267, 105] on button "Today" at bounding box center [271, 95] width 147 height 23
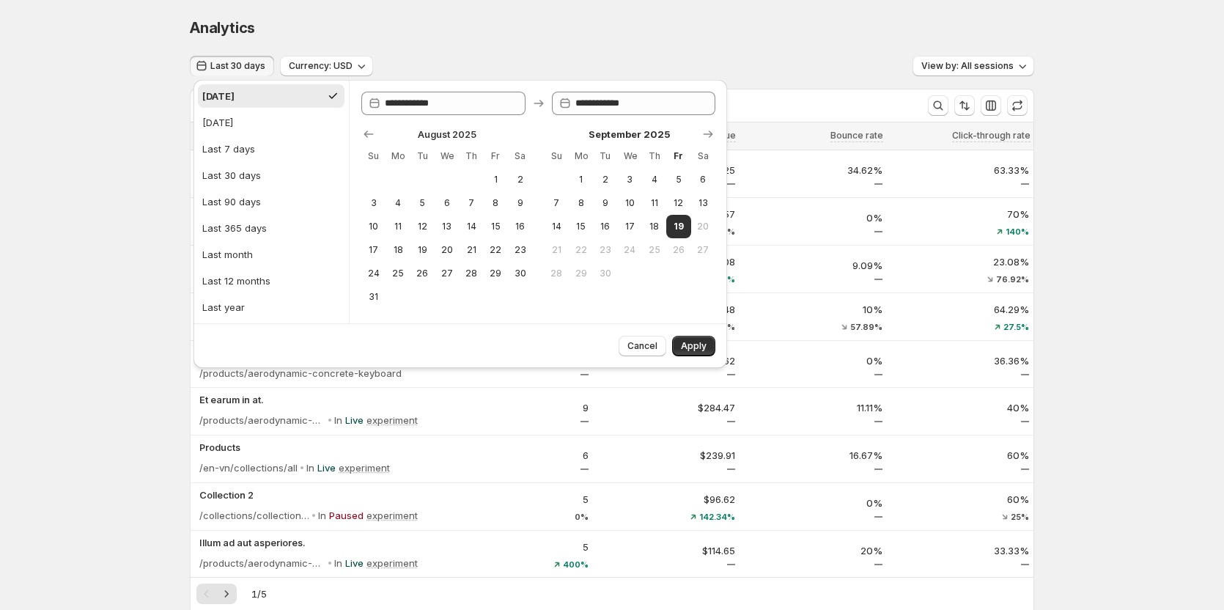
type input "**********"
click at [695, 344] on span "Apply" at bounding box center [694, 346] width 26 height 12
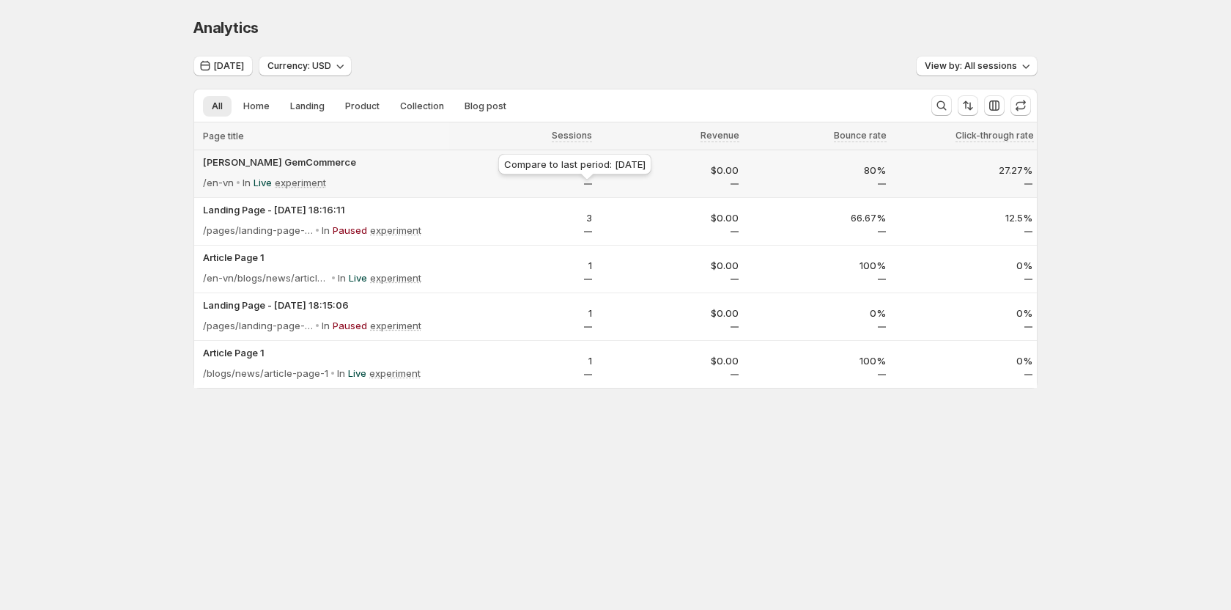
click at [545, 177] on div "Compare to last period: Sep 18, 2025" at bounding box center [574, 167] width 159 height 32
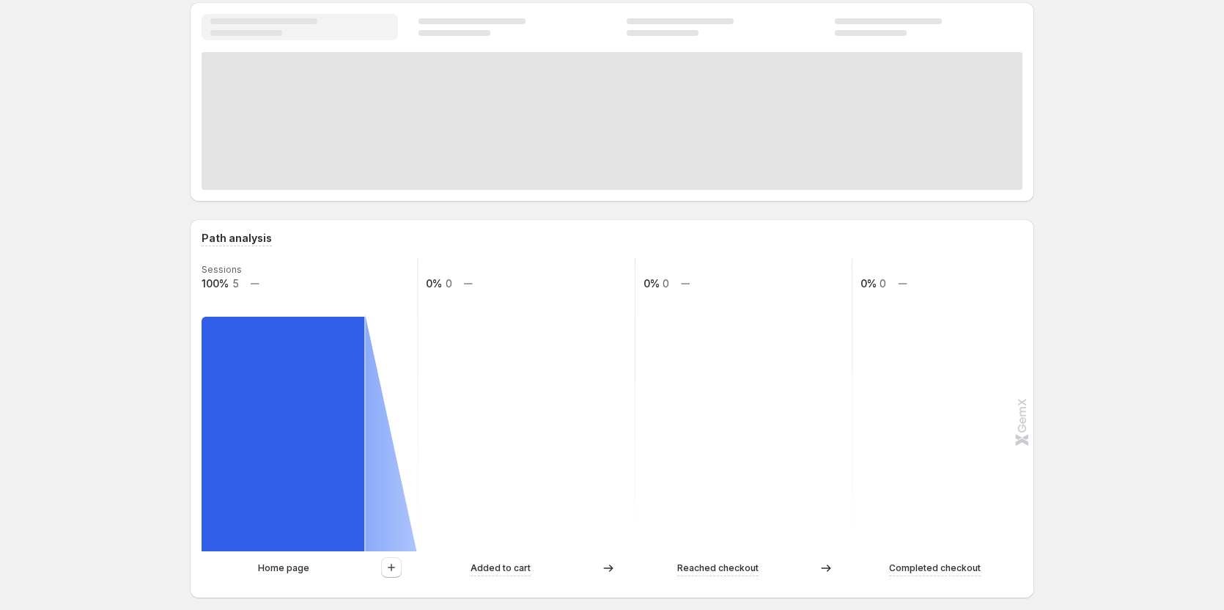
scroll to position [220, 0]
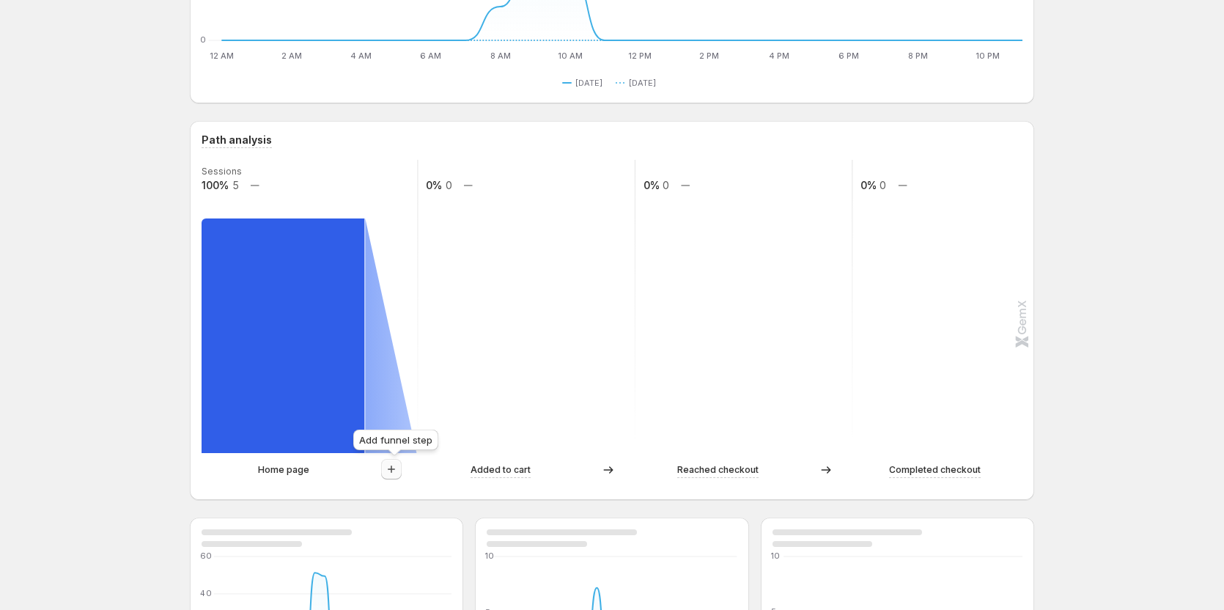
click at [395, 465] on icon "button" at bounding box center [391, 468] width 7 height 7
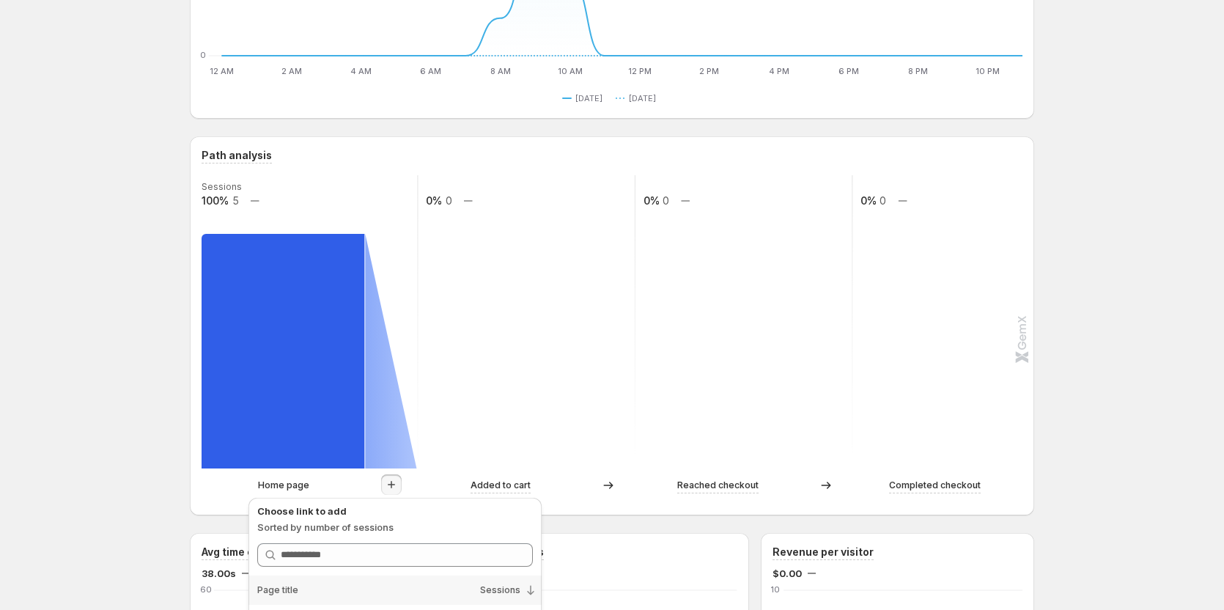
scroll to position [382, 0]
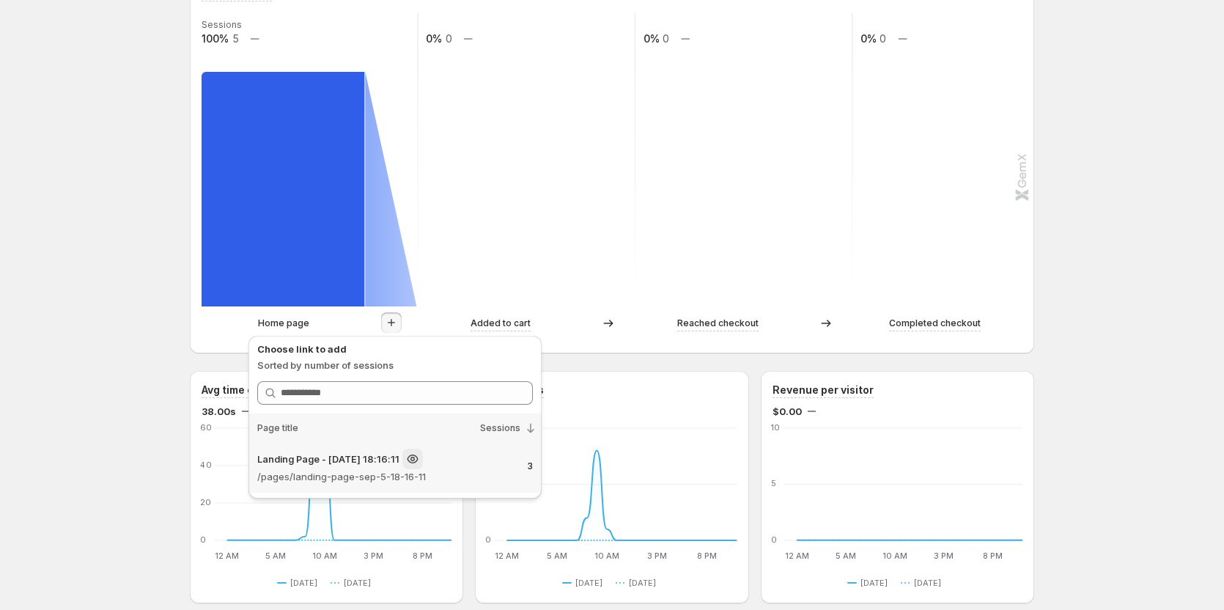
click at [377, 462] on p "Landing Page - Sep 5, 18:16:11" at bounding box center [328, 458] width 142 height 15
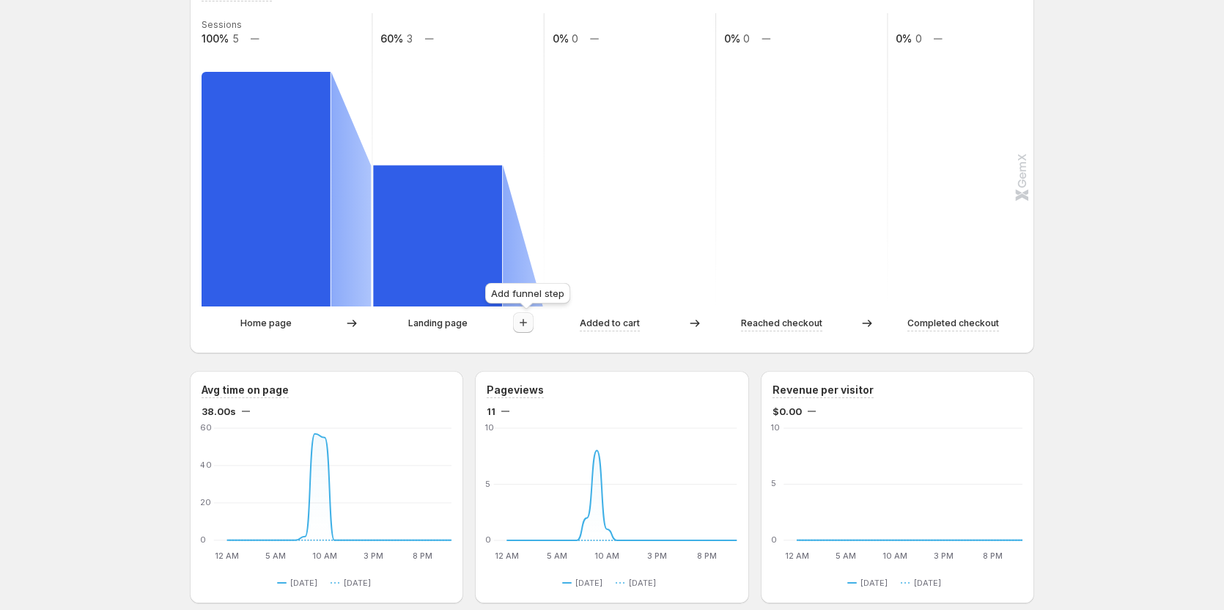
click at [525, 323] on icon "button" at bounding box center [523, 322] width 15 height 15
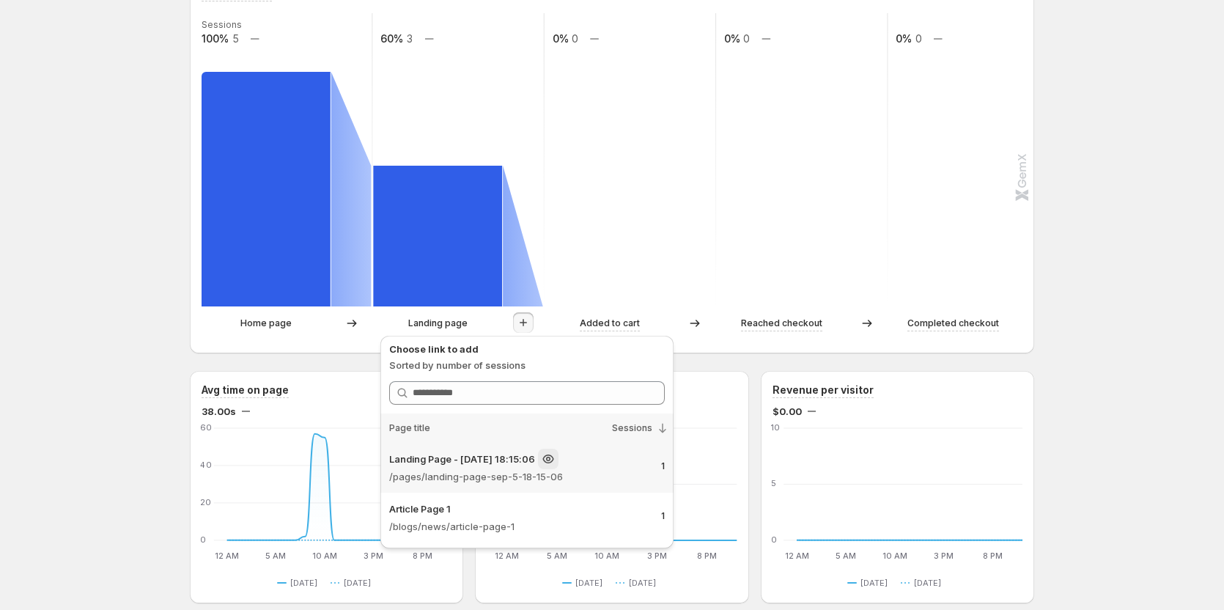
click at [530, 474] on p "/pages/landing-page-sep-5-18-15-06" at bounding box center [519, 476] width 260 height 15
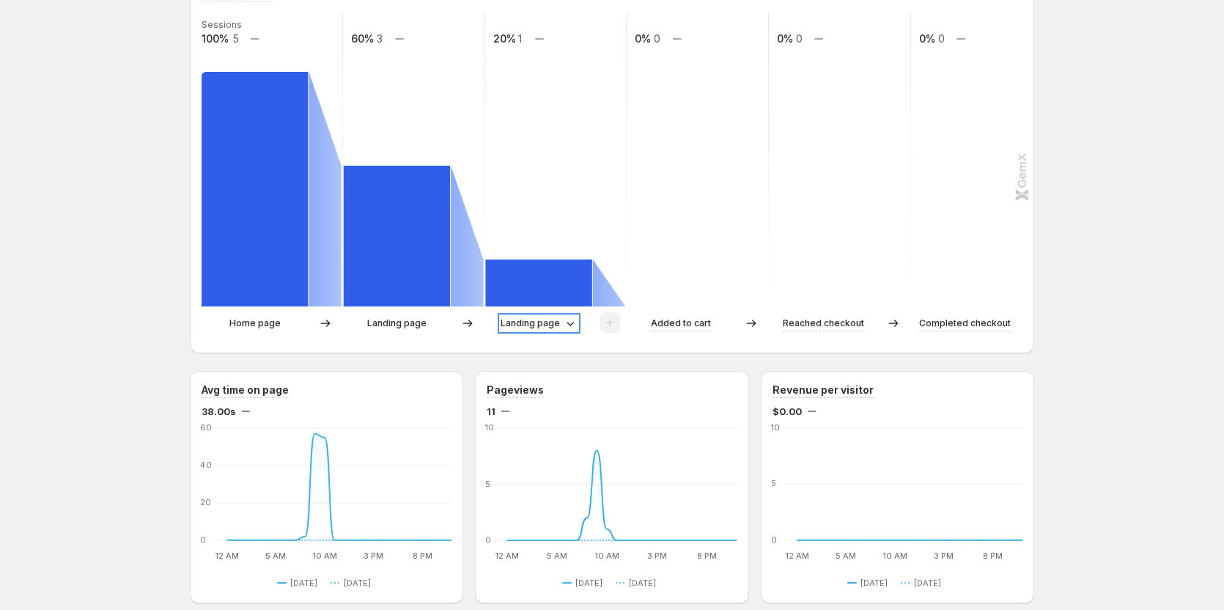
click at [525, 324] on p "Landing page" at bounding box center [530, 323] width 59 height 15
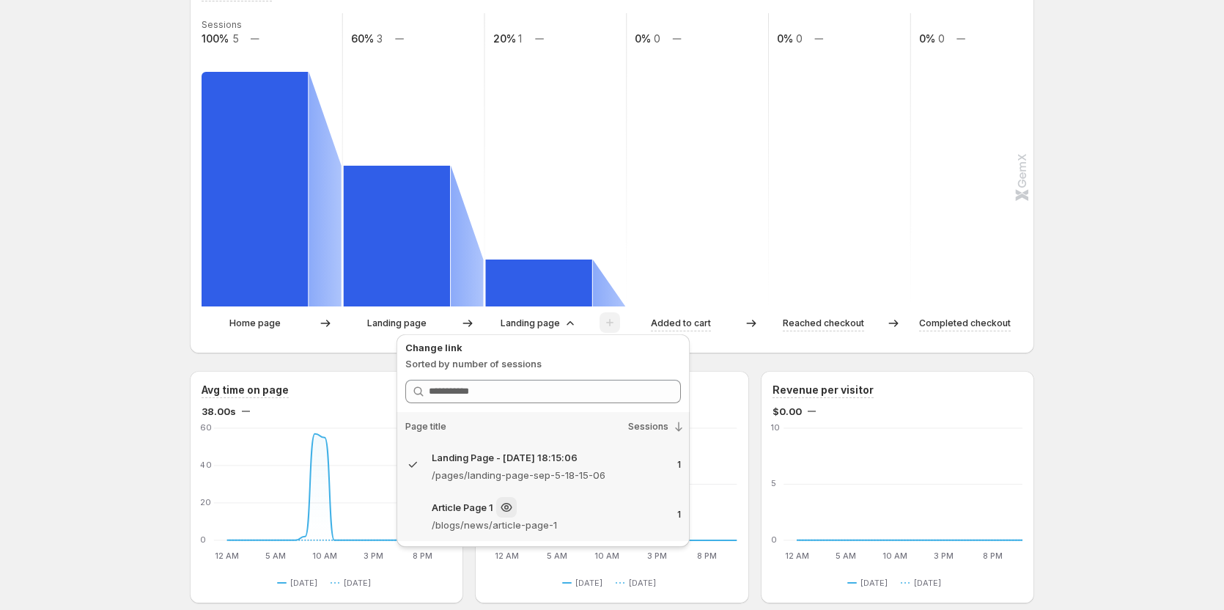
click at [541, 526] on p "/blogs/news/article-page-1" at bounding box center [549, 524] width 234 height 15
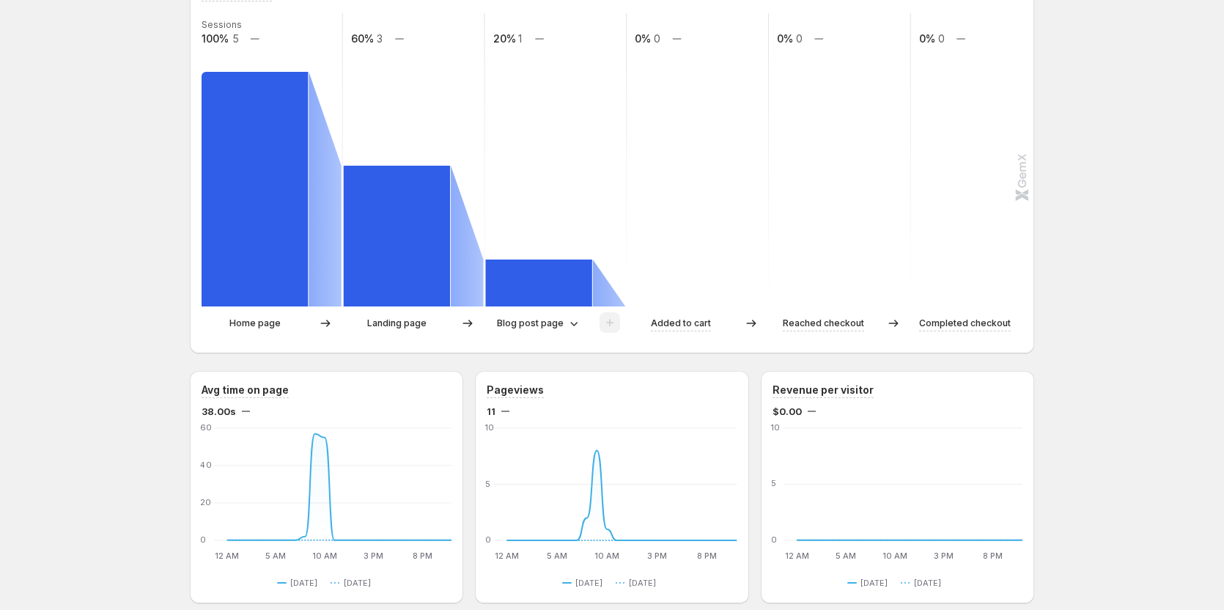
click at [405, 314] on div "Landing page" at bounding box center [414, 323] width 141 height 22
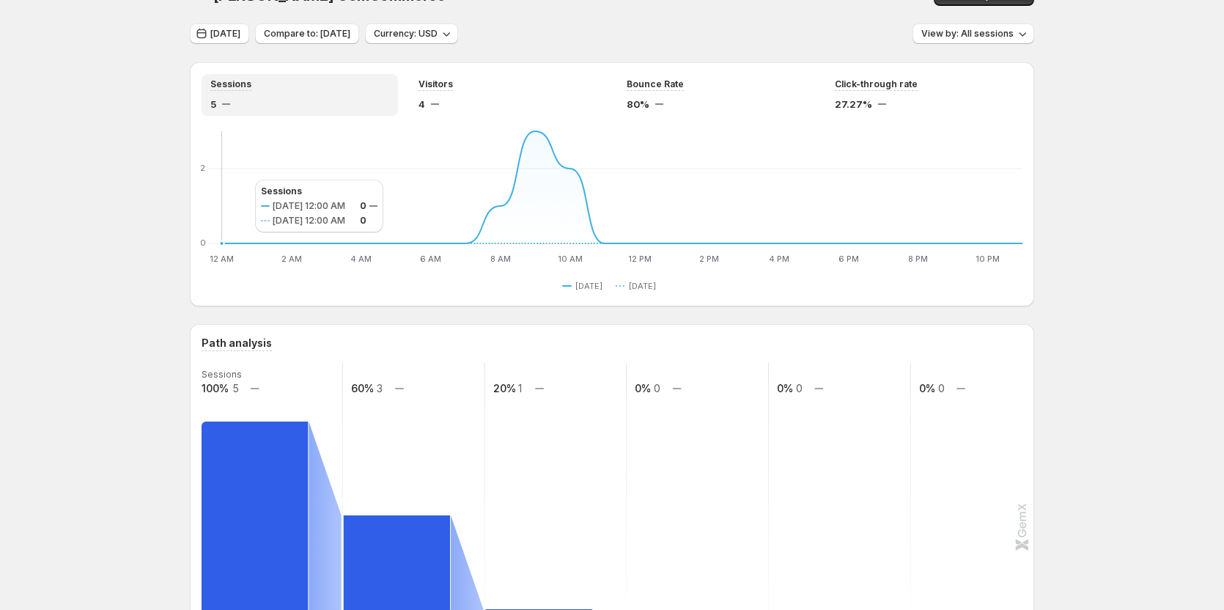
scroll to position [0, 0]
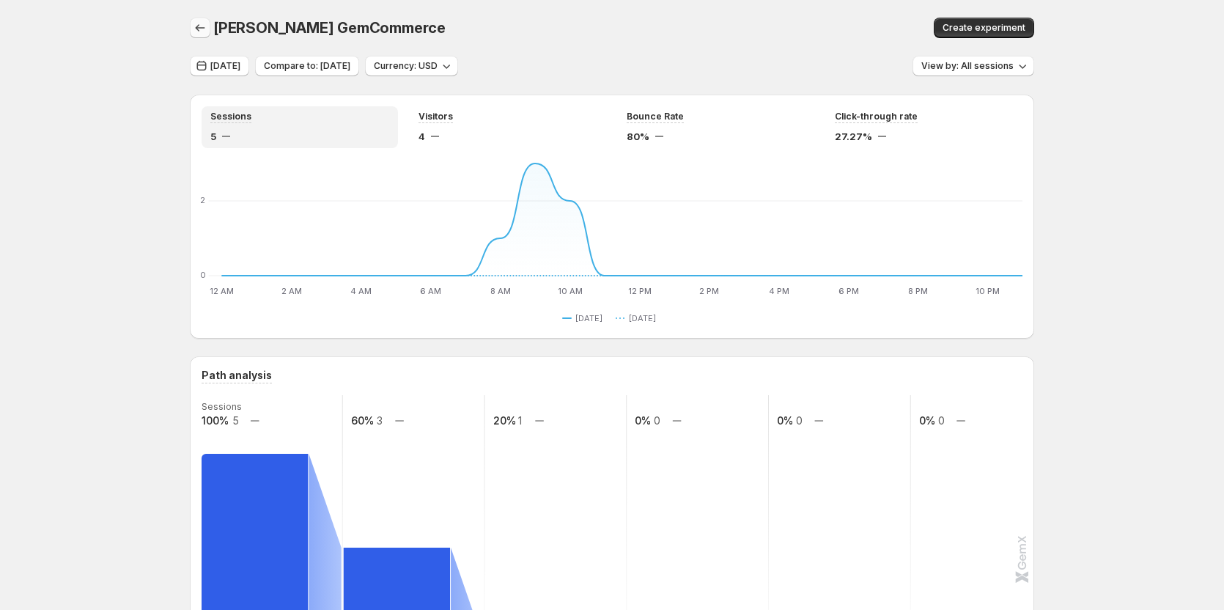
click at [200, 33] on icon "button" at bounding box center [200, 28] width 15 height 15
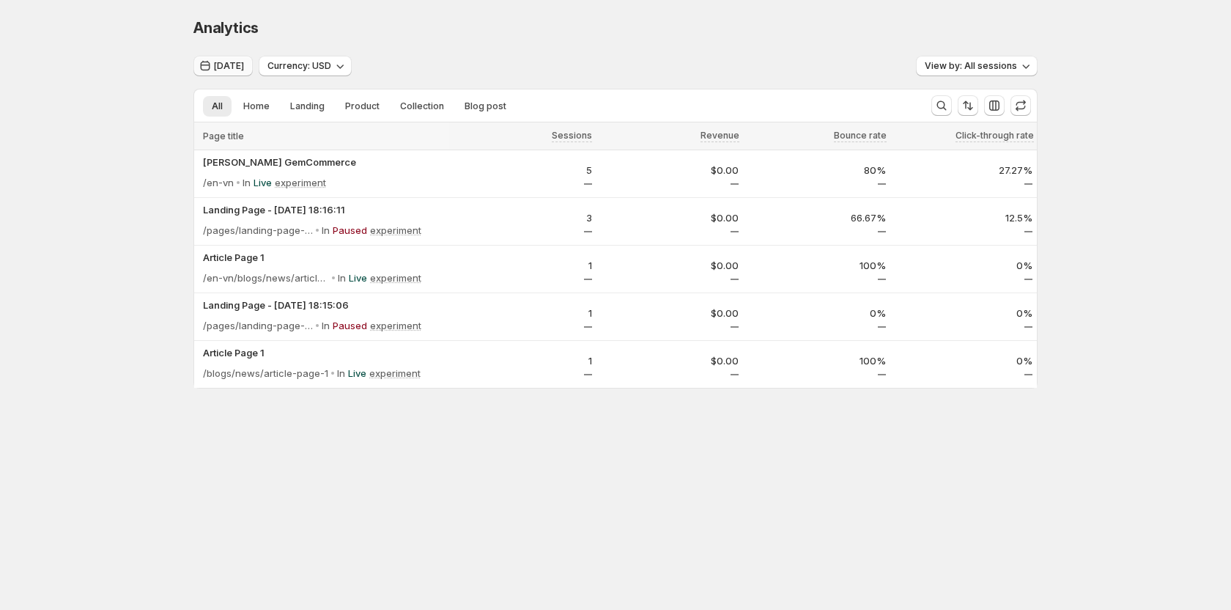
click at [216, 61] on span "[DATE]" at bounding box center [229, 66] width 30 height 12
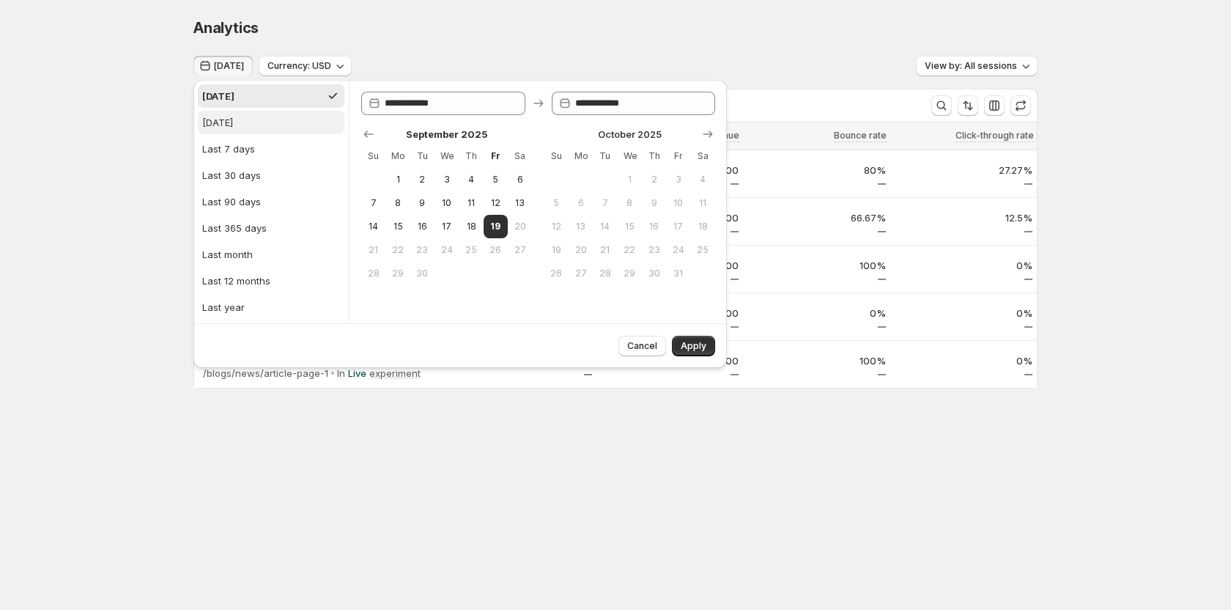
click at [229, 128] on div "Yesterday" at bounding box center [217, 122] width 31 height 15
type input "**********"
click at [694, 341] on span "Apply" at bounding box center [694, 346] width 26 height 12
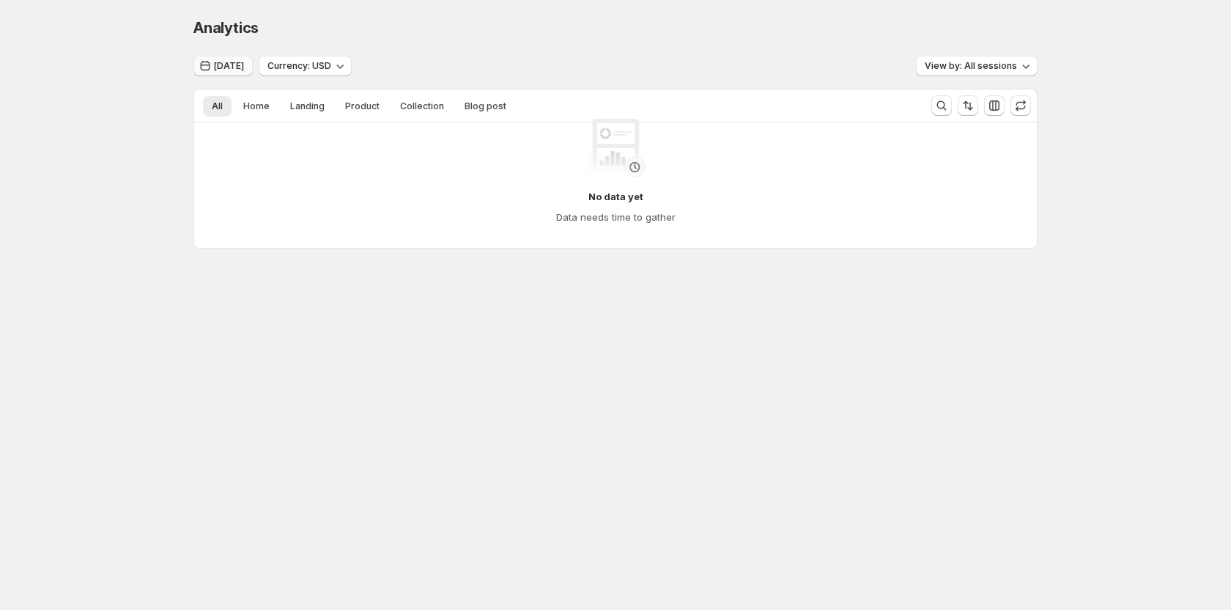
click at [227, 66] on span "Yesterday" at bounding box center [229, 66] width 30 height 12
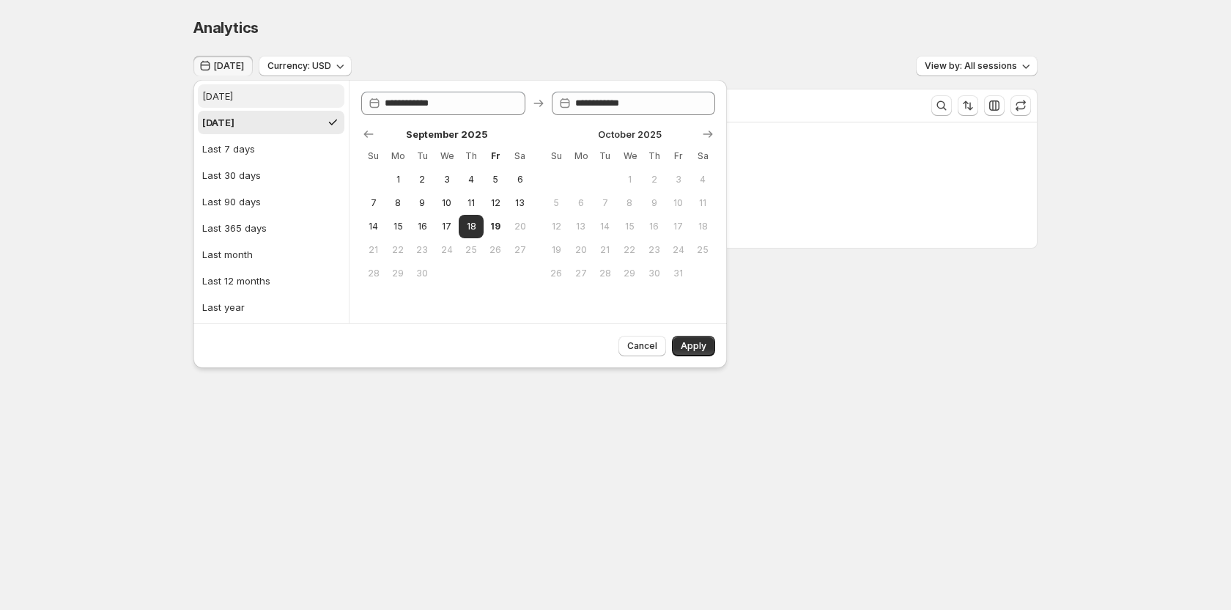
click at [225, 99] on div "[DATE]" at bounding box center [217, 96] width 31 height 15
type input "**********"
click at [684, 342] on span "Apply" at bounding box center [694, 346] width 26 height 12
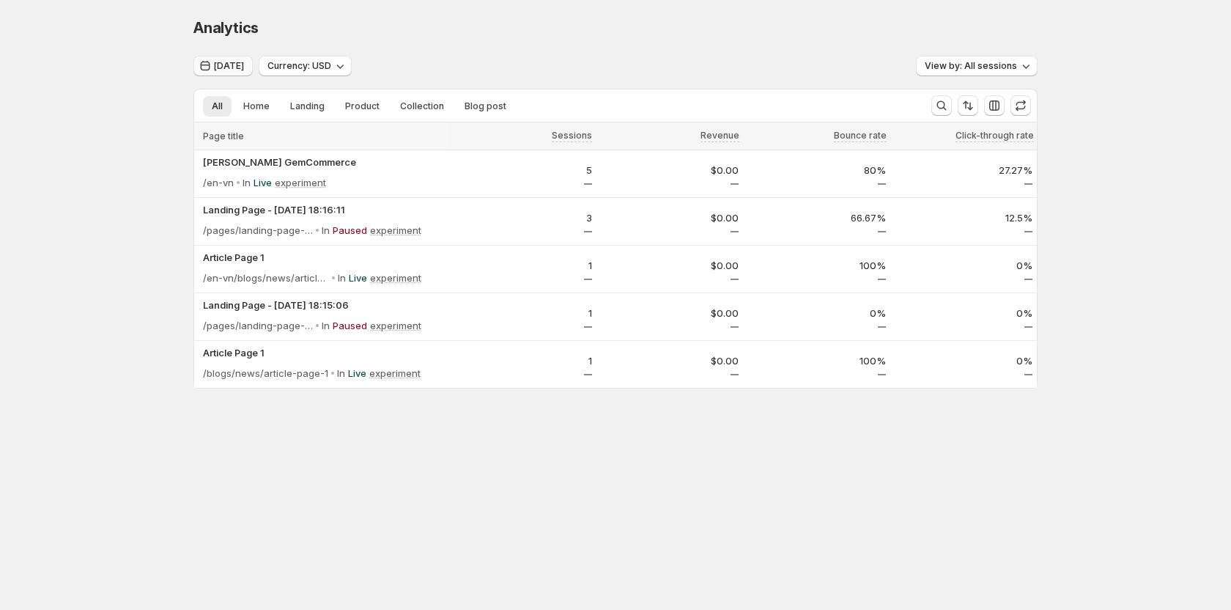
click at [237, 67] on span "[DATE]" at bounding box center [229, 66] width 30 height 12
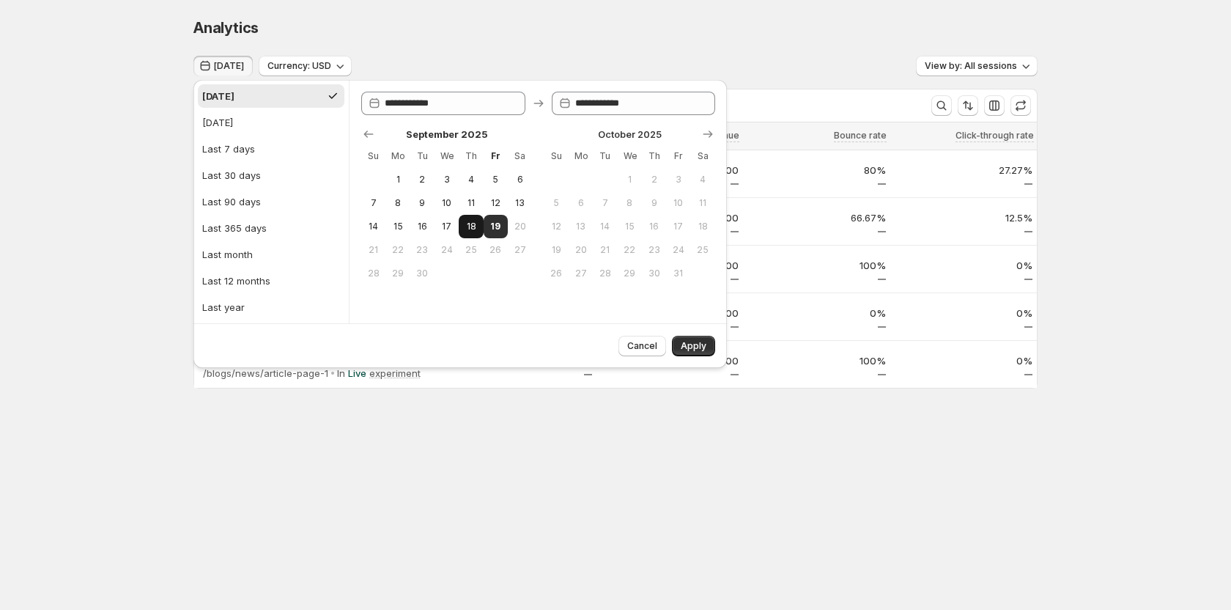
click at [471, 230] on span "18" at bounding box center [471, 227] width 12 height 12
type input "**********"
click at [504, 224] on button "19" at bounding box center [496, 226] width 24 height 23
type input "**********"
click at [684, 348] on span "Apply" at bounding box center [694, 346] width 26 height 12
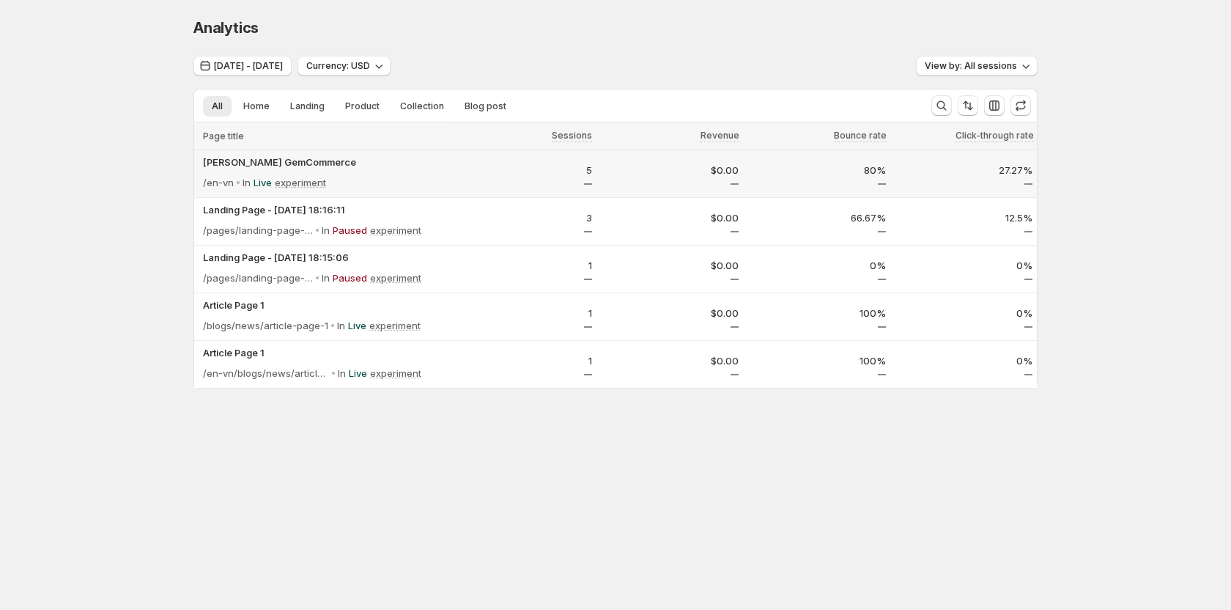
click at [462, 179] on div "5" at bounding box center [523, 174] width 139 height 22
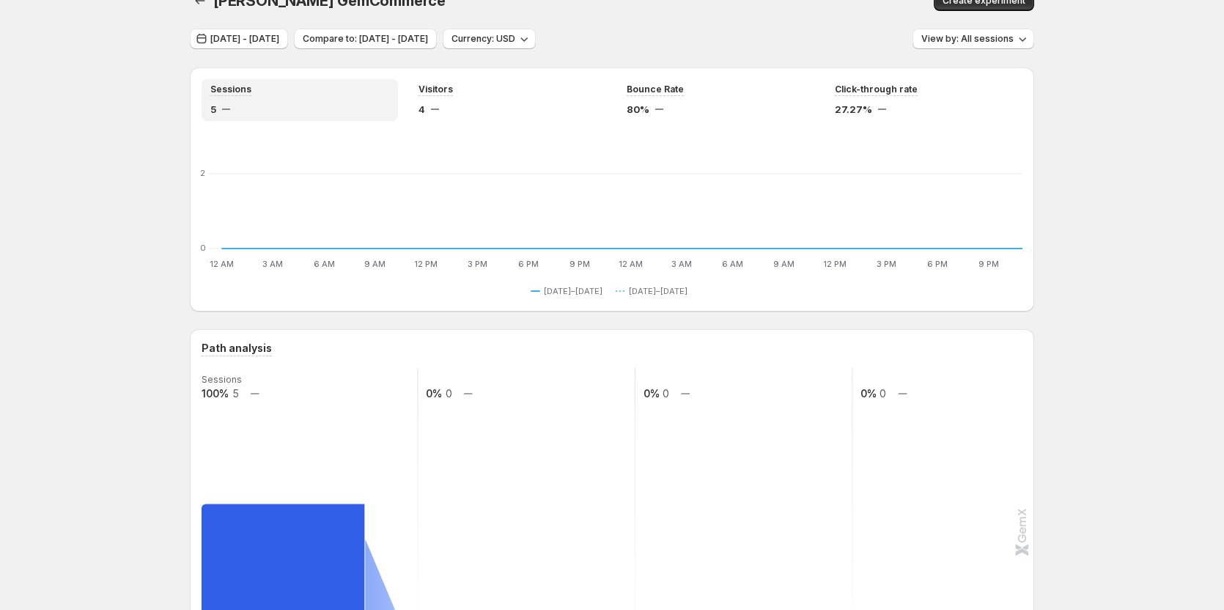
scroll to position [293, 0]
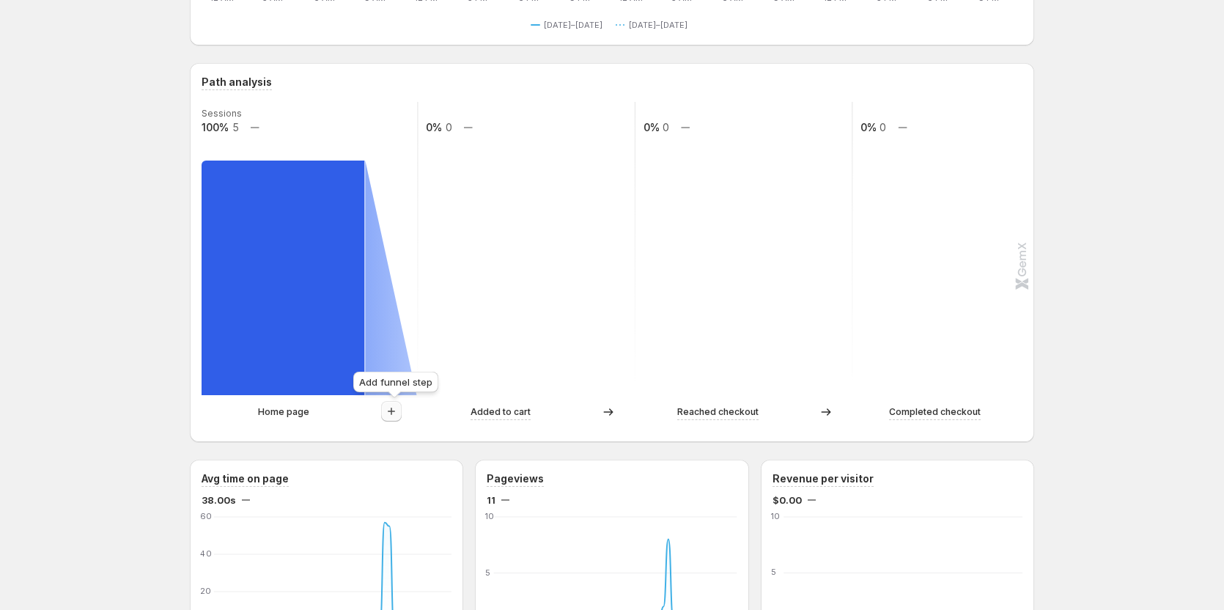
click at [393, 413] on icon "button" at bounding box center [391, 411] width 15 height 15
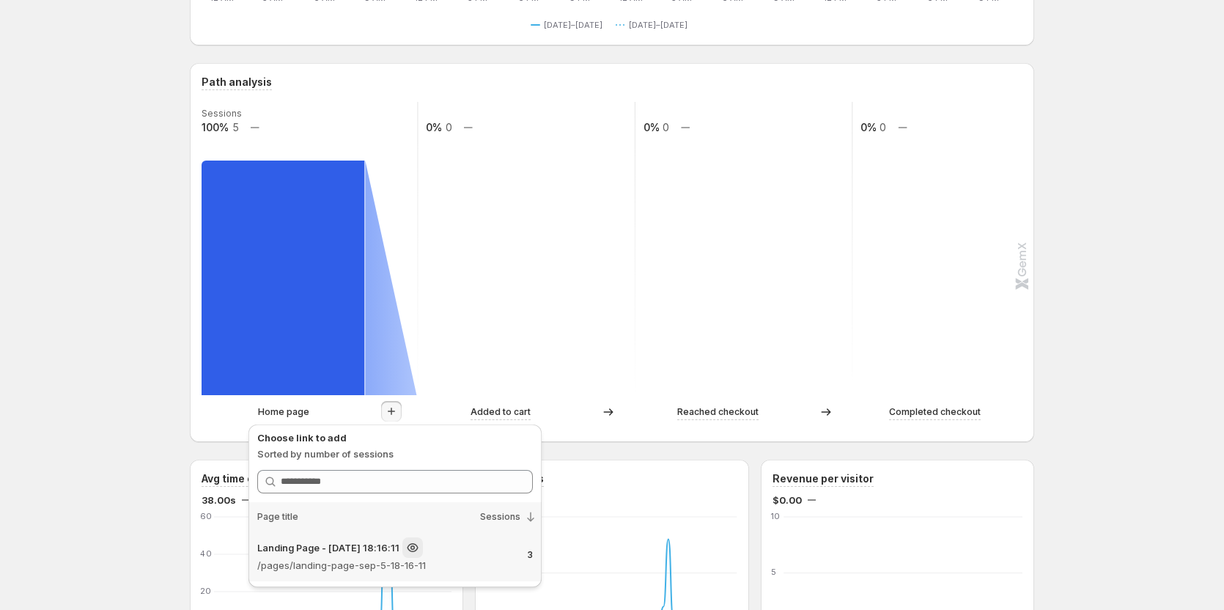
click at [383, 543] on p "Landing Page - [DATE] 18:16:11" at bounding box center [328, 547] width 142 height 15
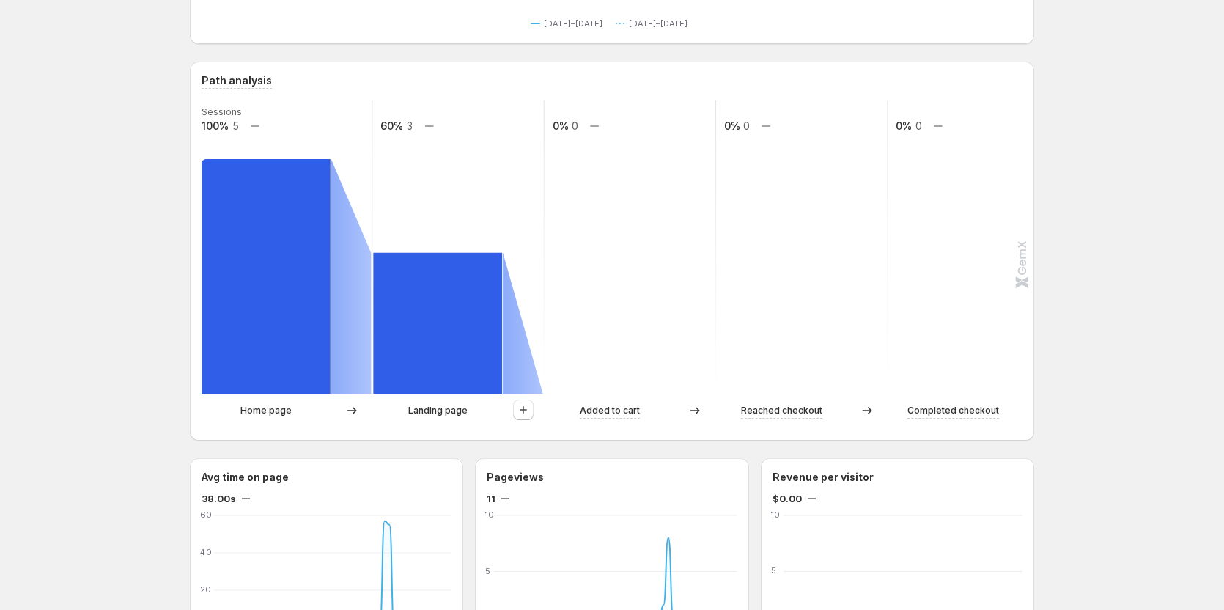
scroll to position [366, 0]
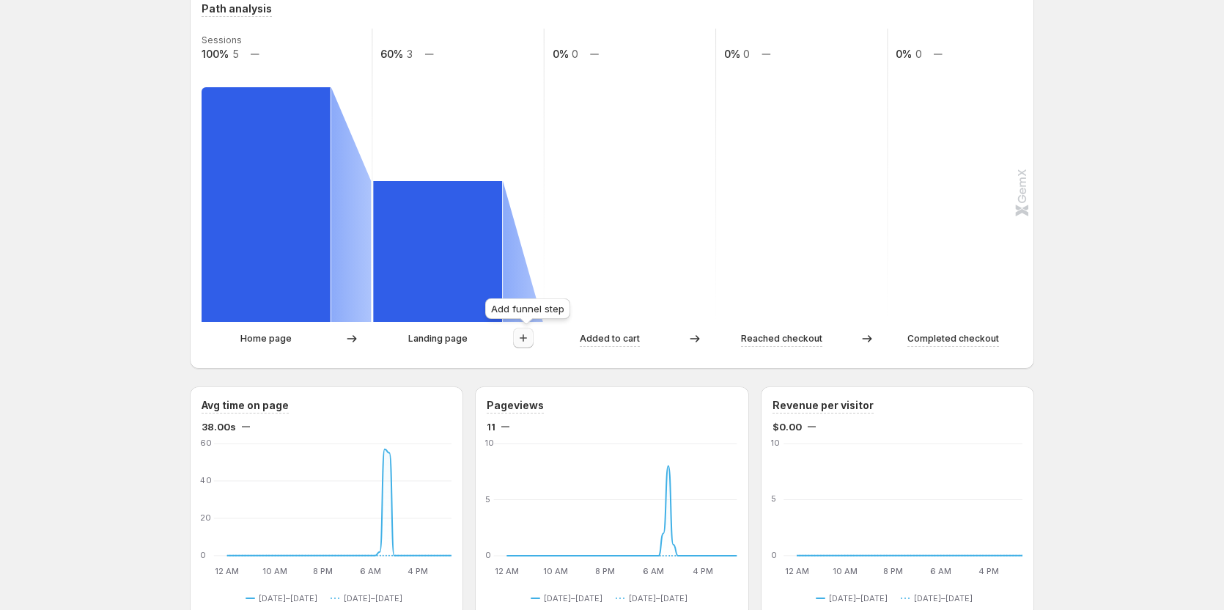
click at [526, 344] on icon "button" at bounding box center [523, 338] width 15 height 15
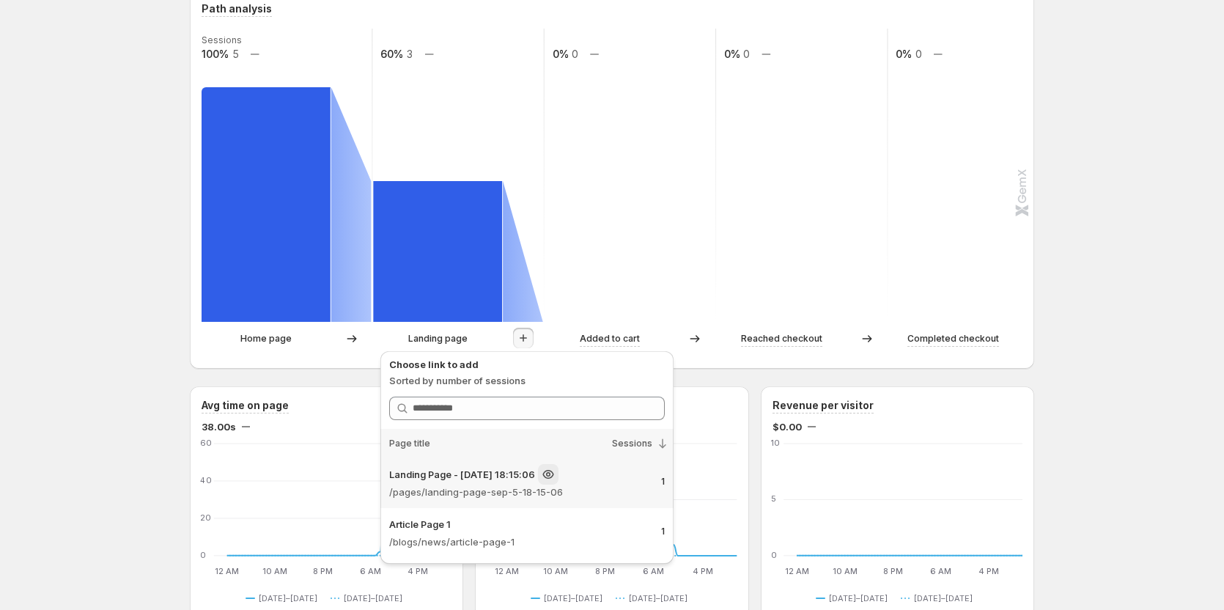
click at [513, 494] on p "/pages/landing-page-sep-5-18-15-06" at bounding box center [519, 491] width 260 height 15
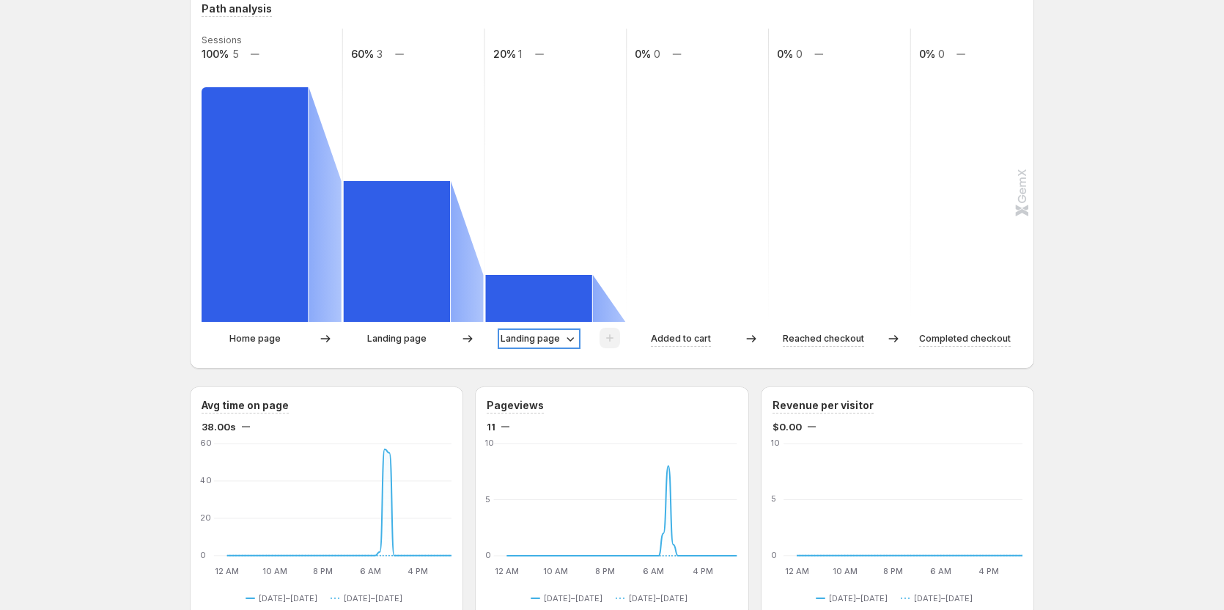
click at [557, 336] on p "Landing page" at bounding box center [530, 338] width 59 height 15
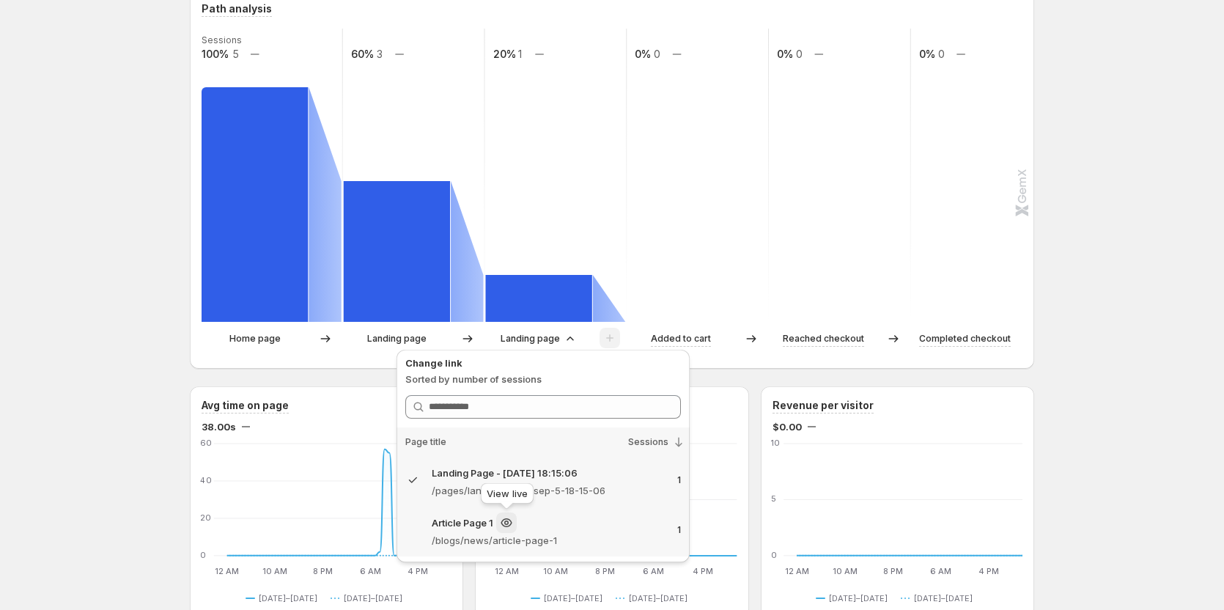
click at [507, 521] on icon at bounding box center [506, 522] width 4 height 4
click at [437, 534] on p "/blogs/news/article-page-1" at bounding box center [549, 540] width 234 height 15
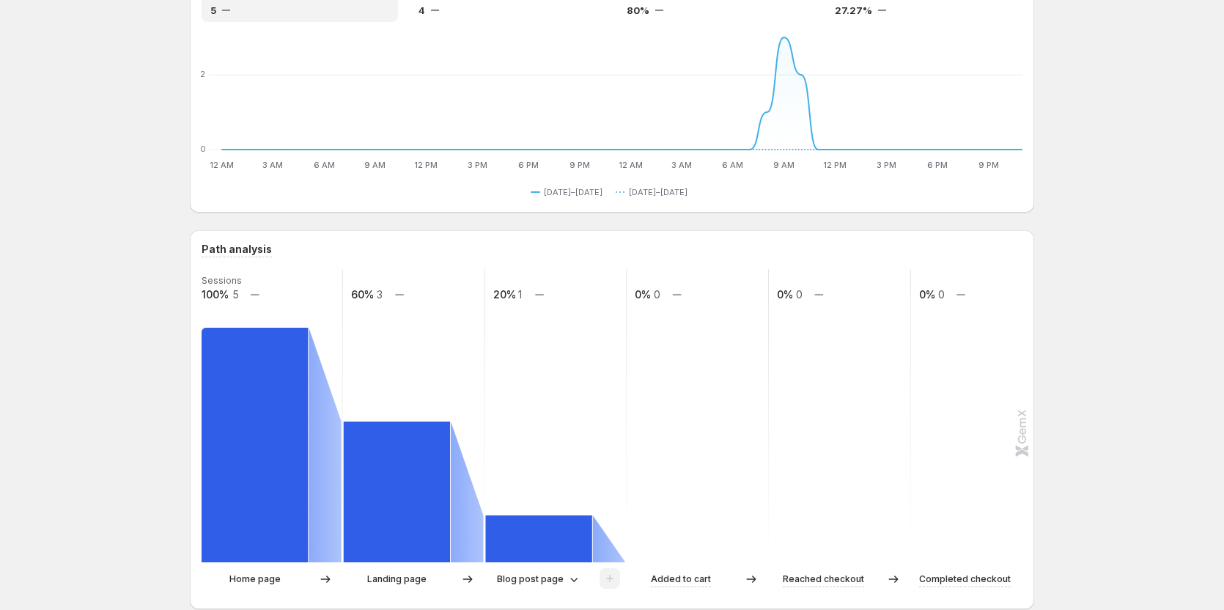
scroll to position [0, 0]
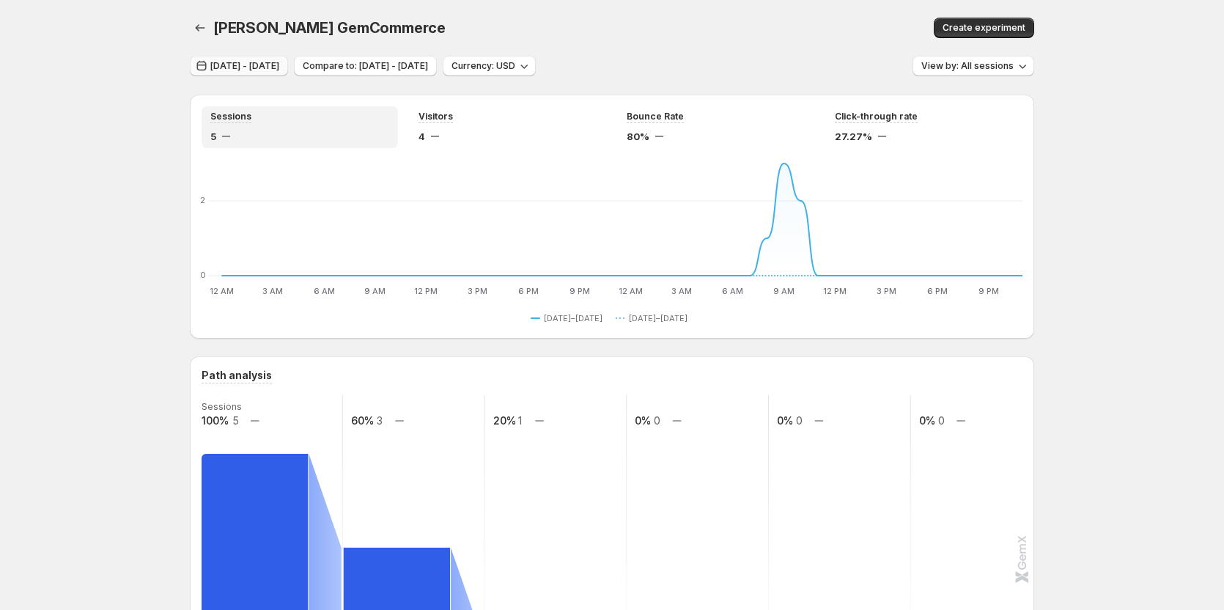
click at [279, 69] on span "Sep 18, 2025 - Sep 19, 2025" at bounding box center [244, 66] width 69 height 12
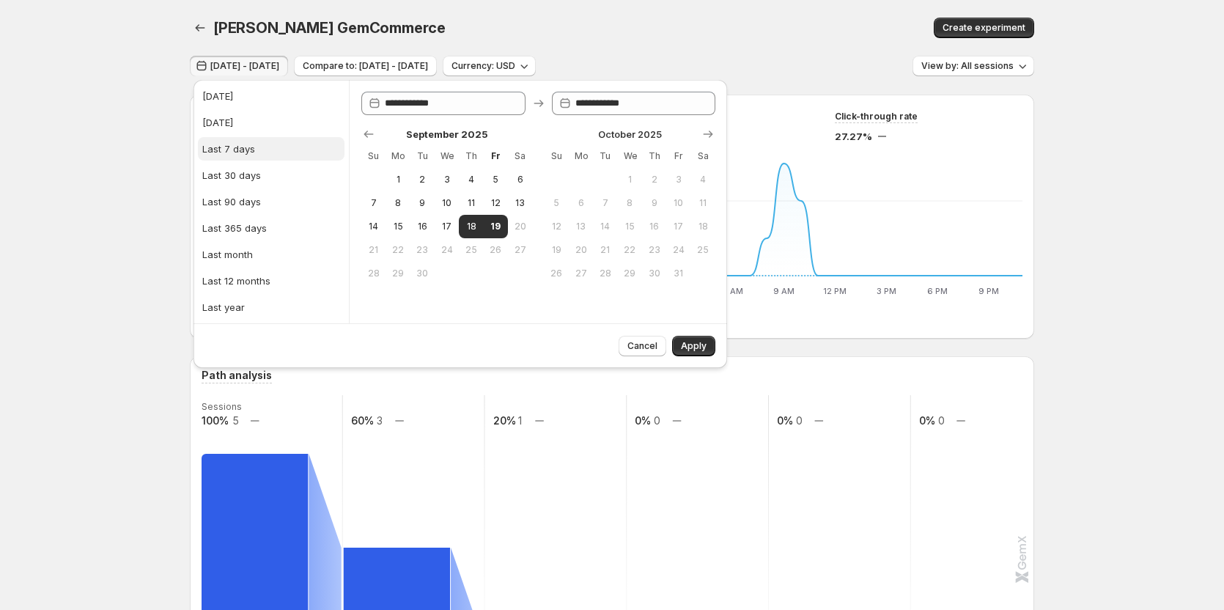
click at [279, 145] on button "Last 7 days" at bounding box center [271, 148] width 147 height 23
type input "**********"
click at [697, 355] on button "Apply" at bounding box center [693, 346] width 43 height 21
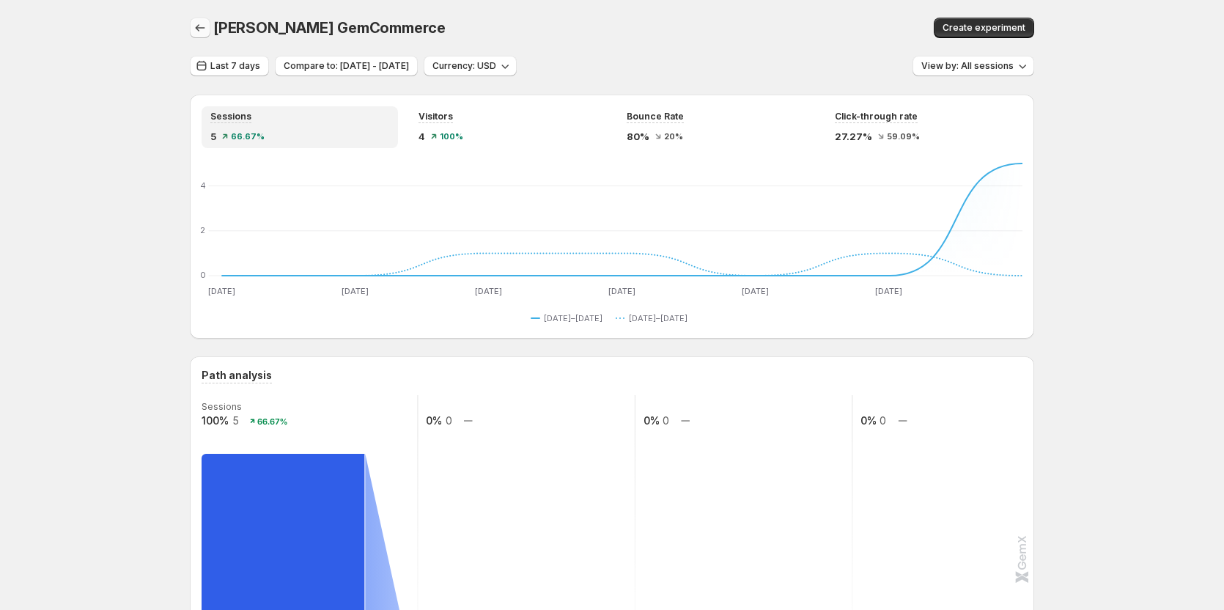
click at [207, 27] on icon "button" at bounding box center [200, 28] width 15 height 15
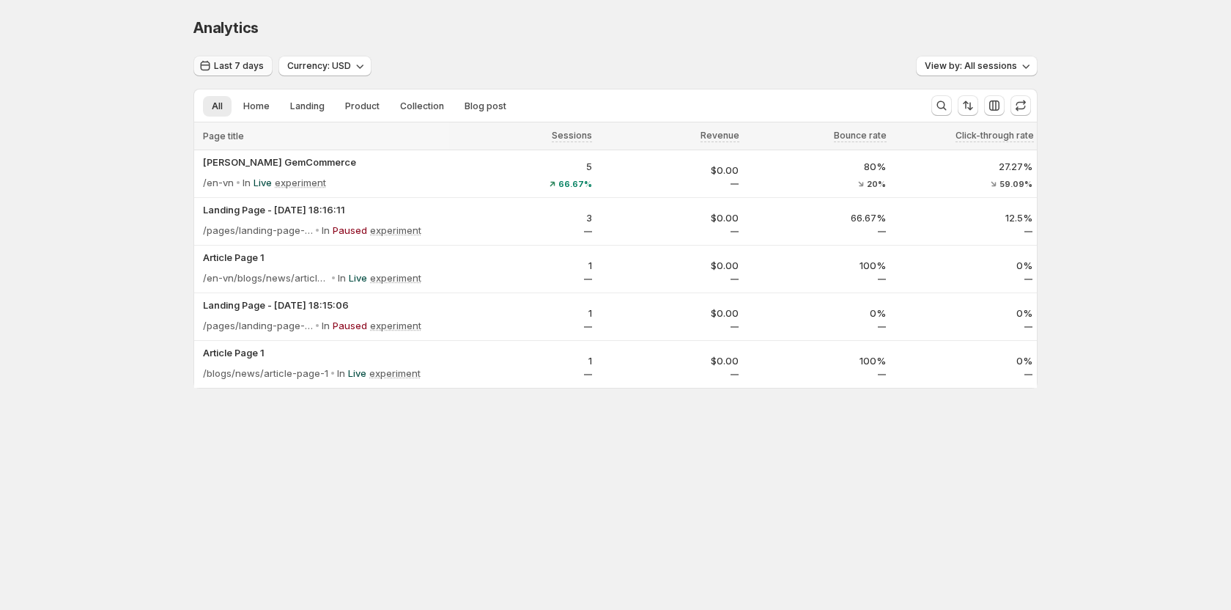
click at [232, 58] on button "Last 7 days" at bounding box center [232, 66] width 79 height 21
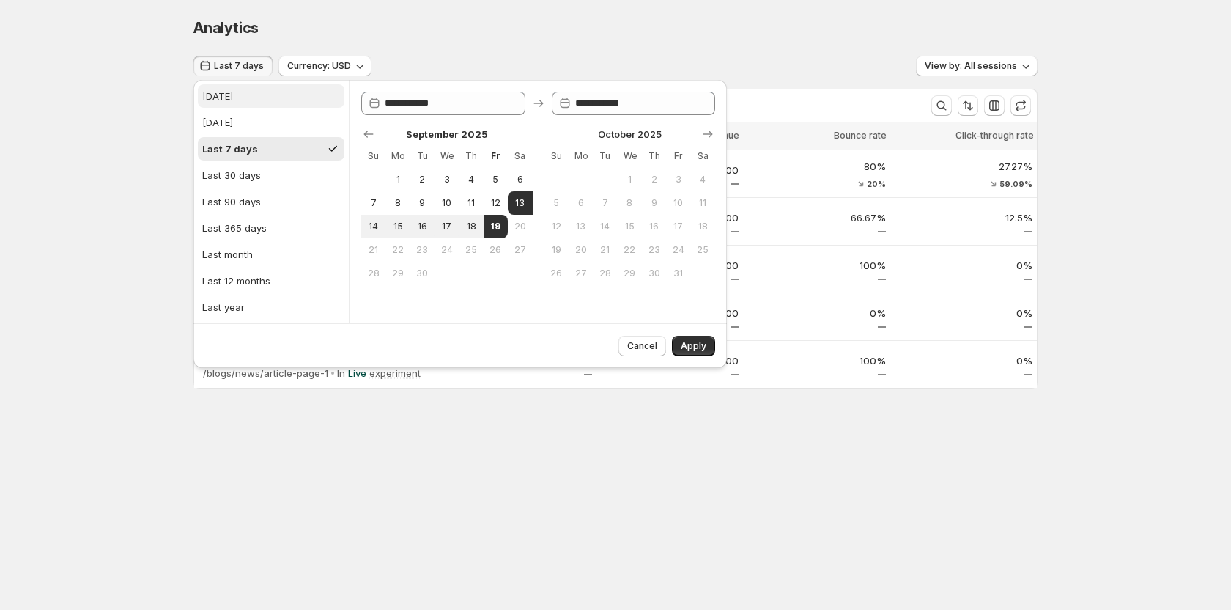
click at [230, 97] on button "[DATE]" at bounding box center [271, 95] width 147 height 23
type input "**********"
click at [688, 342] on span "Apply" at bounding box center [694, 346] width 26 height 12
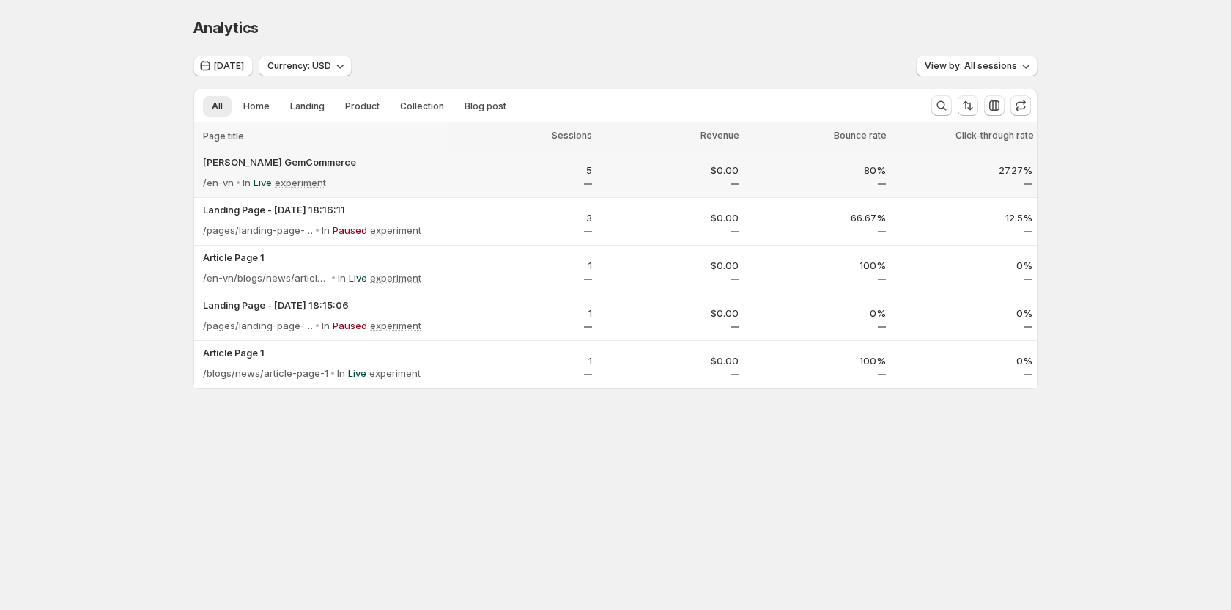
click at [407, 172] on div "/en-vn In Live experiment" at bounding box center [324, 182] width 242 height 21
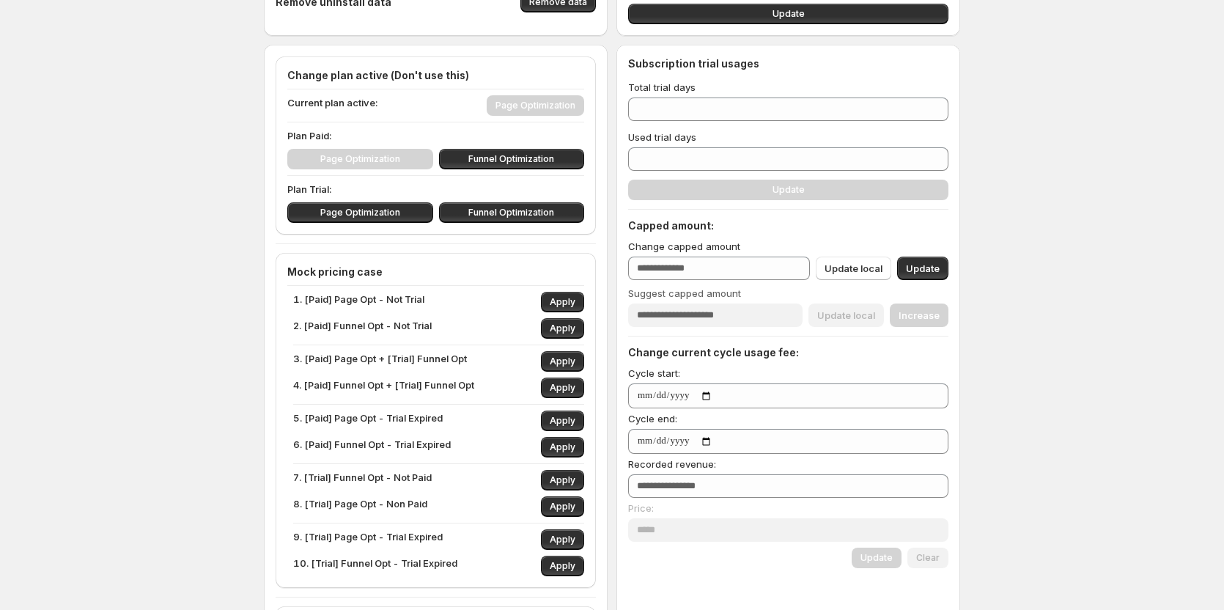
scroll to position [147, 0]
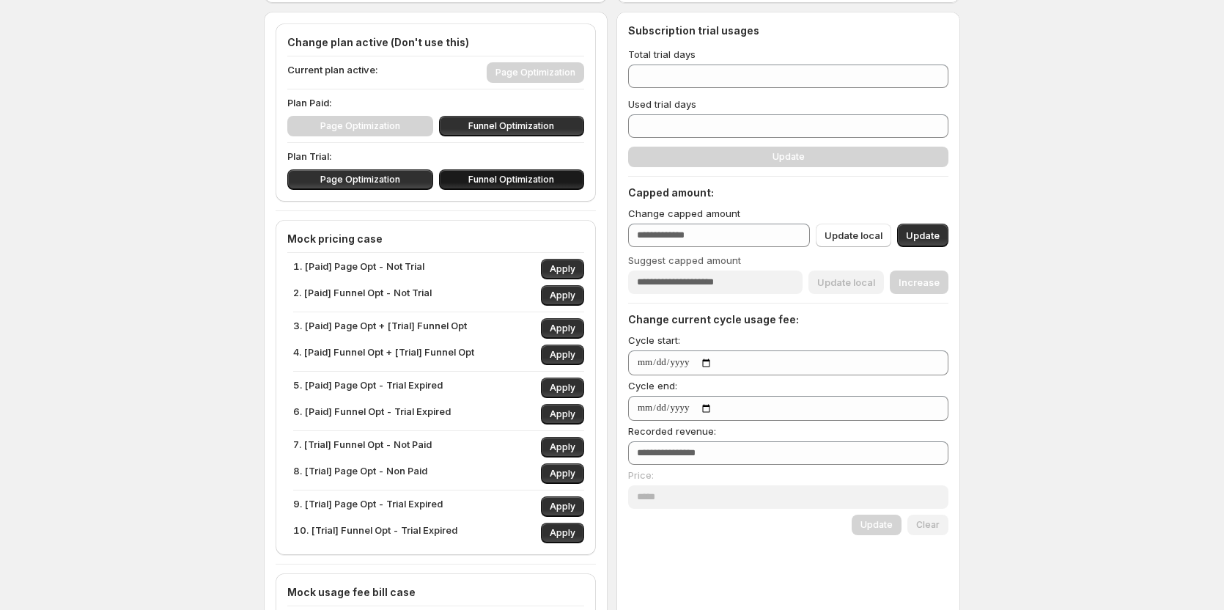
click at [517, 180] on span "Funnel Optimization" at bounding box center [511, 180] width 86 height 12
type input "**"
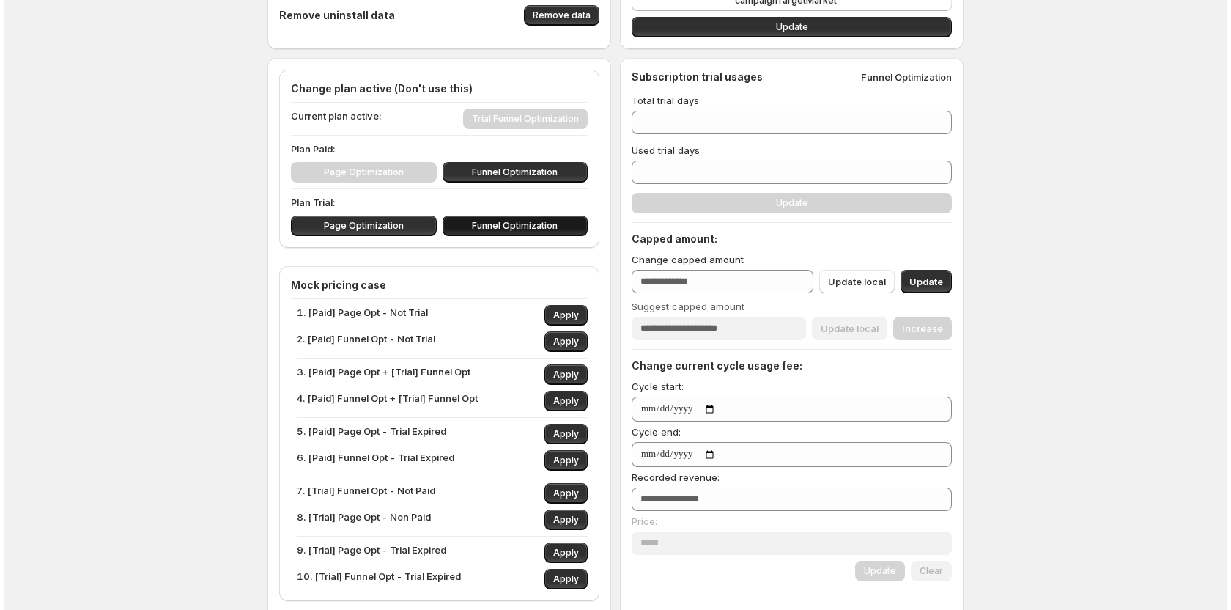
scroll to position [0, 0]
